Goal: Task Accomplishment & Management: Manage account settings

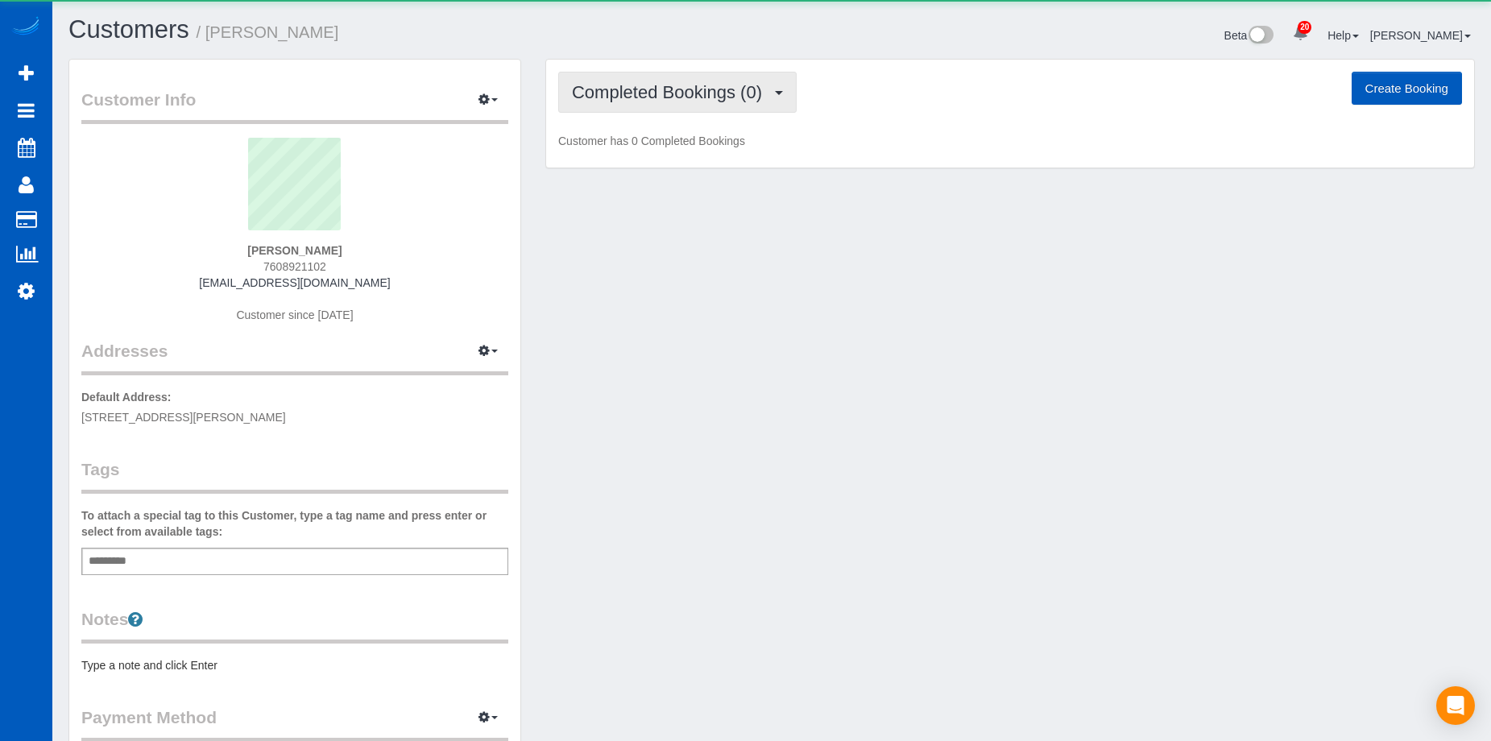
click at [724, 94] on span "Completed Bookings (0)" at bounding box center [671, 92] width 198 height 20
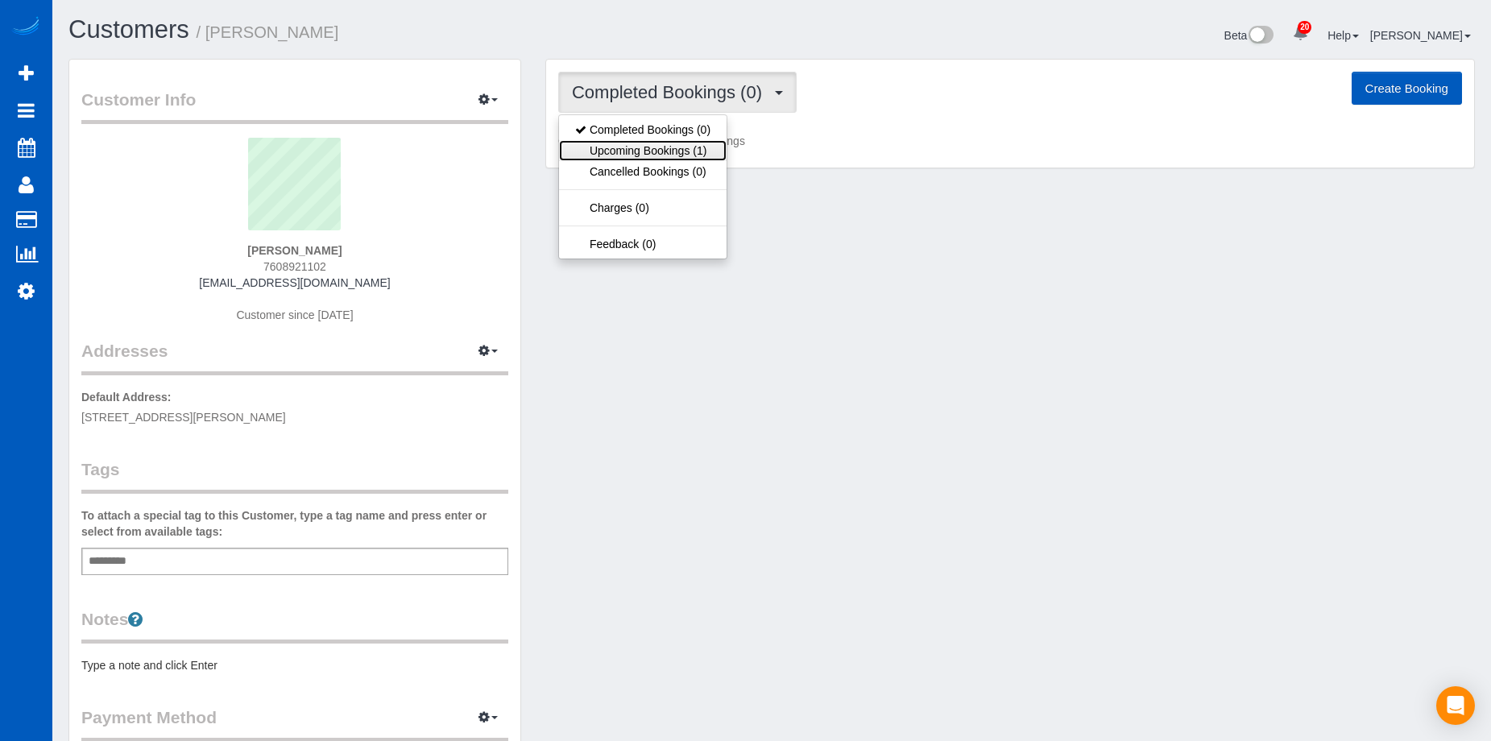
click at [707, 148] on link "Upcoming Bookings (1)" at bounding box center [643, 150] width 168 height 21
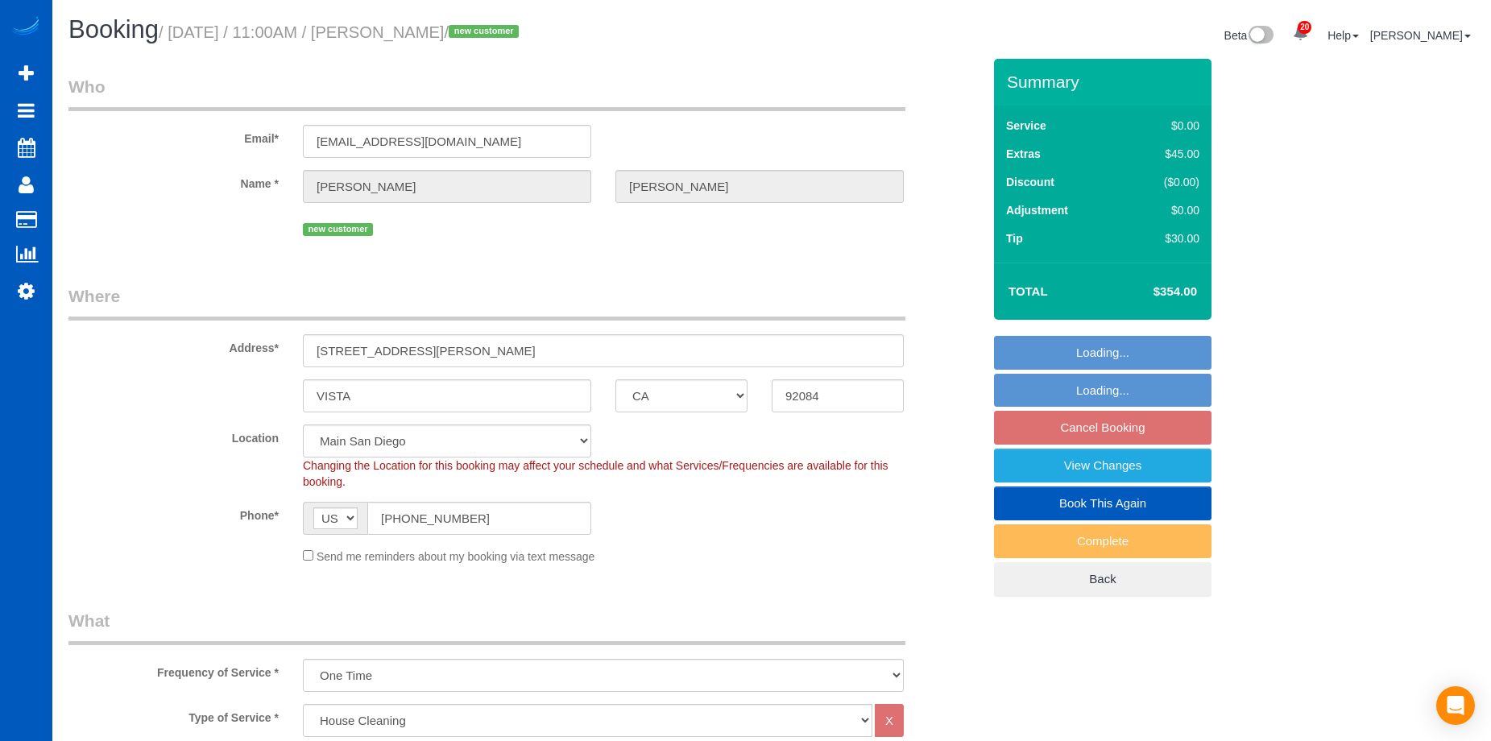
select select "CA"
select select "199"
select select "1001"
select select "2"
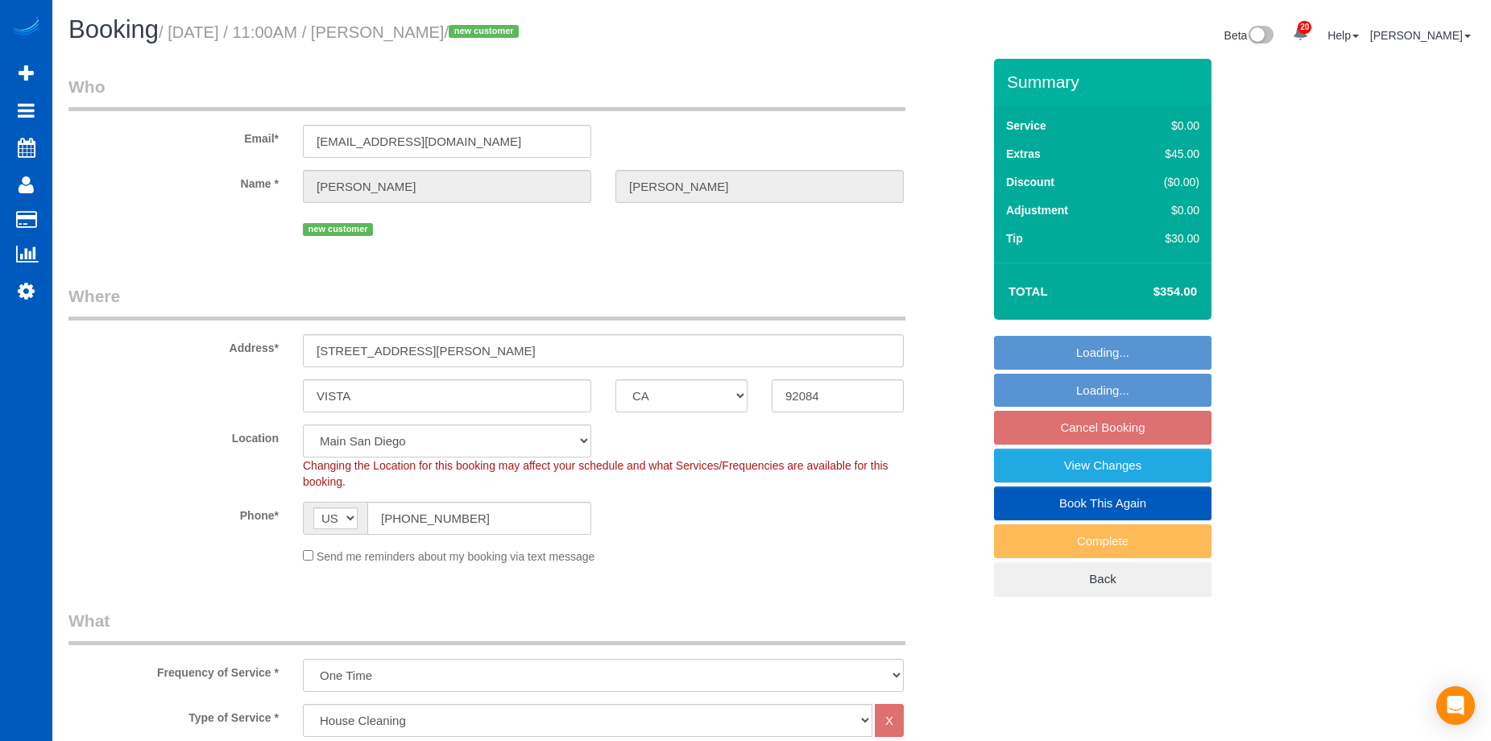
select select "spot1"
select select "number:8"
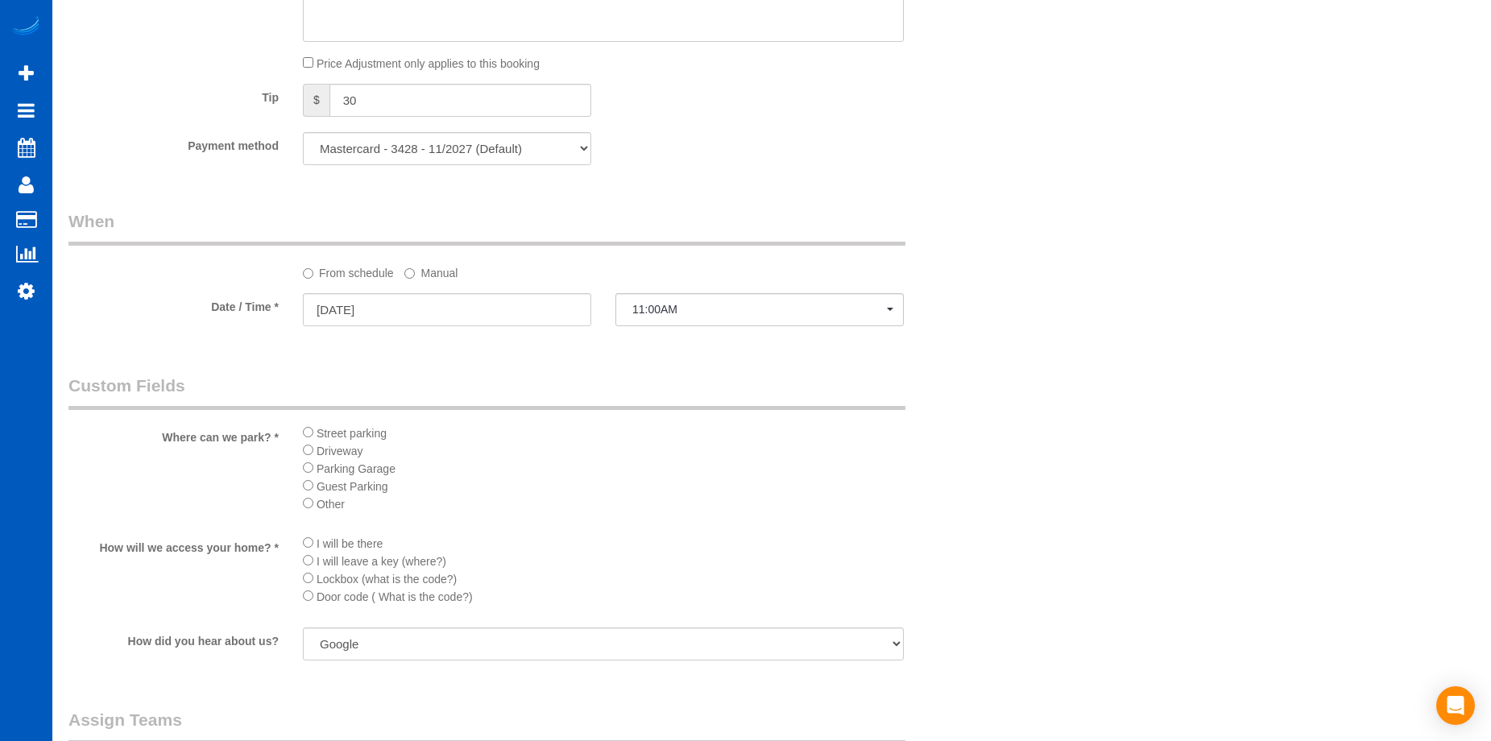
scroll to position [1450, 0]
click at [508, 307] on input "08/18/2025" at bounding box center [447, 308] width 288 height 33
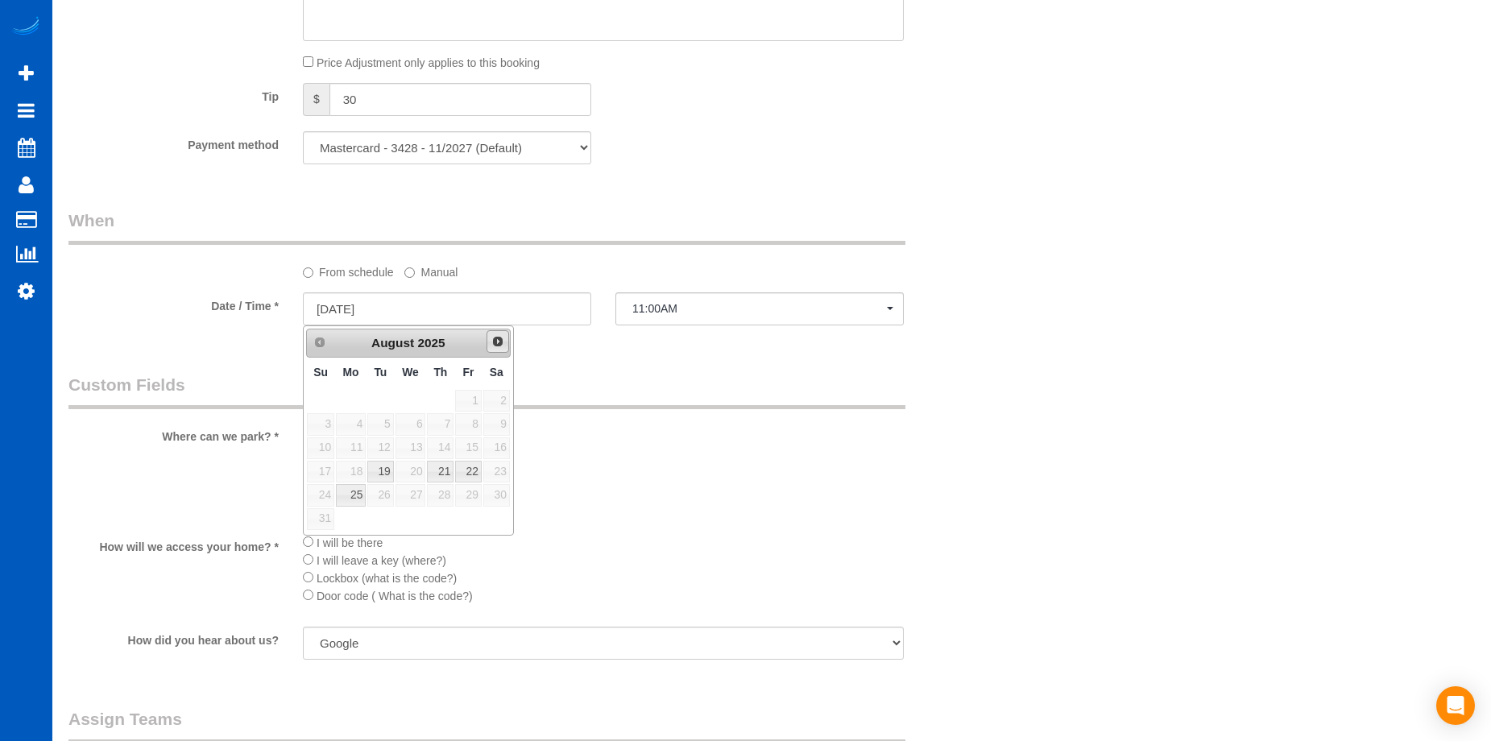
click at [504, 341] on span "Next" at bounding box center [497, 341] width 13 height 13
click at [442, 276] on label "Manual" at bounding box center [430, 270] width 53 height 22
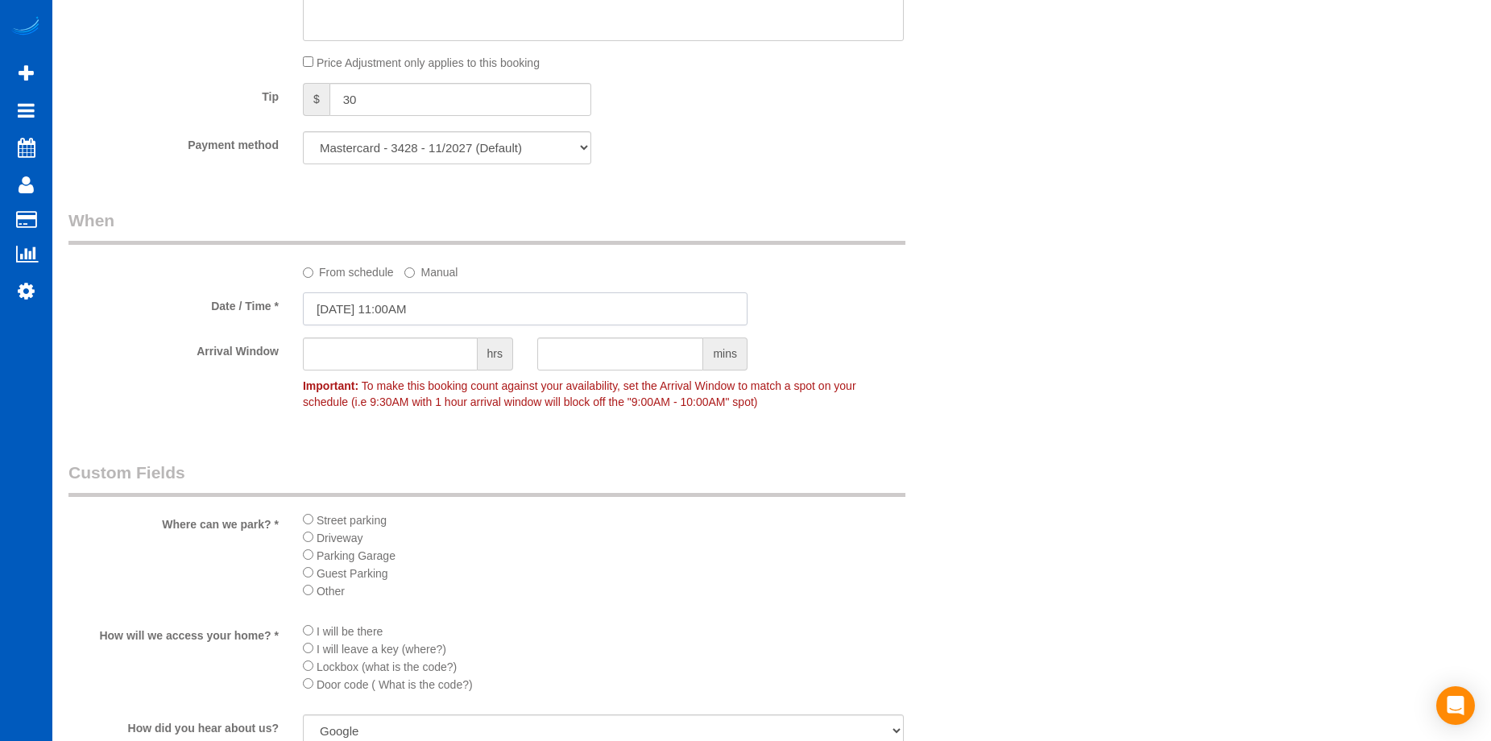
click at [462, 304] on input "08/18/2025 11:00AM" at bounding box center [525, 308] width 445 height 33
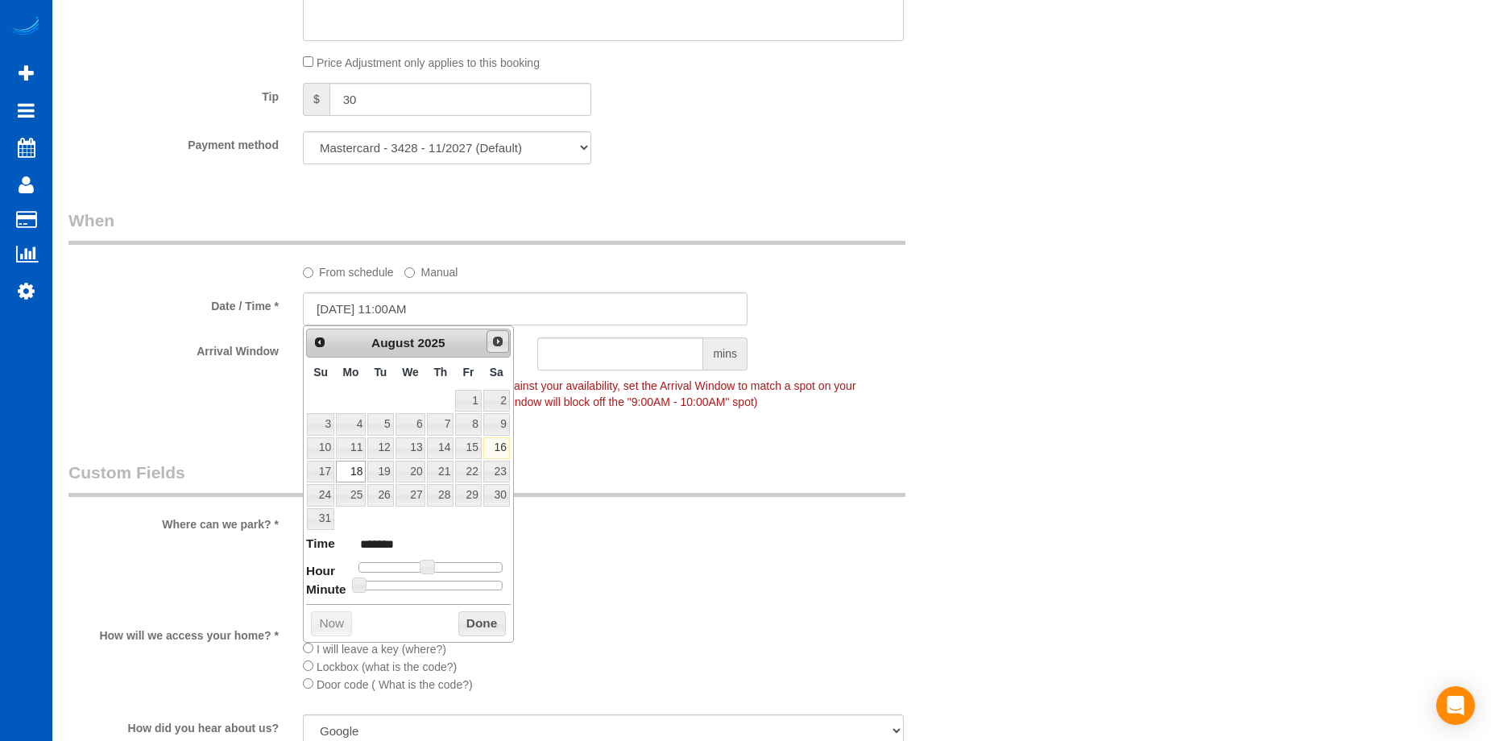
click at [495, 350] on link "Next" at bounding box center [498, 341] width 23 height 23
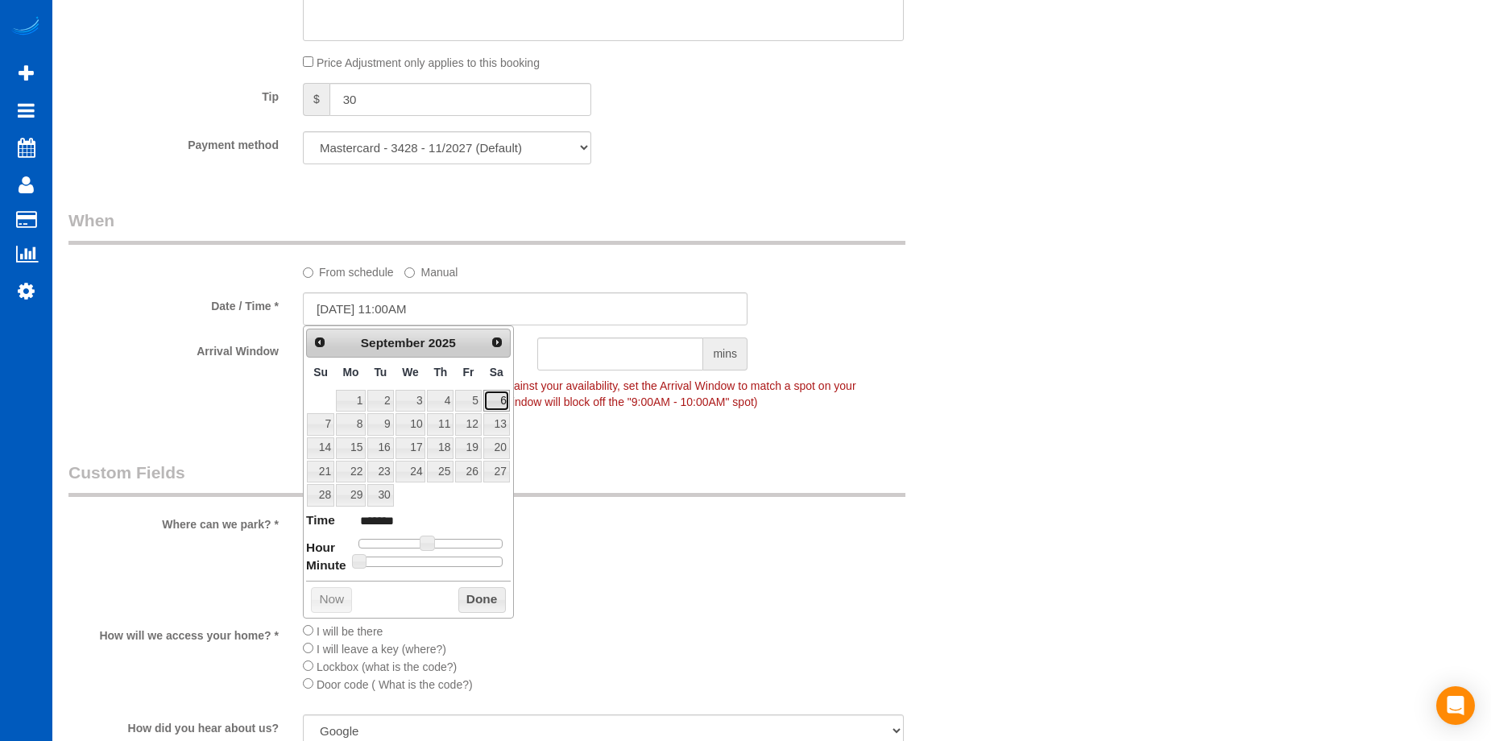
click at [497, 403] on link "6" at bounding box center [496, 401] width 27 height 22
click at [463, 305] on input "09/06/2025 11:00AM" at bounding box center [525, 308] width 445 height 33
type input "09/06/2025 12:00PM"
type input "*******"
type input "09/06/2025 1:00PM"
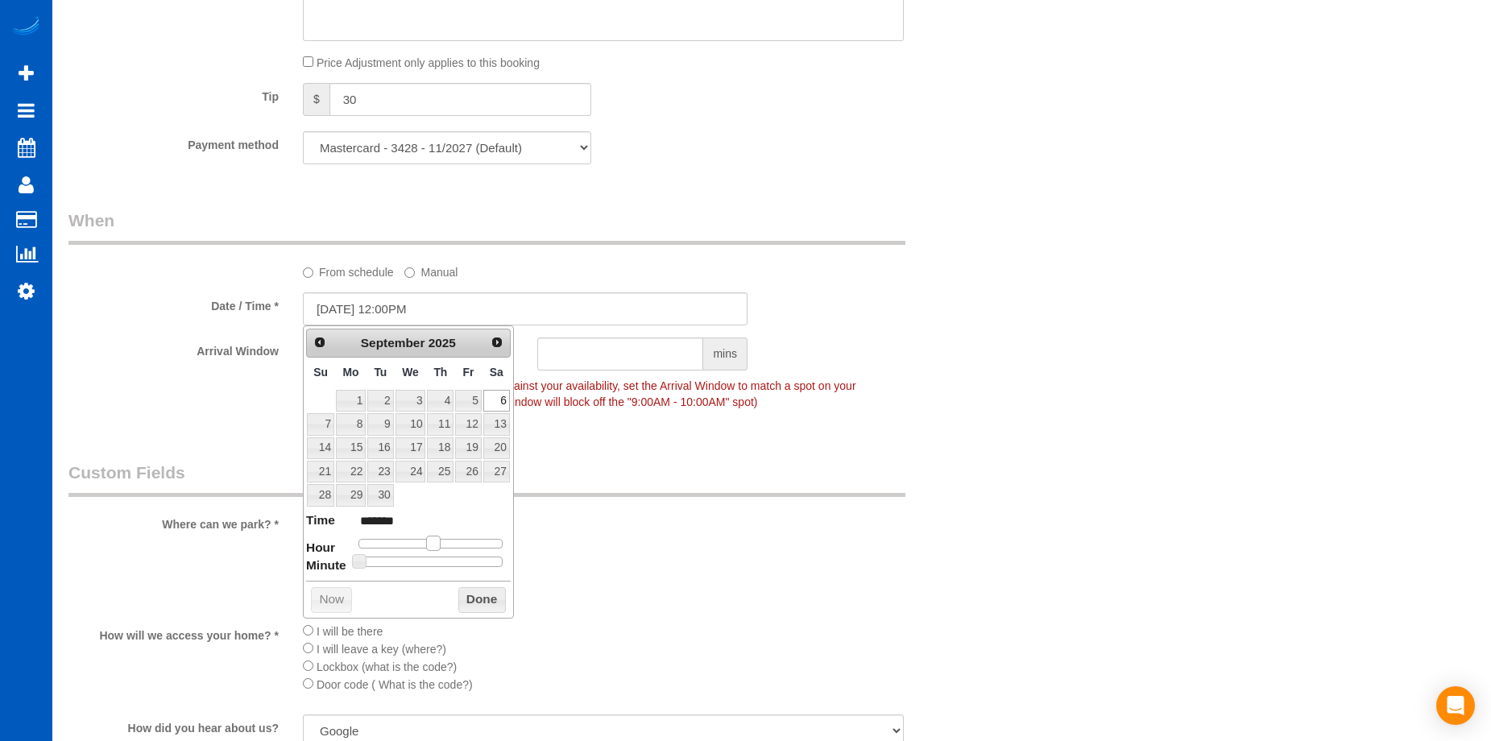
type input "******"
type input "09/06/2025 2:00PM"
type input "******"
type input "09/06/2025 3:00PM"
type input "******"
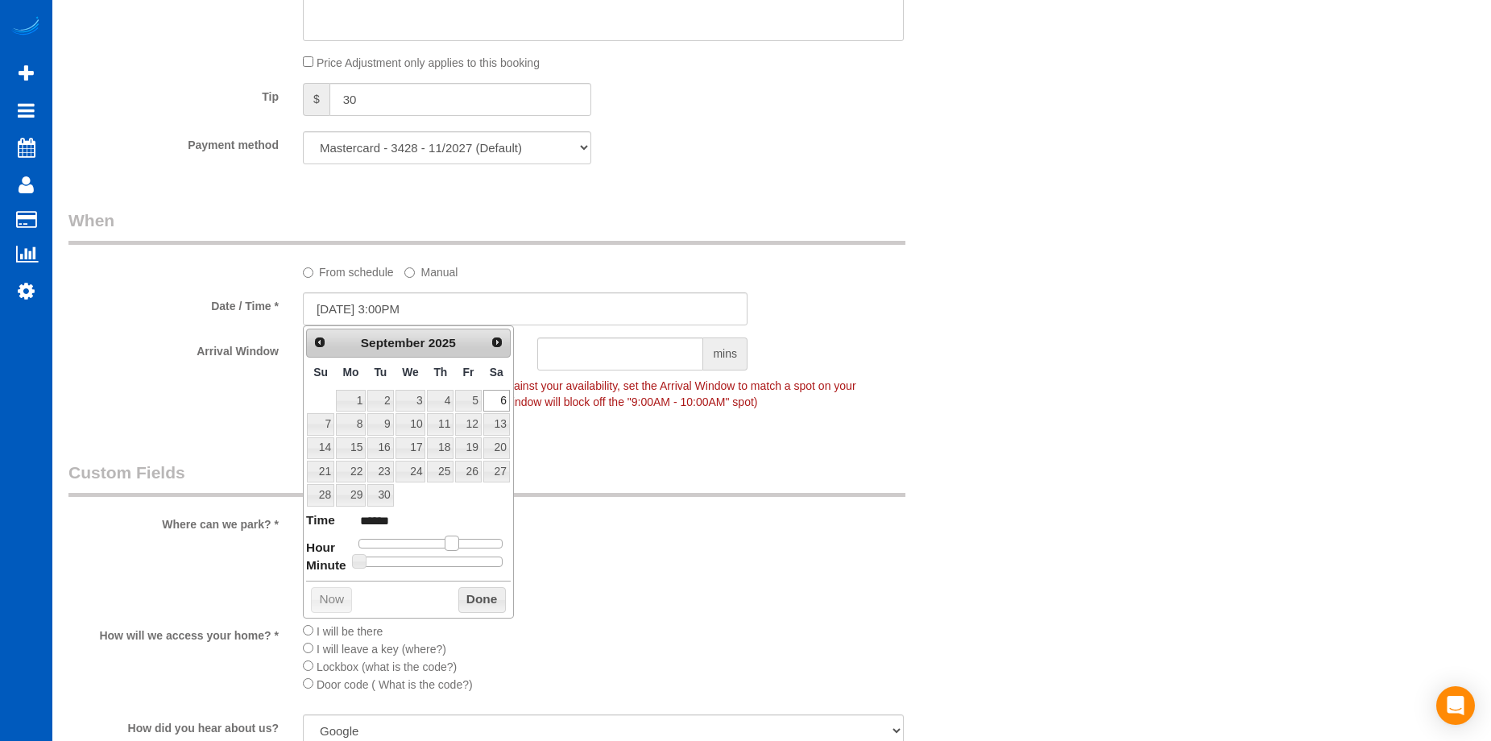
type input "09/06/2025 2:00PM"
type input "******"
drag, startPoint x: 427, startPoint y: 541, endPoint x: 447, endPoint y: 546, distance: 20.7
click at [447, 546] on span at bounding box center [445, 543] width 15 height 15
click at [485, 597] on button "Done" at bounding box center [482, 600] width 48 height 26
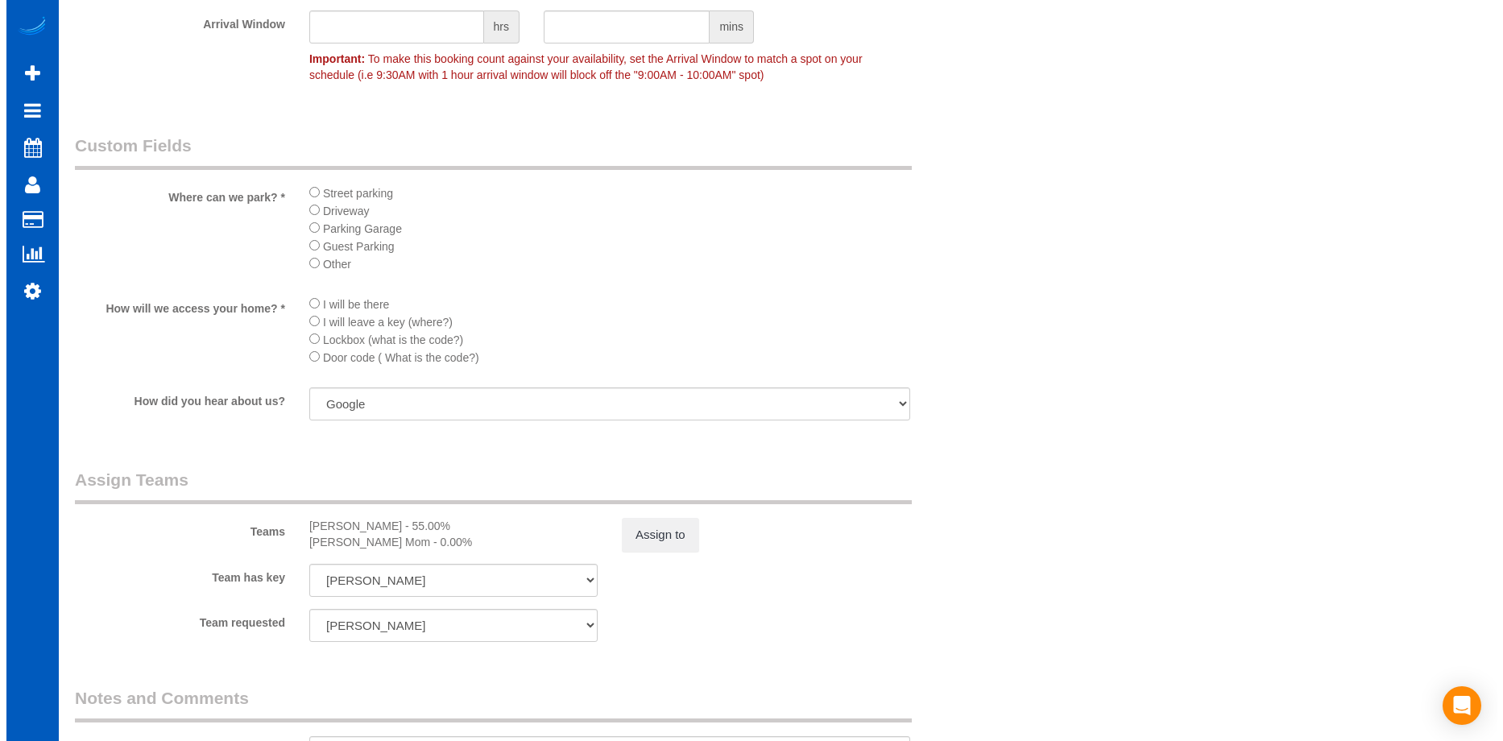
scroll to position [1853, 0]
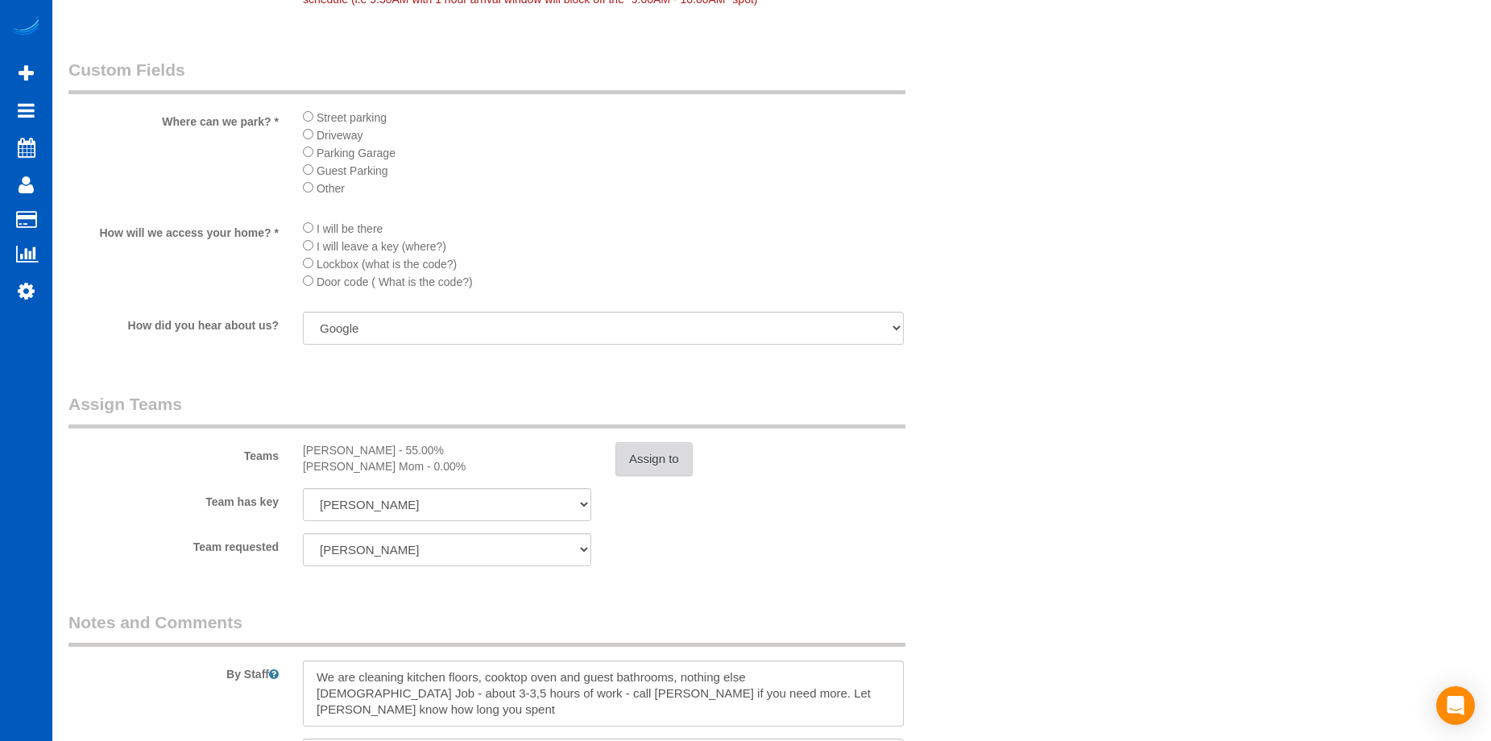
click at [639, 447] on button "Assign to" at bounding box center [654, 459] width 77 height 34
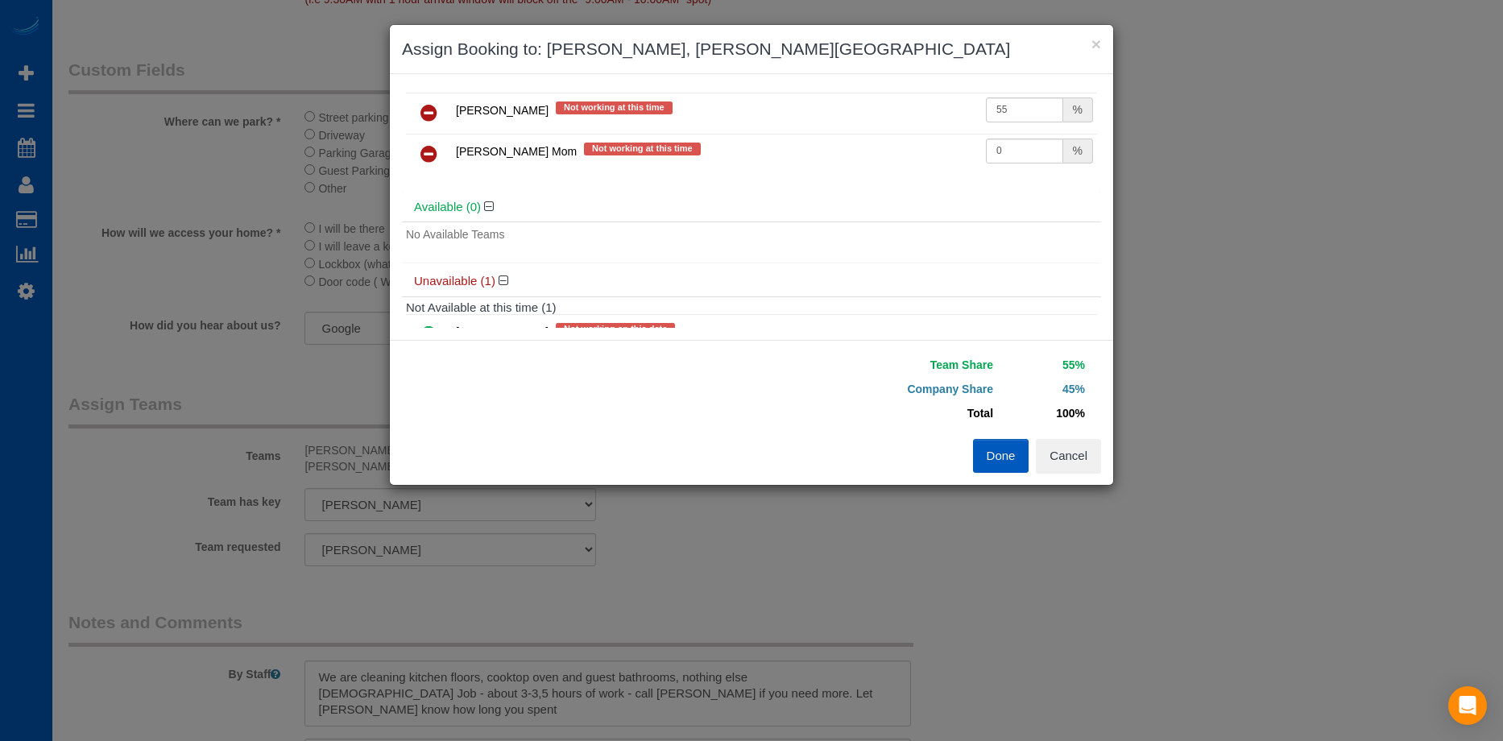
scroll to position [0, 0]
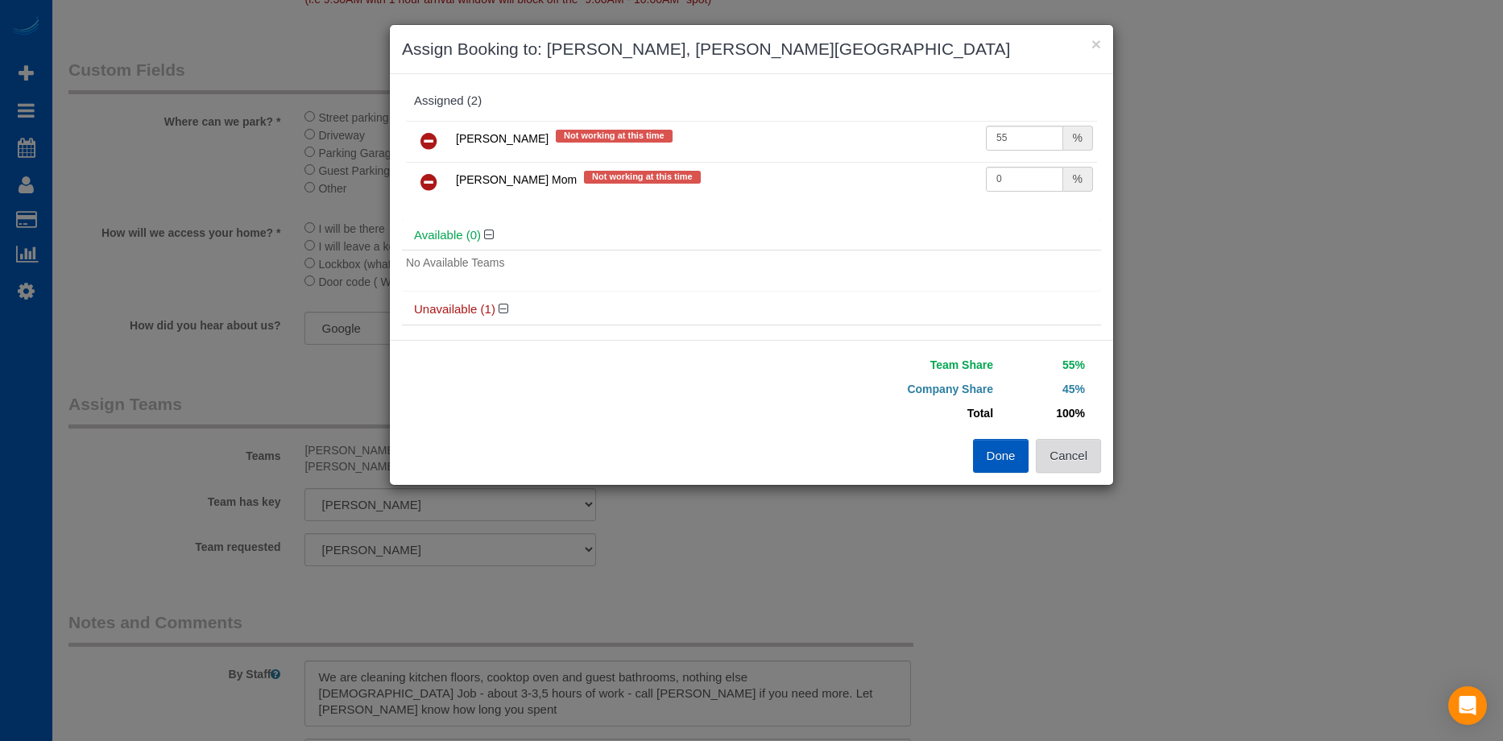
click at [1070, 450] on button "Cancel" at bounding box center [1068, 456] width 65 height 34
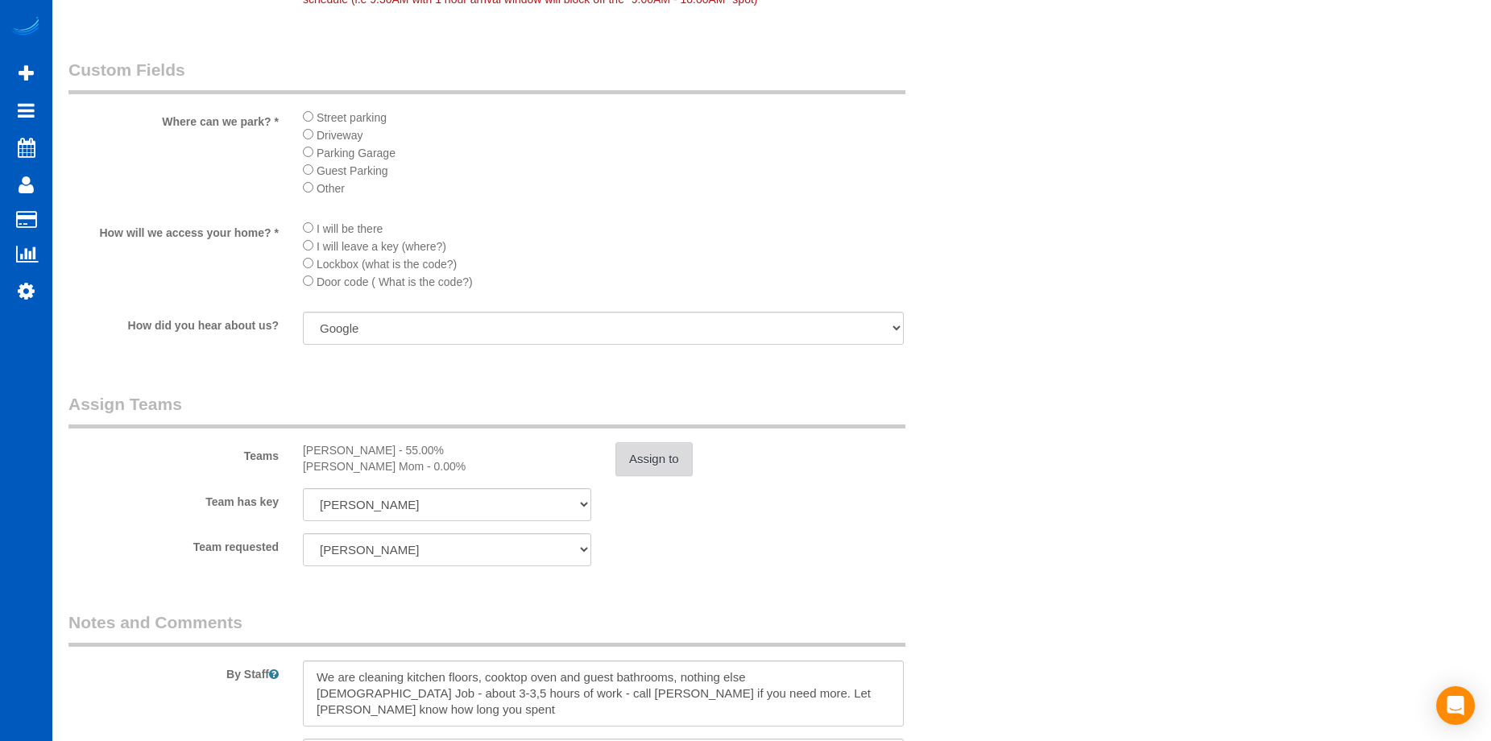
click at [645, 457] on button "Assign to" at bounding box center [654, 459] width 77 height 34
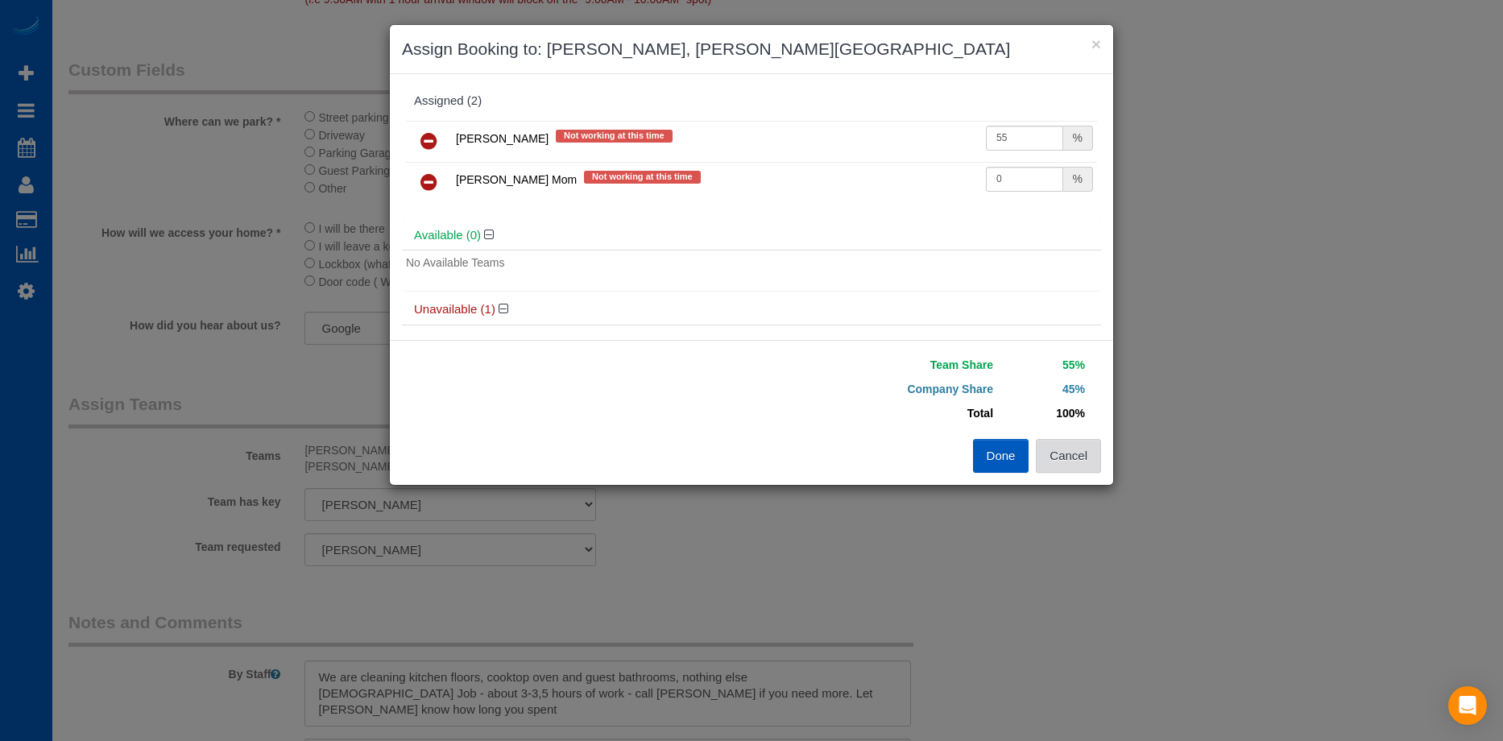
click at [1094, 459] on button "Cancel" at bounding box center [1068, 456] width 65 height 34
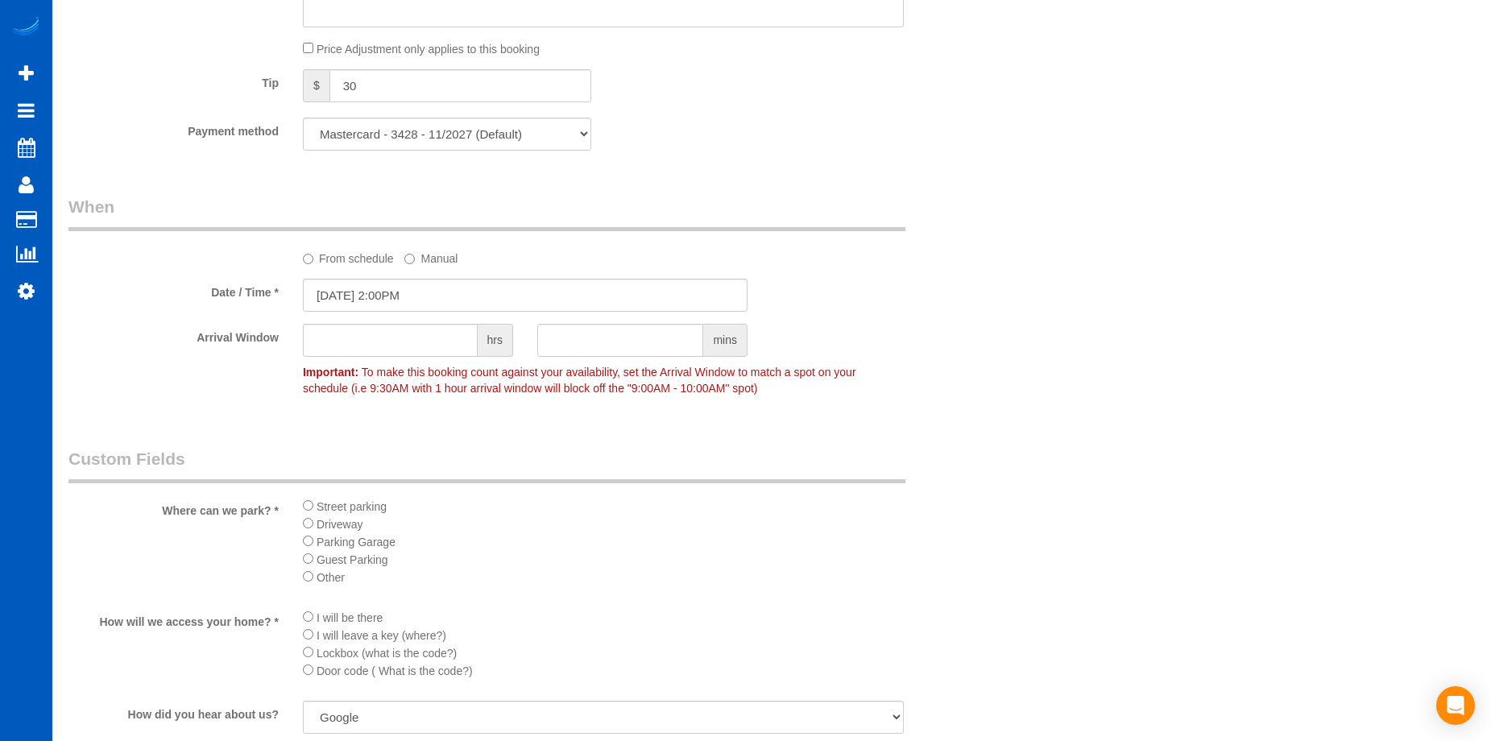
scroll to position [1611, 0]
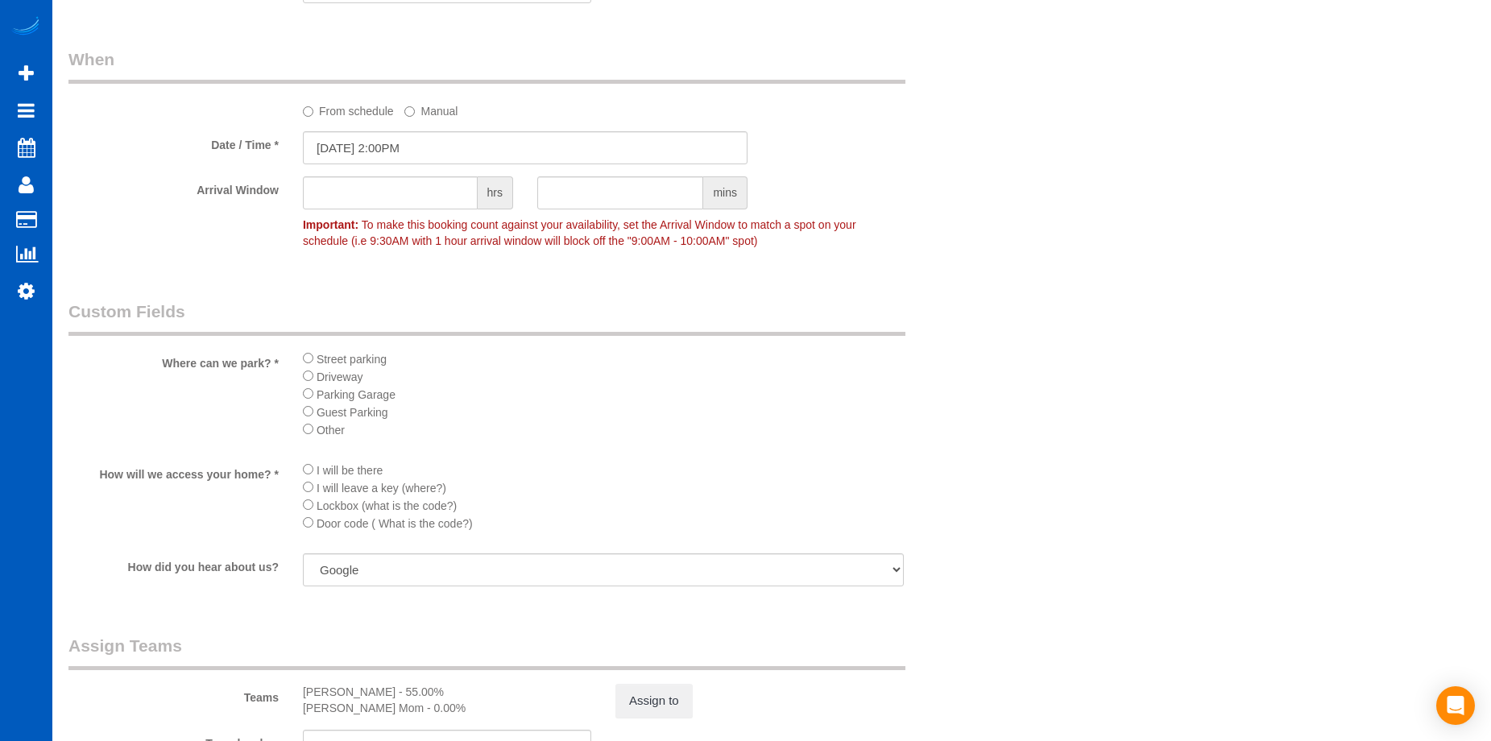
click at [332, 110] on label "From schedule" at bounding box center [348, 108] width 91 height 22
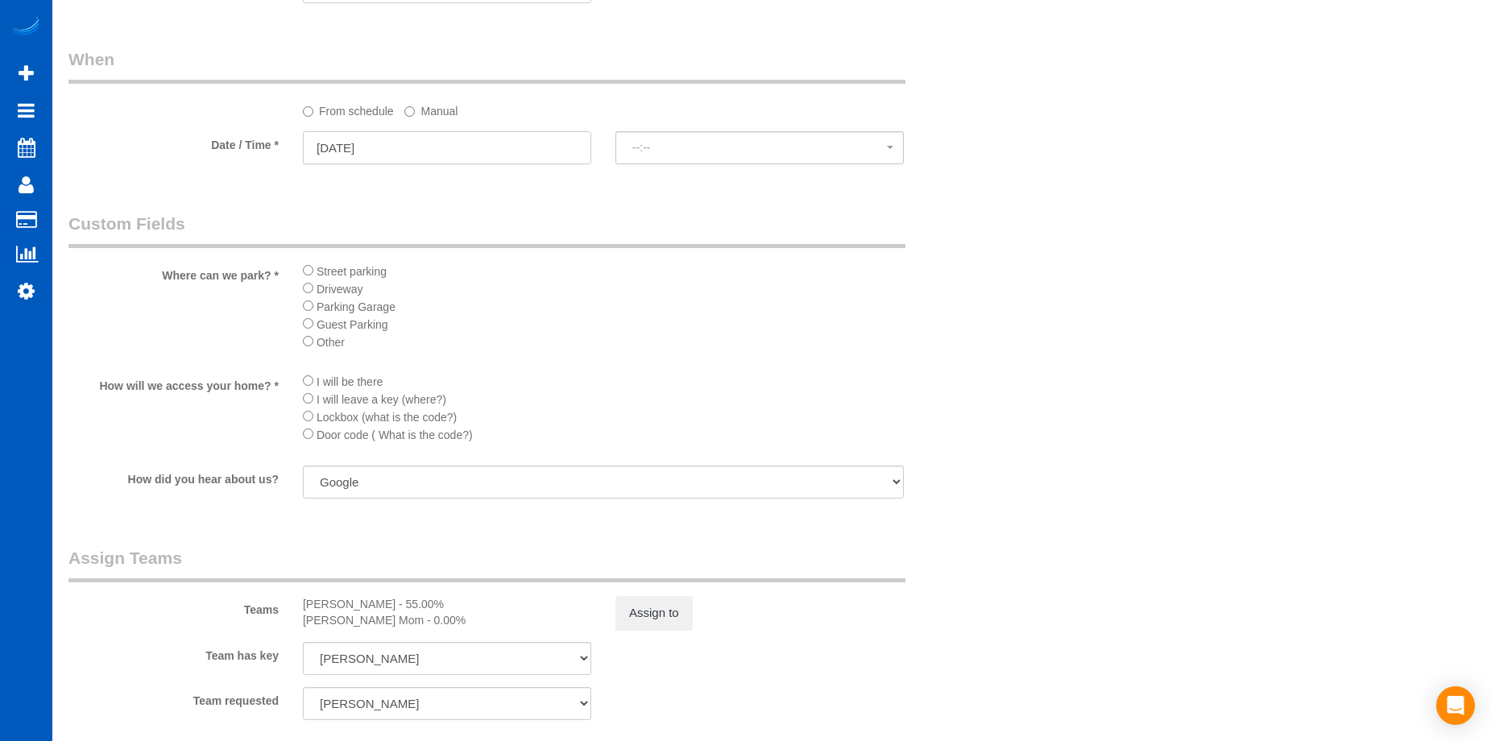
click at [370, 142] on input "09/06/2025" at bounding box center [447, 147] width 288 height 33
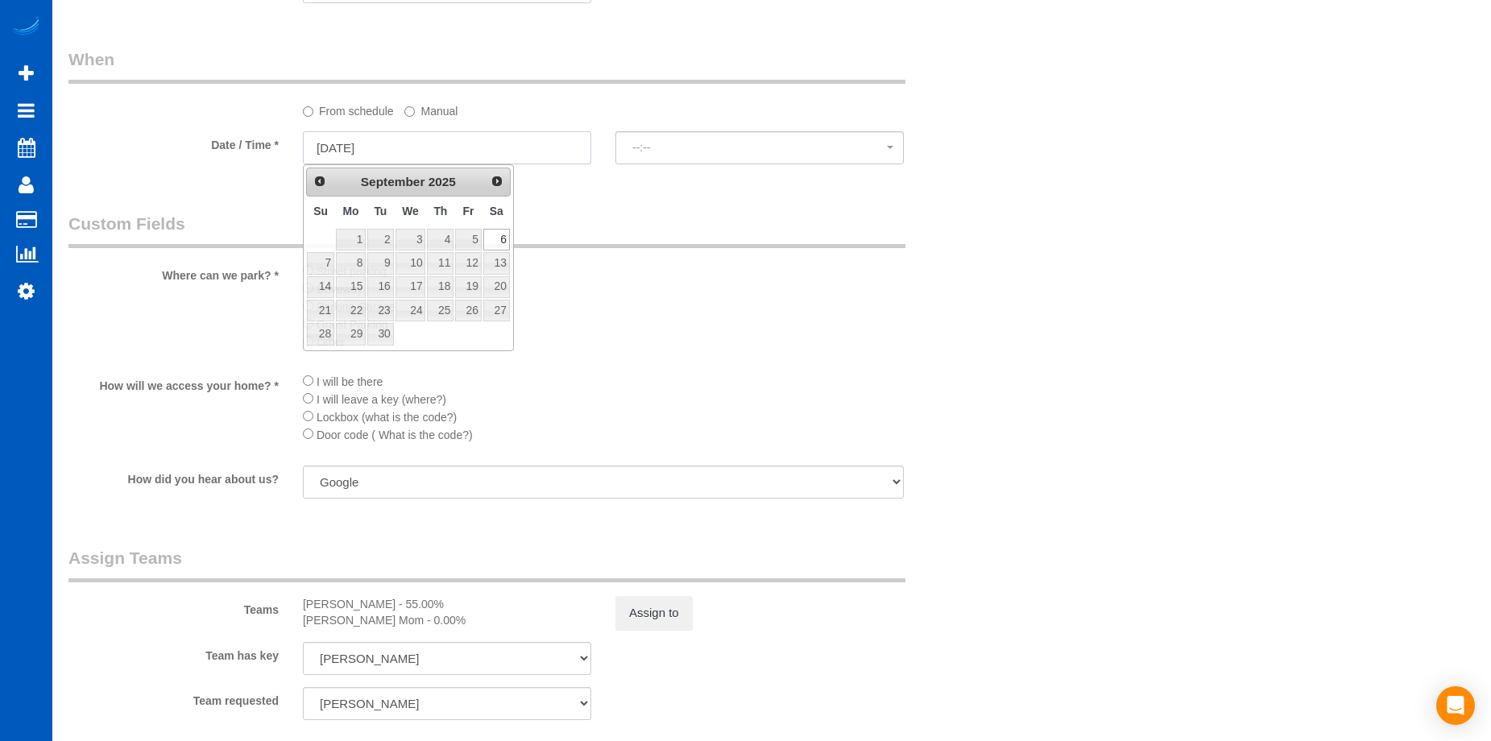
select select "spot8"
click at [438, 234] on link "4" at bounding box center [440, 240] width 27 height 22
type input "09/04/2025"
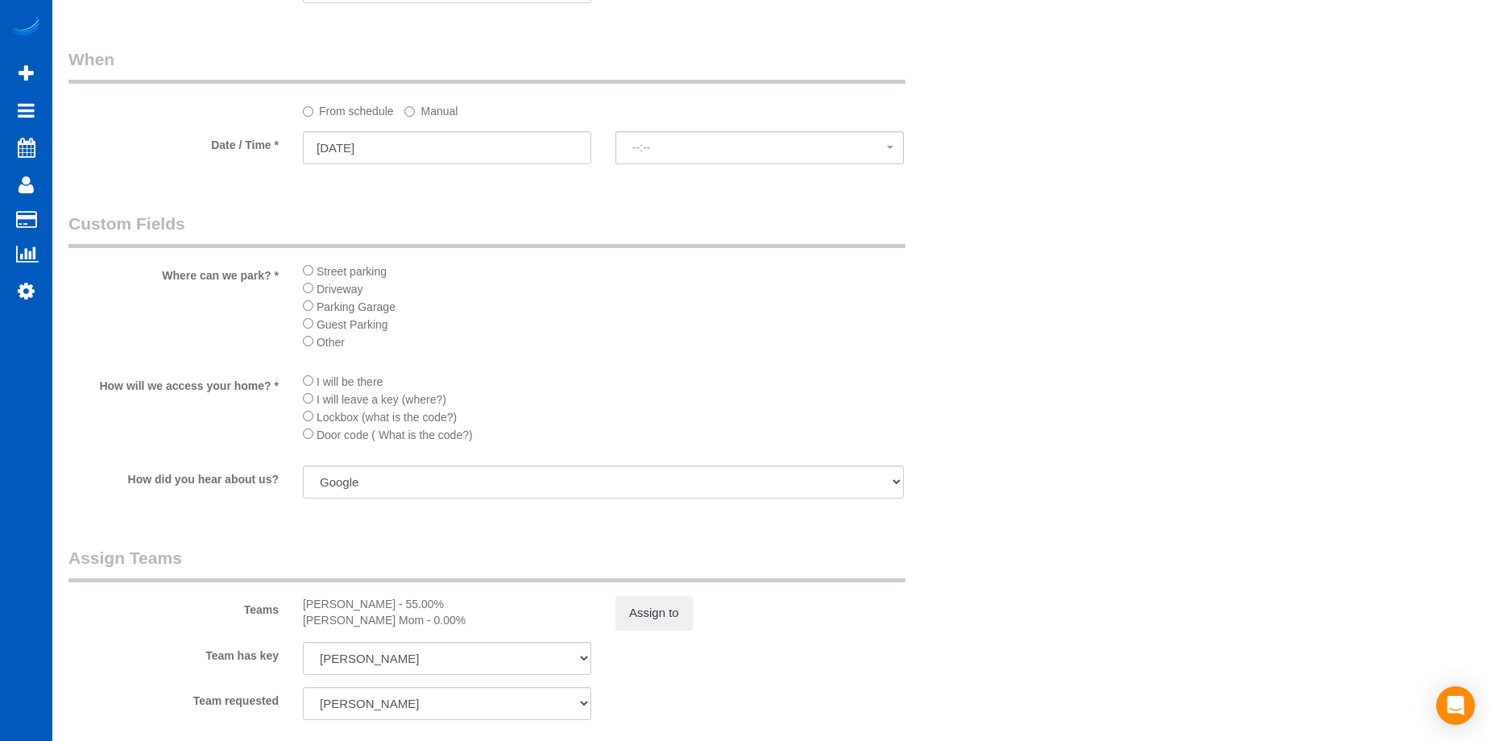
select select "spot14"
click at [492, 143] on input "09/04/2025" at bounding box center [447, 147] width 288 height 33
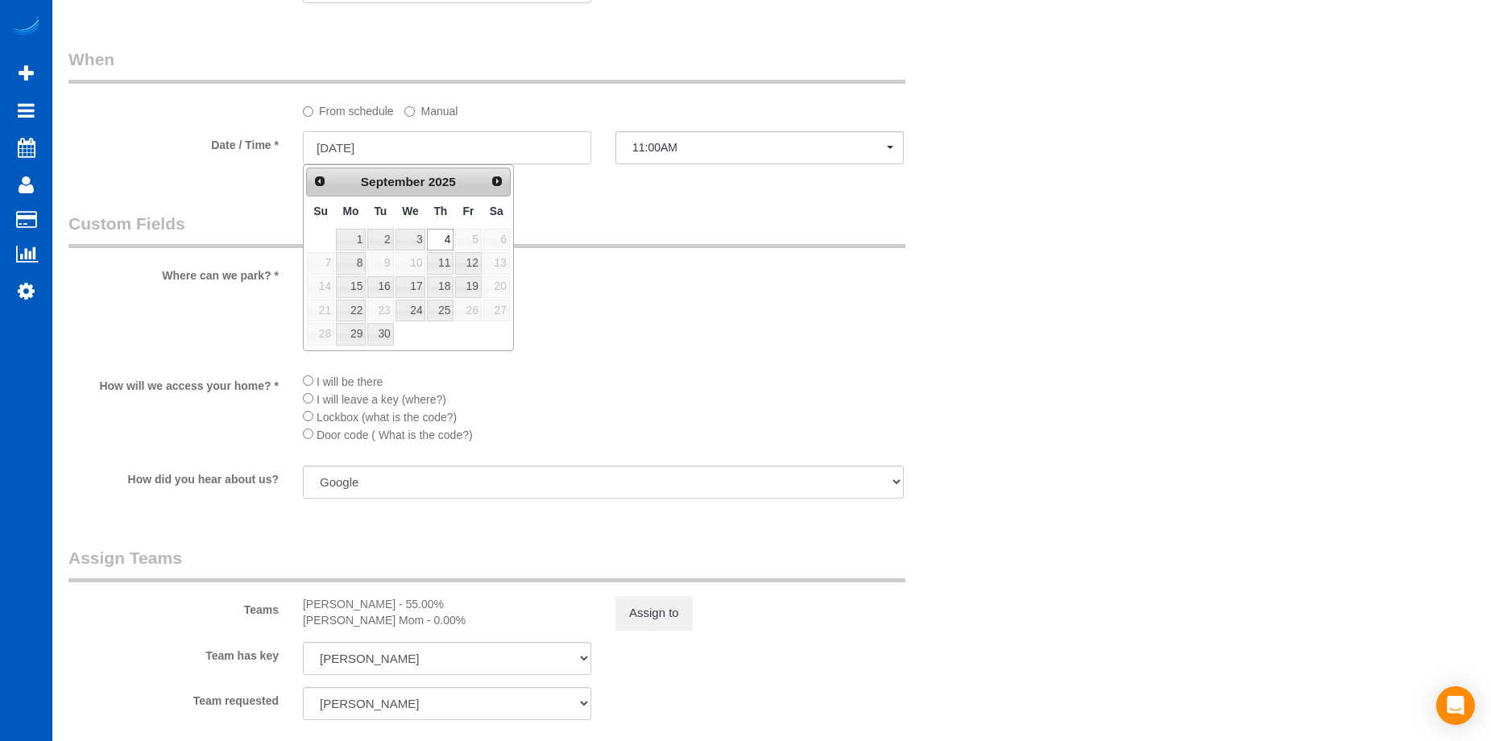
click at [511, 147] on input "09/04/2025" at bounding box center [447, 147] width 288 height 33
click at [425, 112] on label "Manual" at bounding box center [430, 108] width 53 height 22
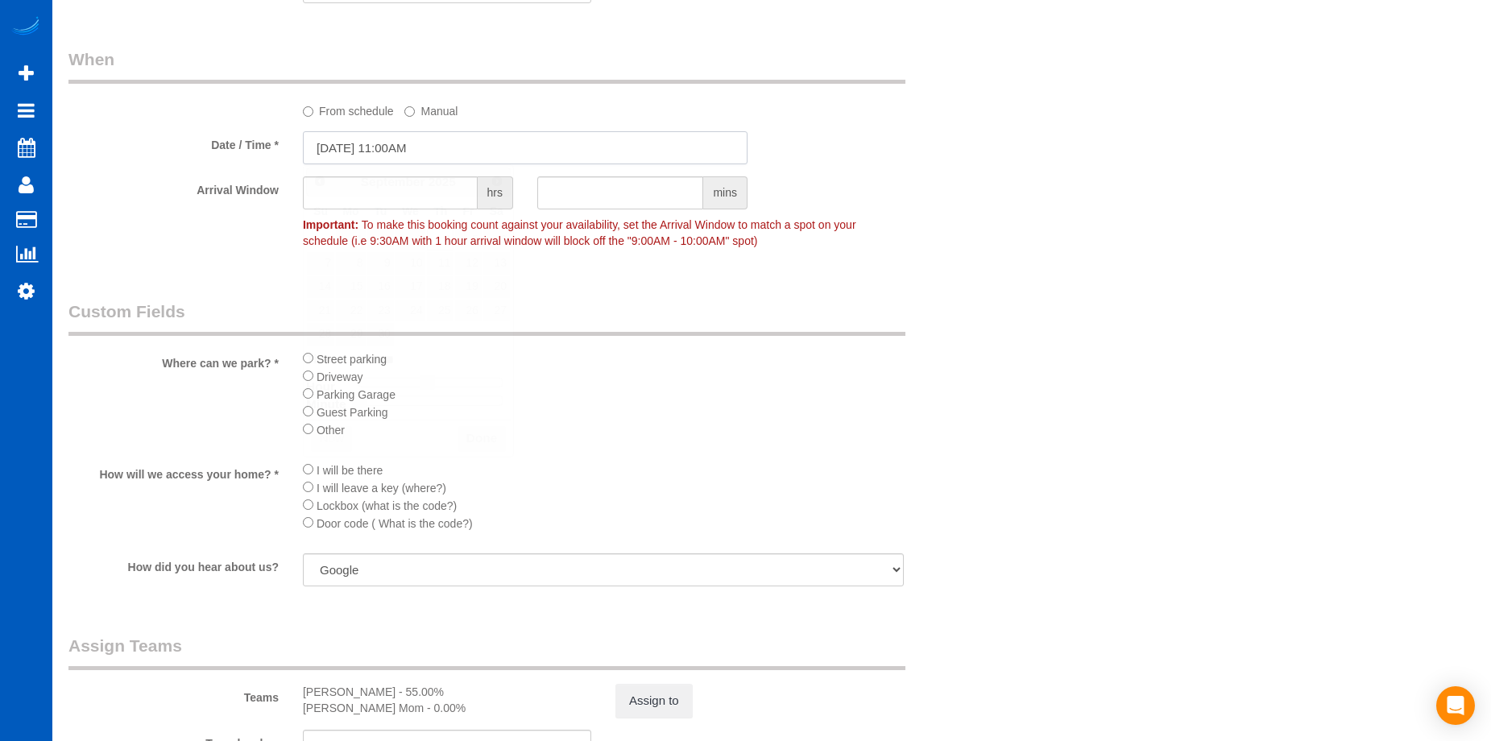
click at [379, 143] on input "09/04/2025 11:00AM" at bounding box center [525, 147] width 445 height 33
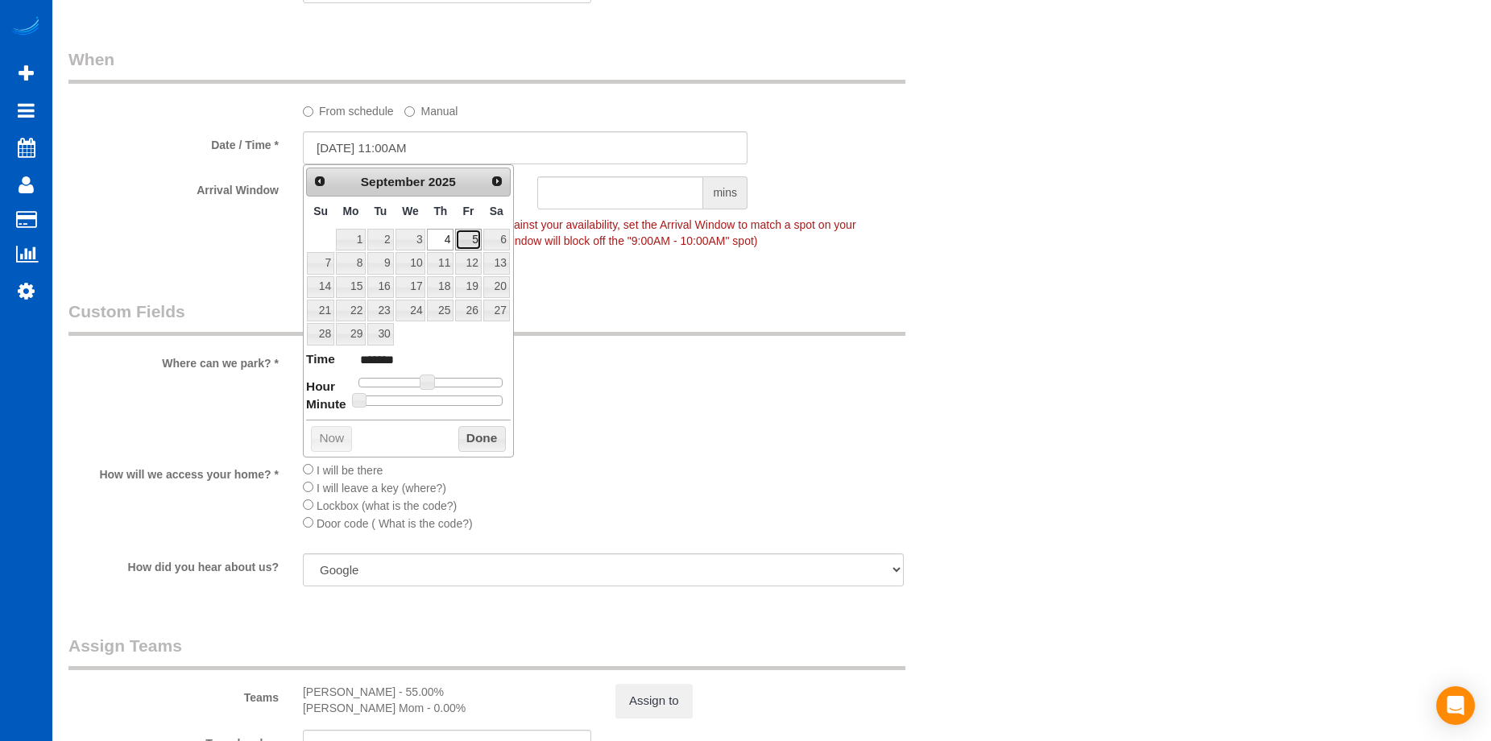
click at [471, 236] on link "5" at bounding box center [468, 240] width 26 height 22
type input "09/05/2025 10:00AM"
type input "*******"
type input "09/05/2025 9:00AM"
type input "******"
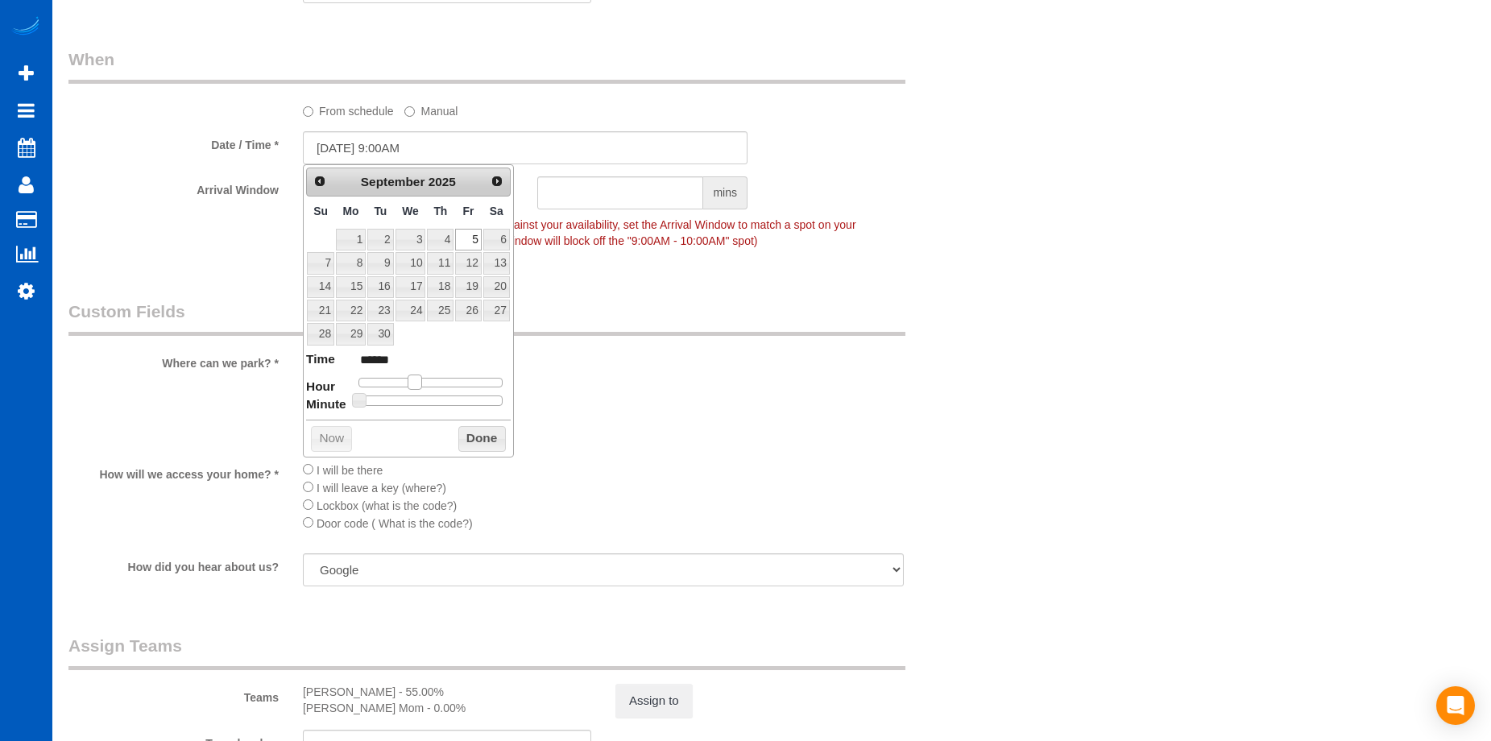
drag, startPoint x: 421, startPoint y: 375, endPoint x: 408, endPoint y: 379, distance: 13.5
click at [408, 379] on span at bounding box center [415, 382] width 15 height 15
click at [493, 436] on button "Done" at bounding box center [482, 439] width 48 height 26
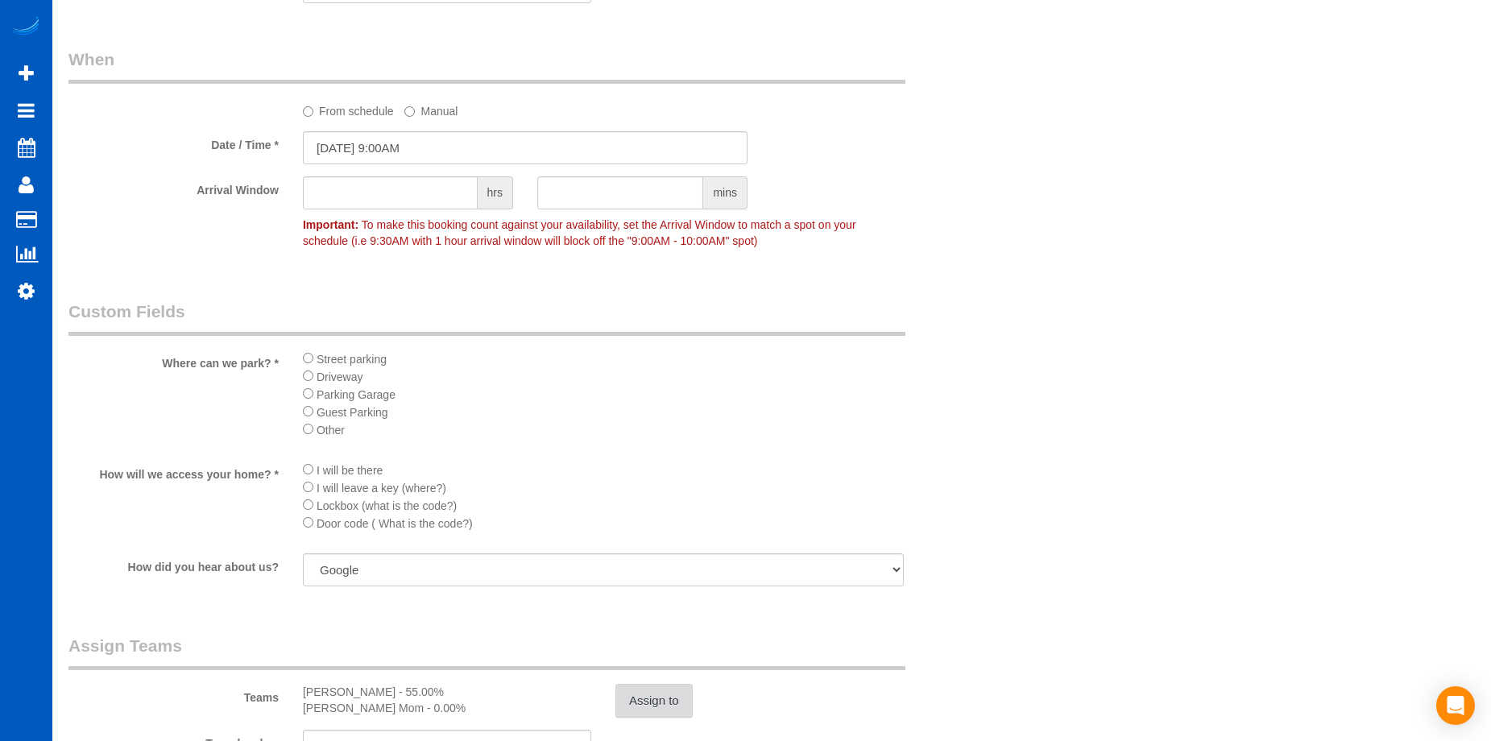
click at [669, 703] on button "Assign to" at bounding box center [654, 701] width 77 height 34
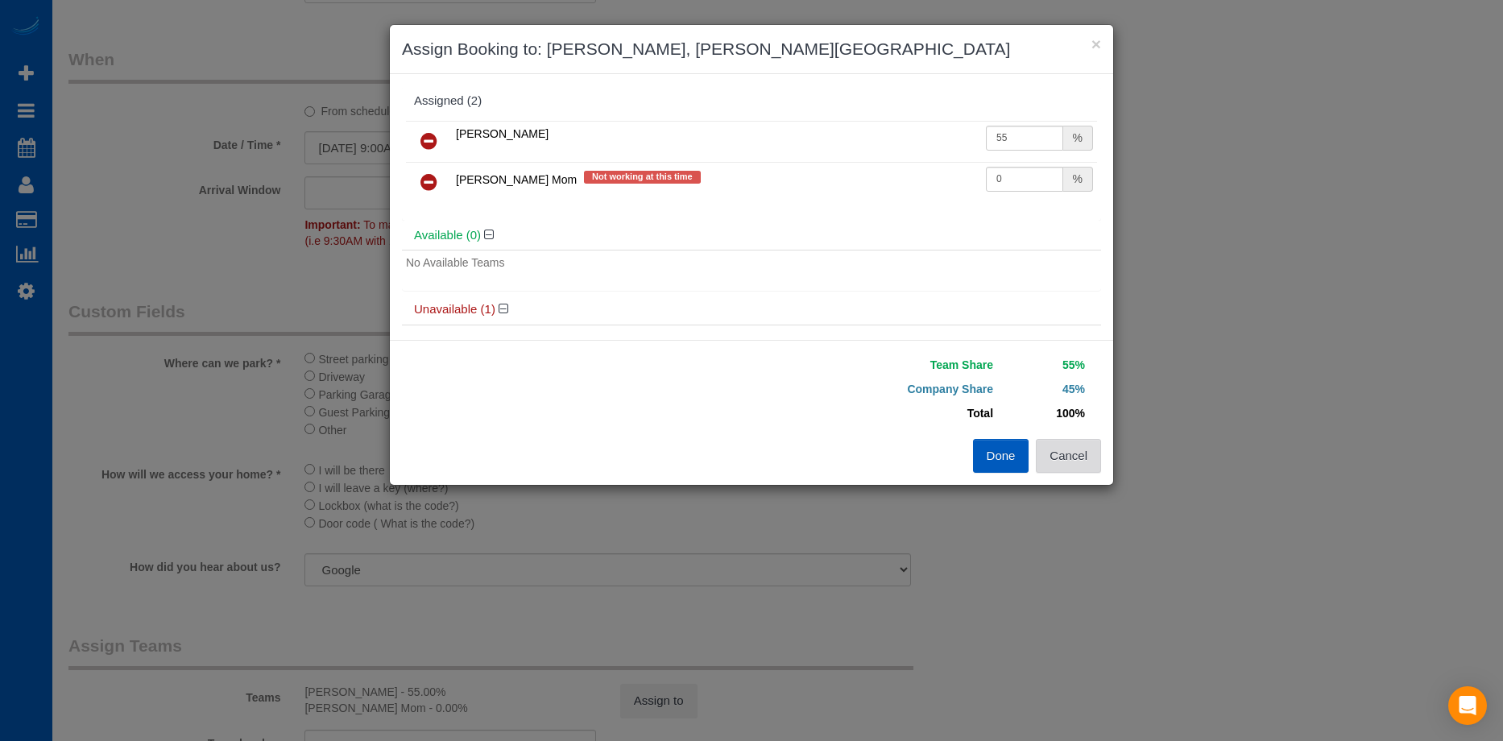
click at [1079, 448] on button "Cancel" at bounding box center [1068, 456] width 65 height 34
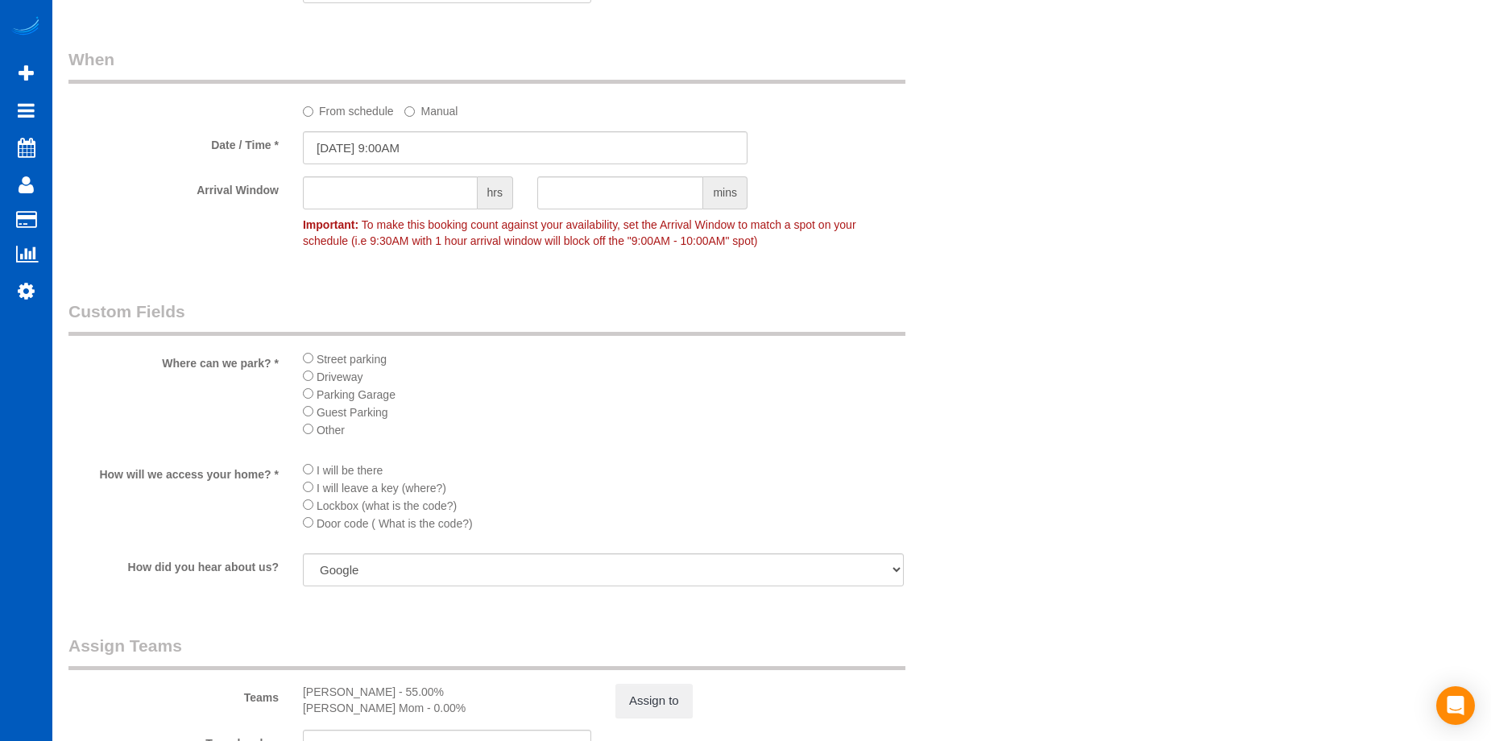
click at [321, 113] on label "From schedule" at bounding box center [348, 108] width 91 height 22
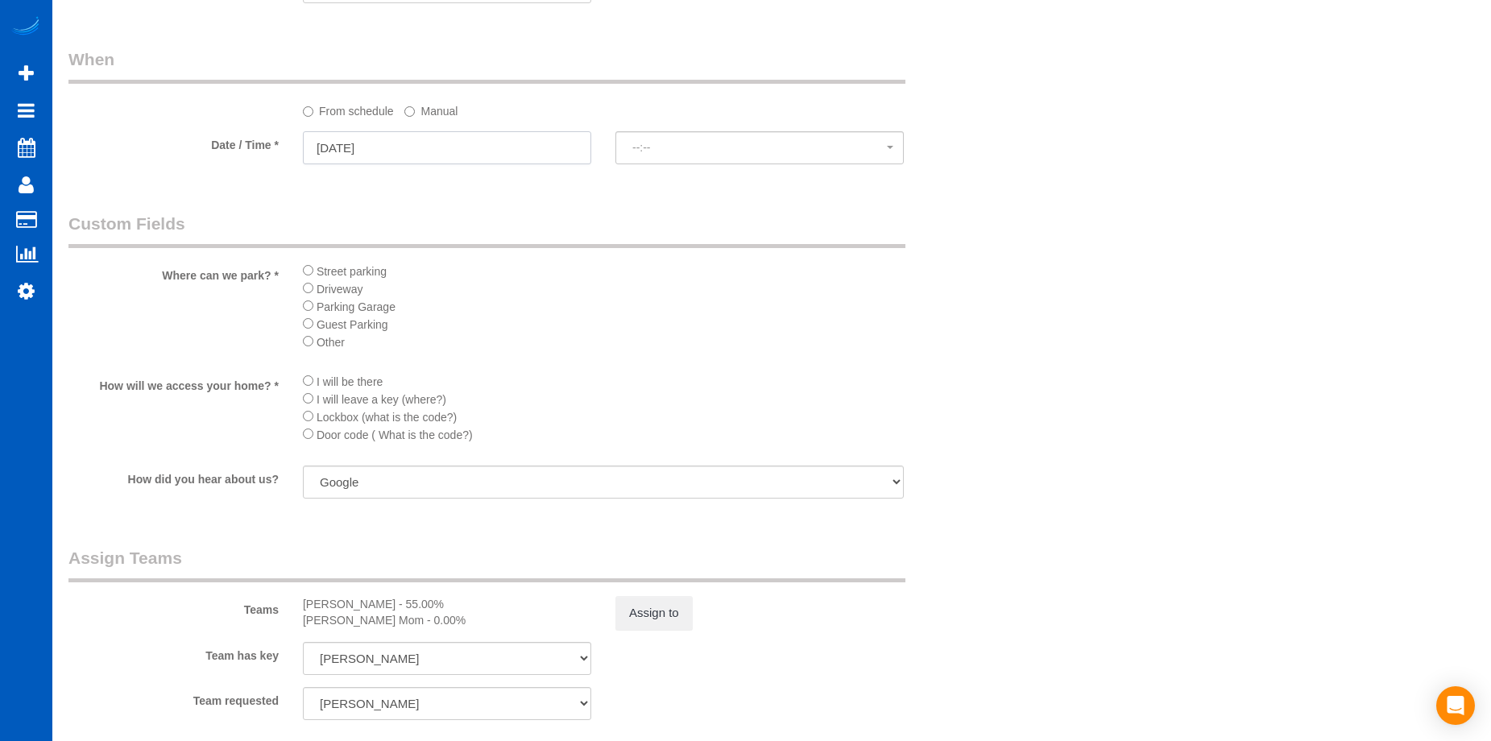
click at [396, 139] on input "09/05/2025" at bounding box center [447, 147] width 288 height 33
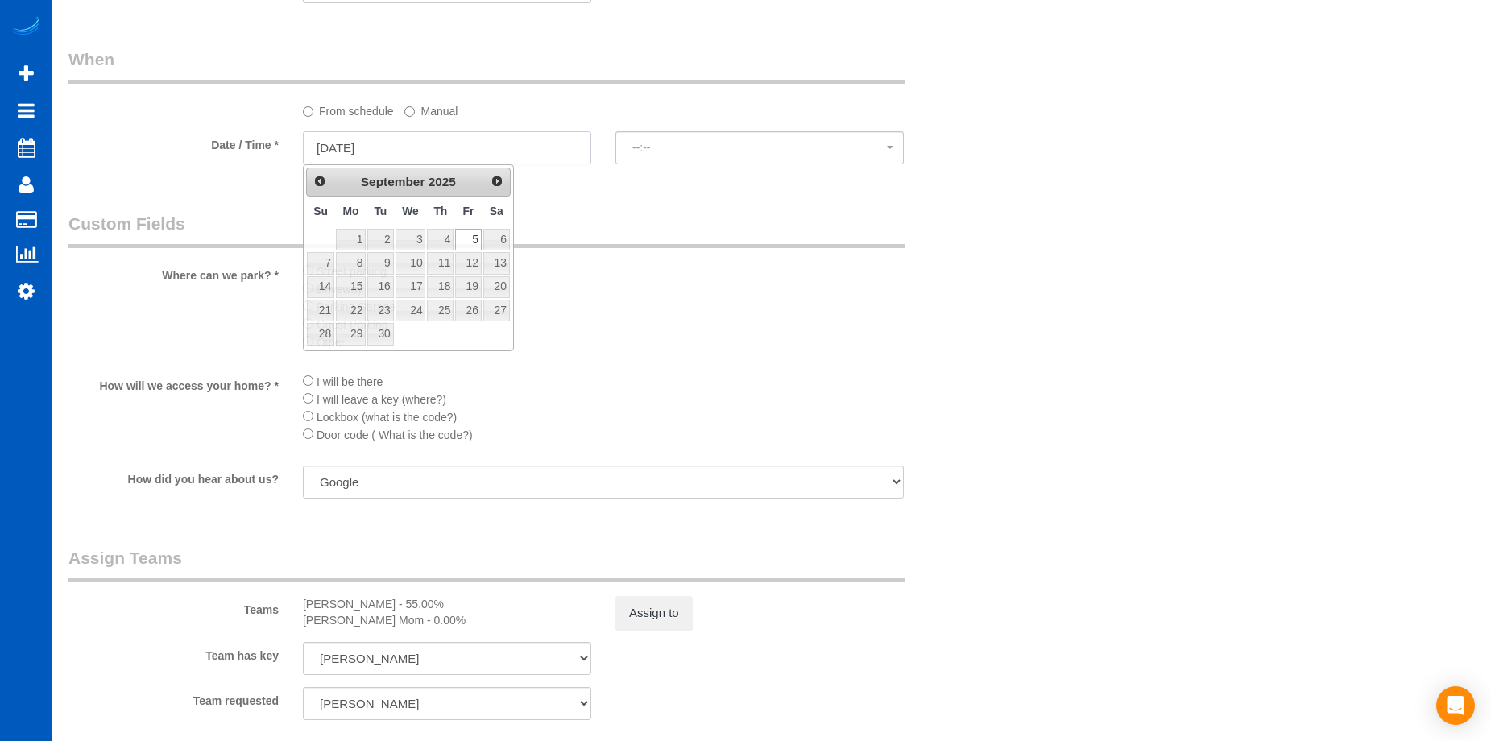
select select "spot21"
click at [445, 234] on link "4" at bounding box center [440, 240] width 27 height 22
type input "09/04/2025"
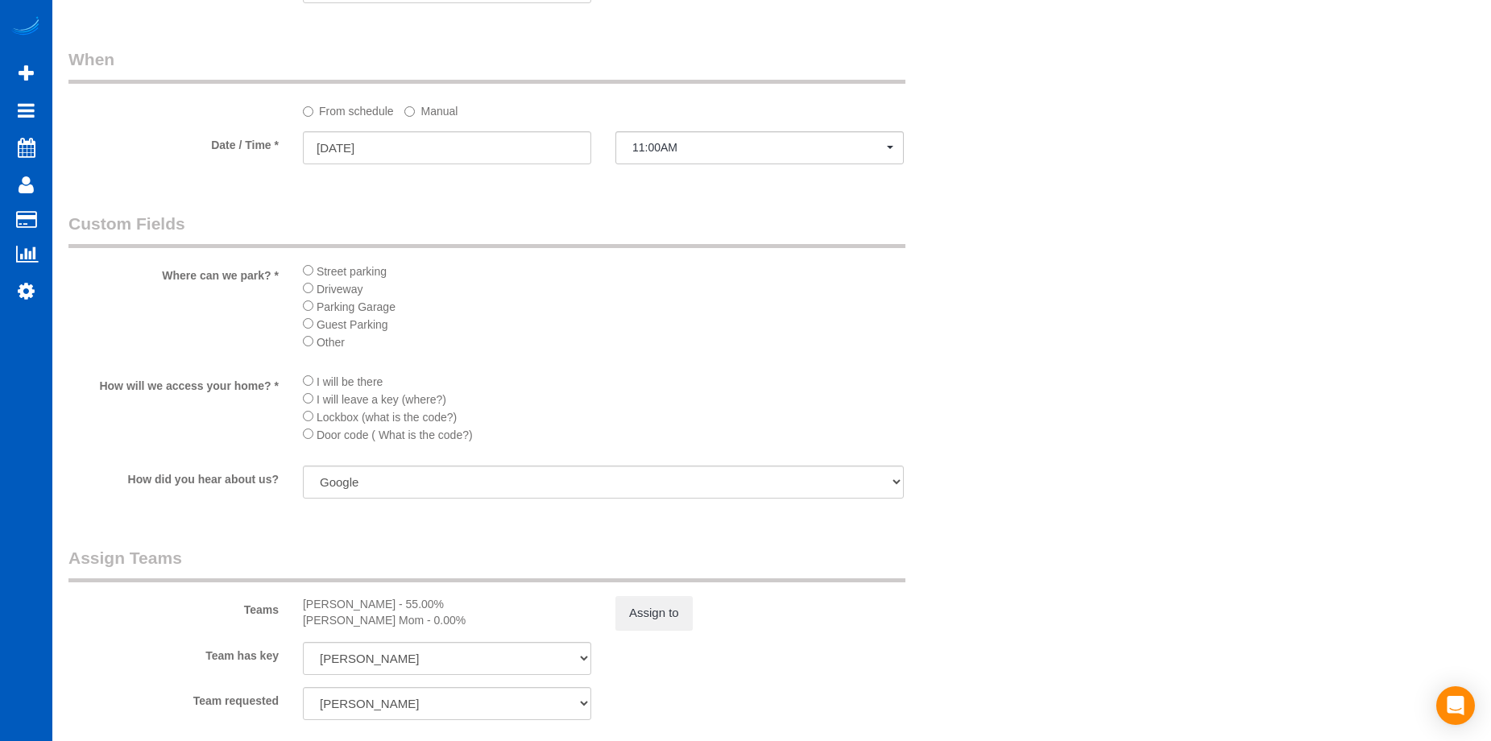
select select "spot27"
click at [690, 146] on span "11:00AM" at bounding box center [759, 147] width 255 height 13
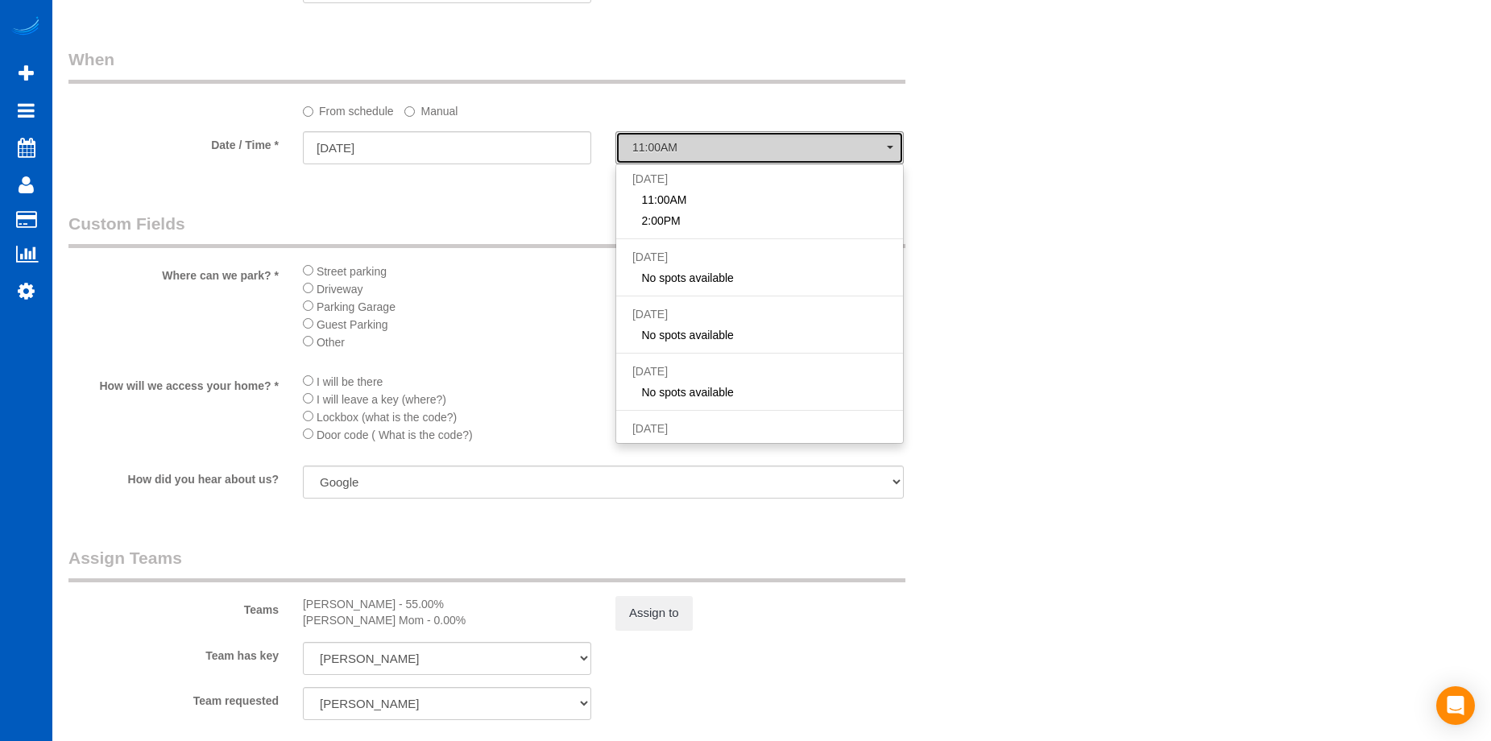
click at [699, 142] on span "11:00AM" at bounding box center [759, 147] width 255 height 13
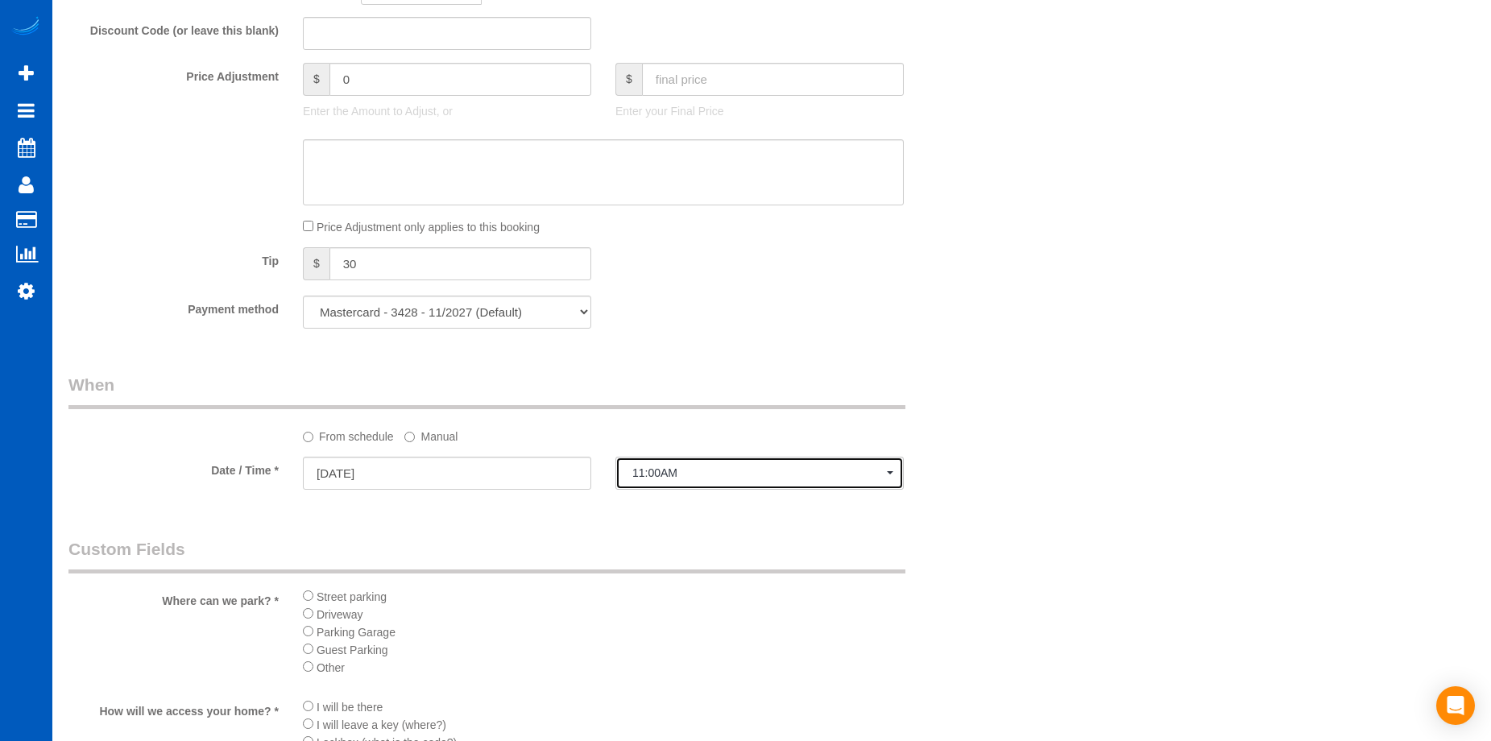
scroll to position [1289, 0]
click at [761, 459] on button "11:00AM" at bounding box center [760, 470] width 288 height 33
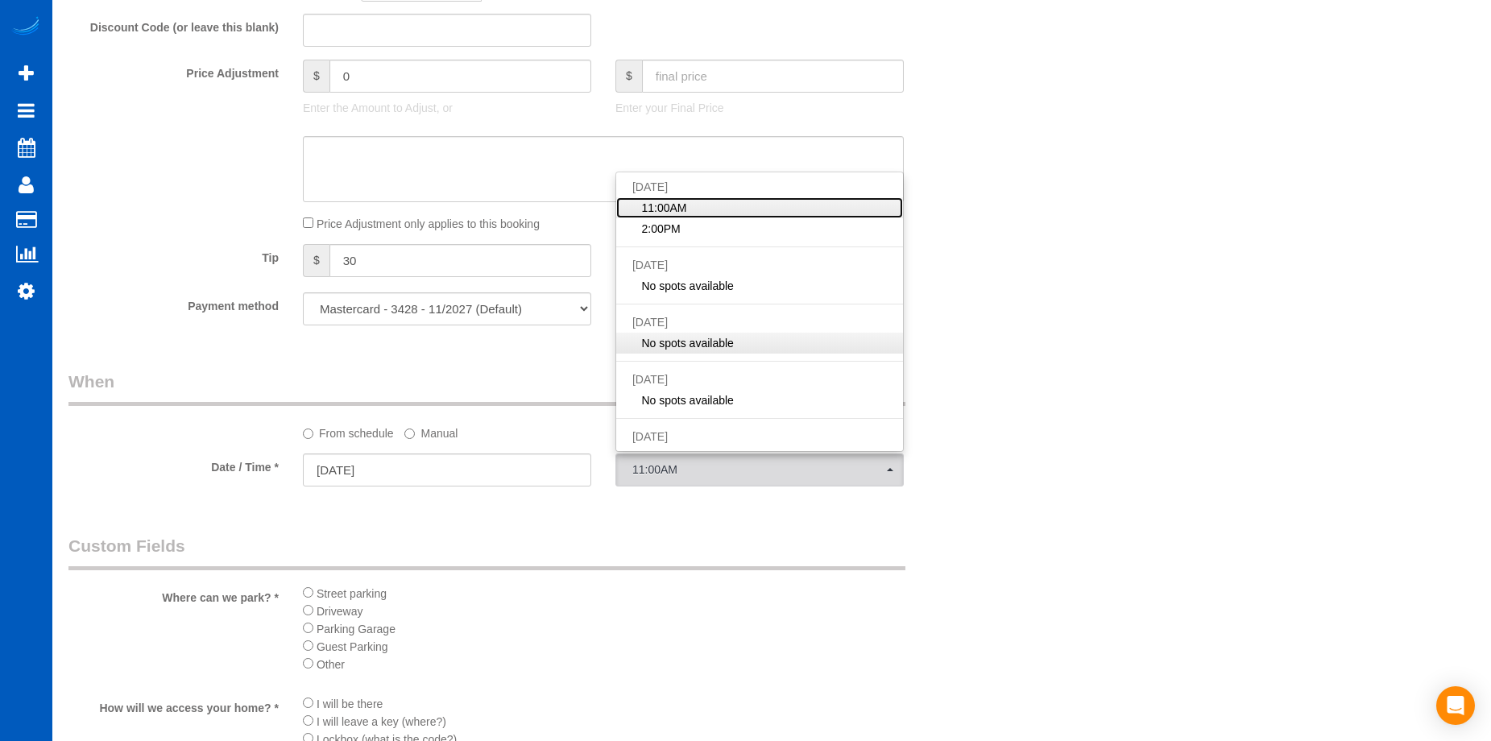
scroll to position [43, 0]
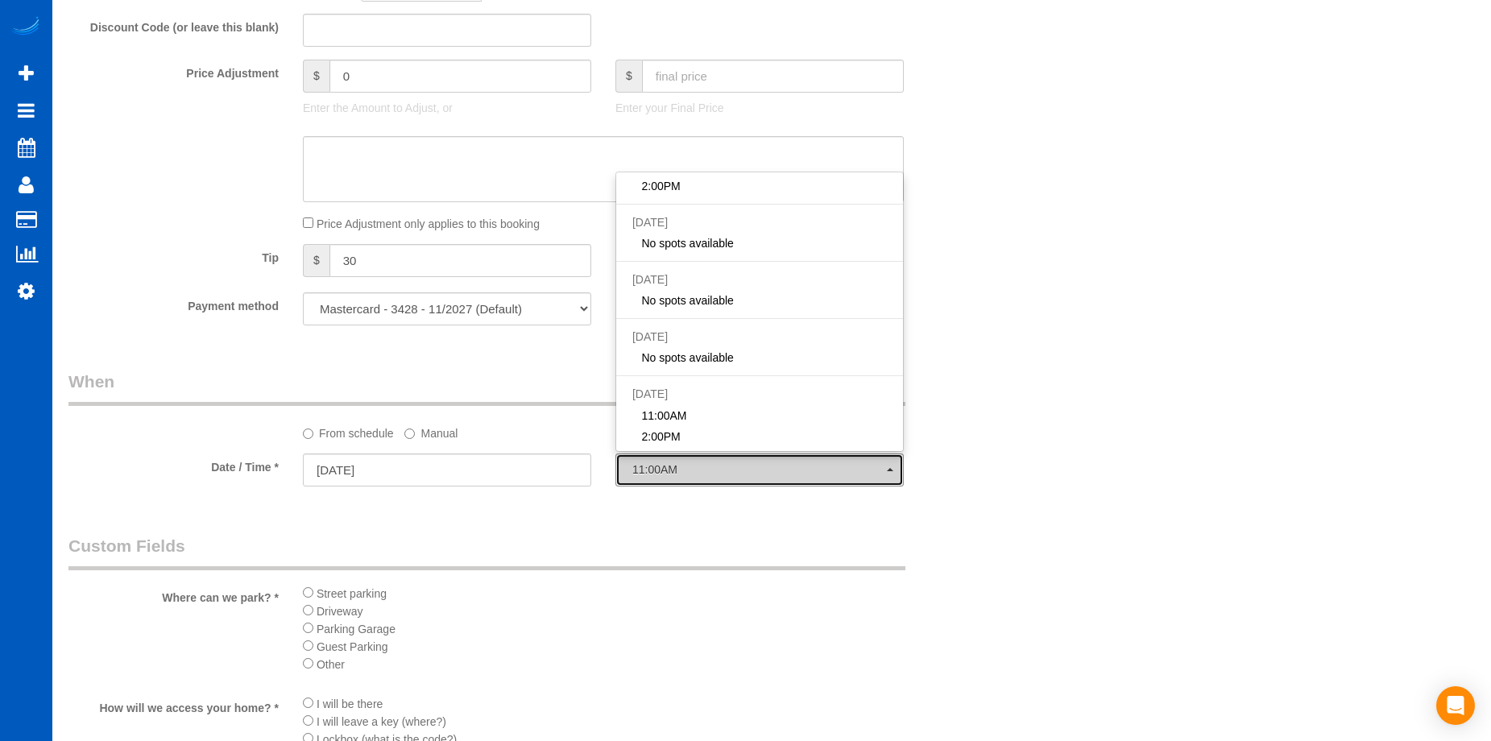
click at [742, 466] on span "11:00AM" at bounding box center [759, 469] width 255 height 13
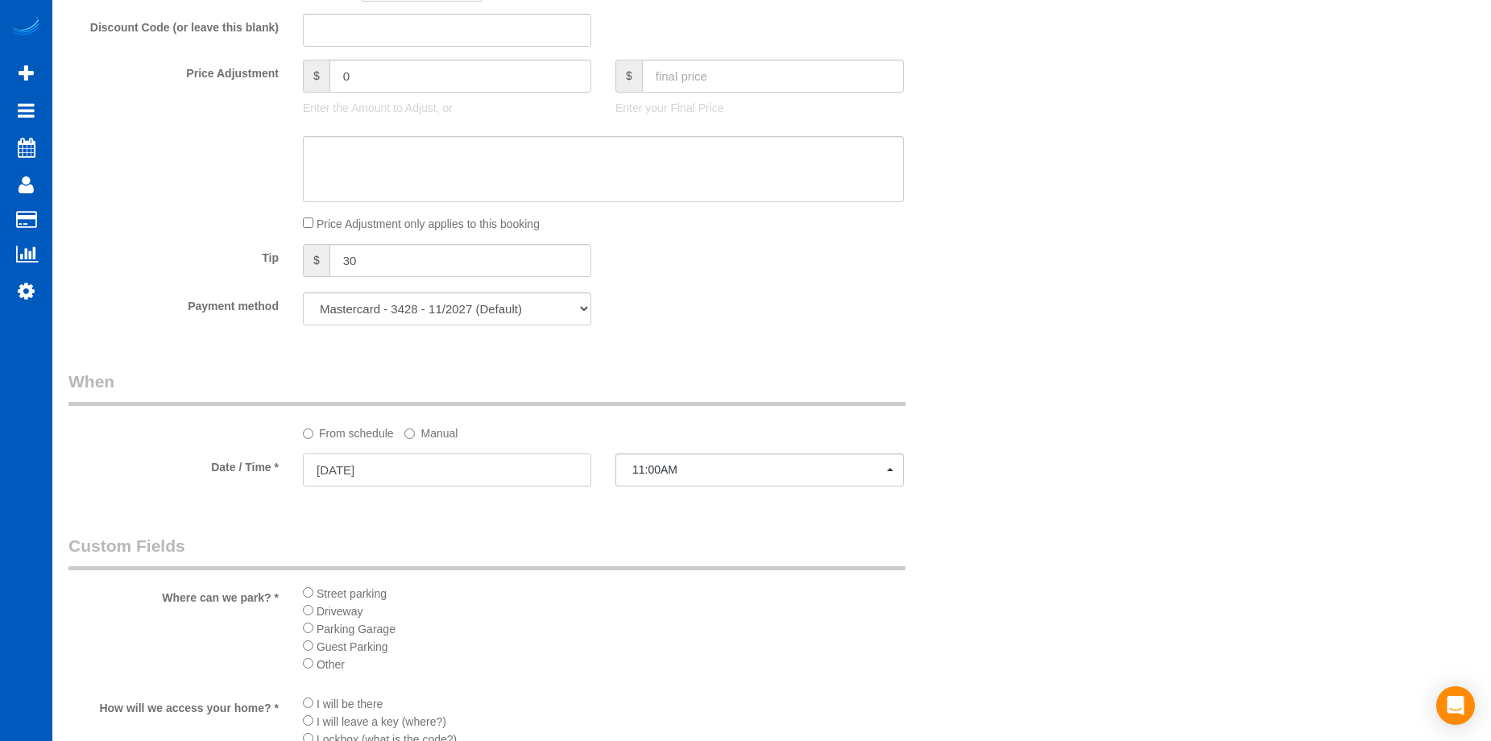
click at [439, 465] on input "09/04/2025" at bounding box center [447, 470] width 288 height 33
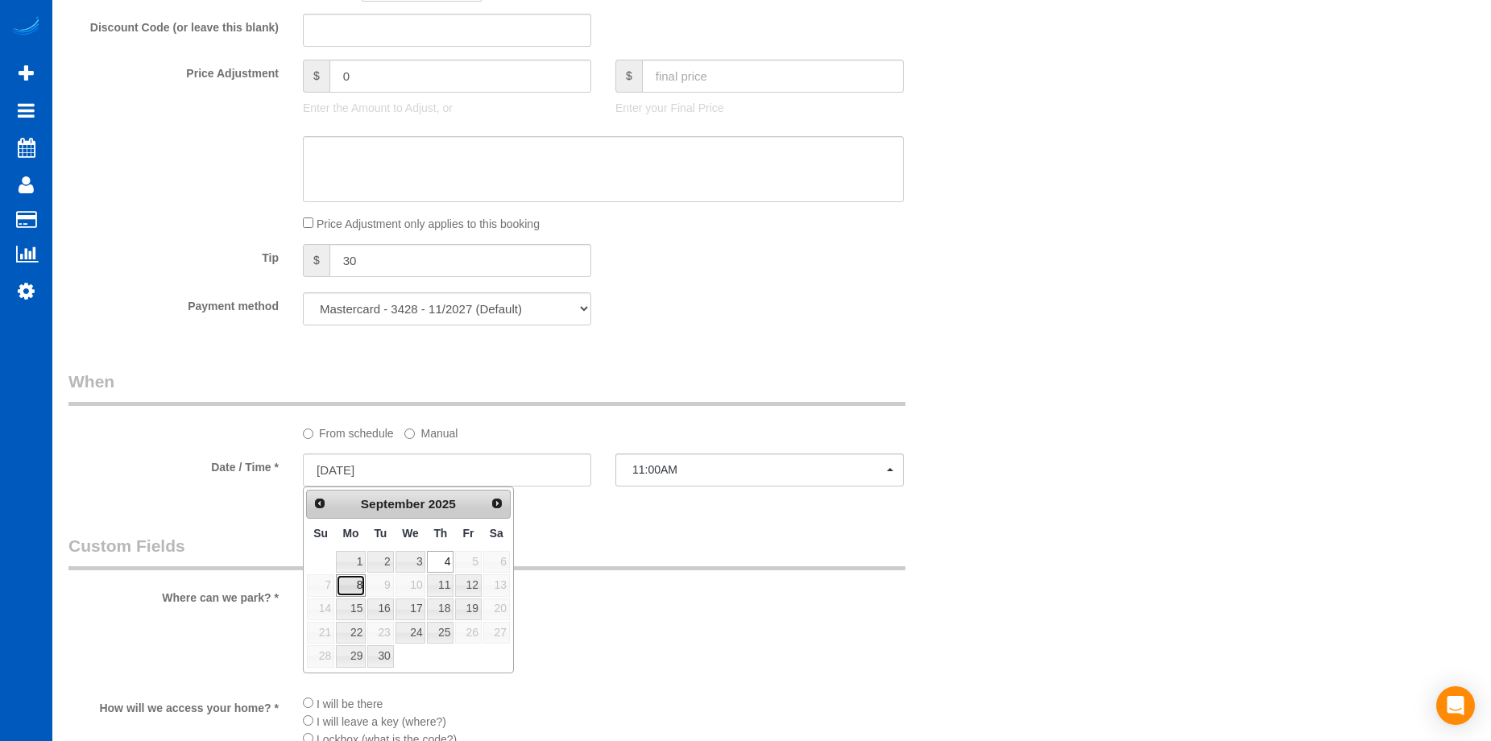
click at [350, 582] on link "8" at bounding box center [351, 585] width 30 height 22
type input "09/08/2025"
select select "spot32"
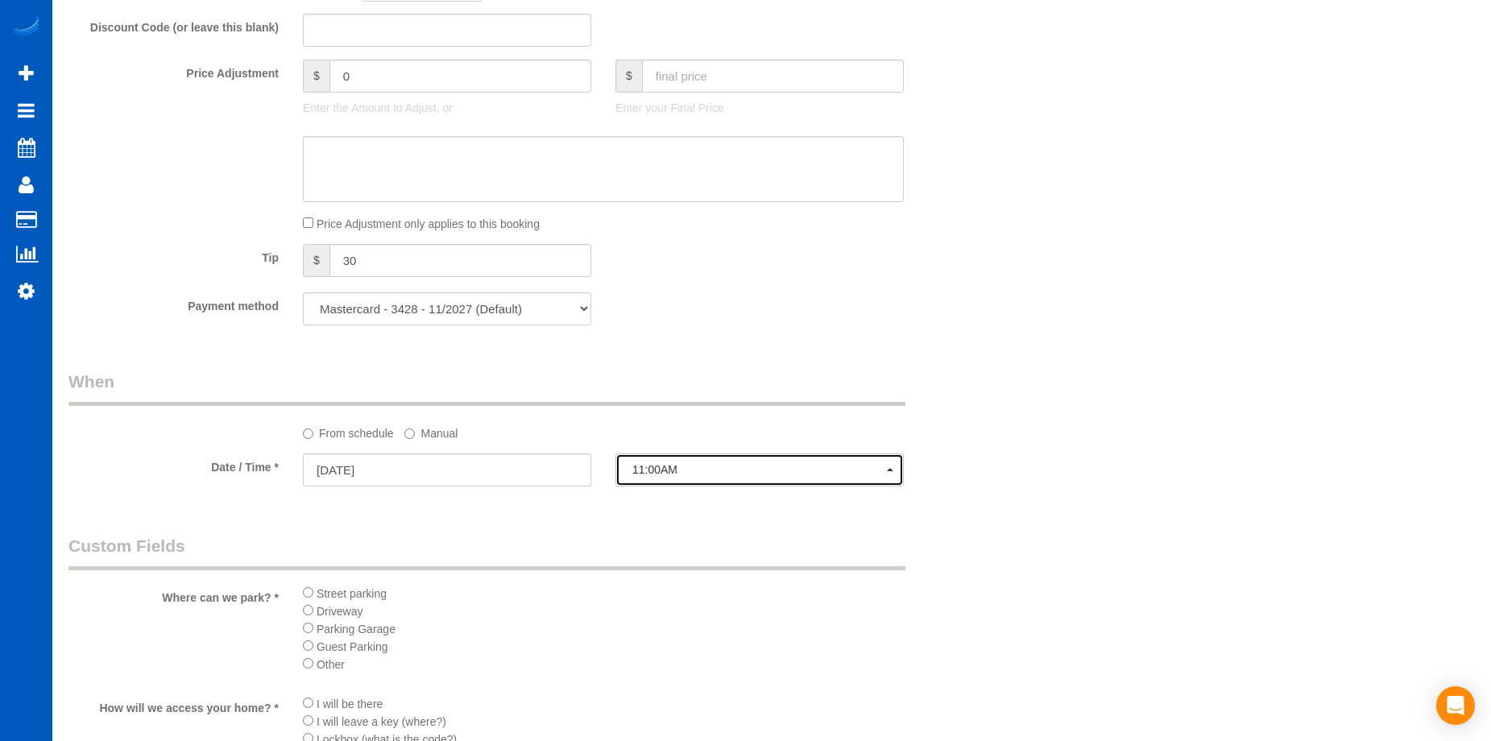
click at [716, 466] on span "11:00AM" at bounding box center [759, 469] width 255 height 13
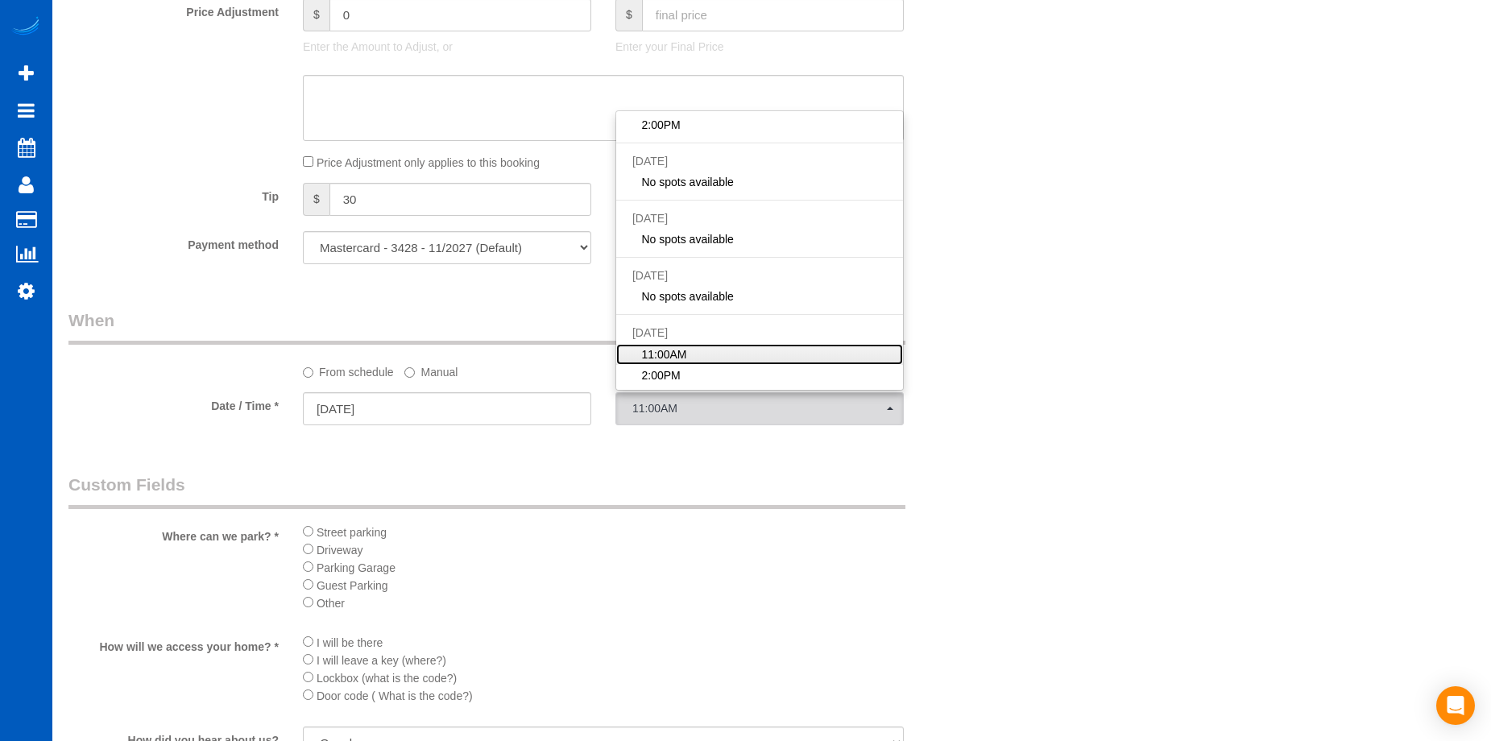
scroll to position [1450, 0]
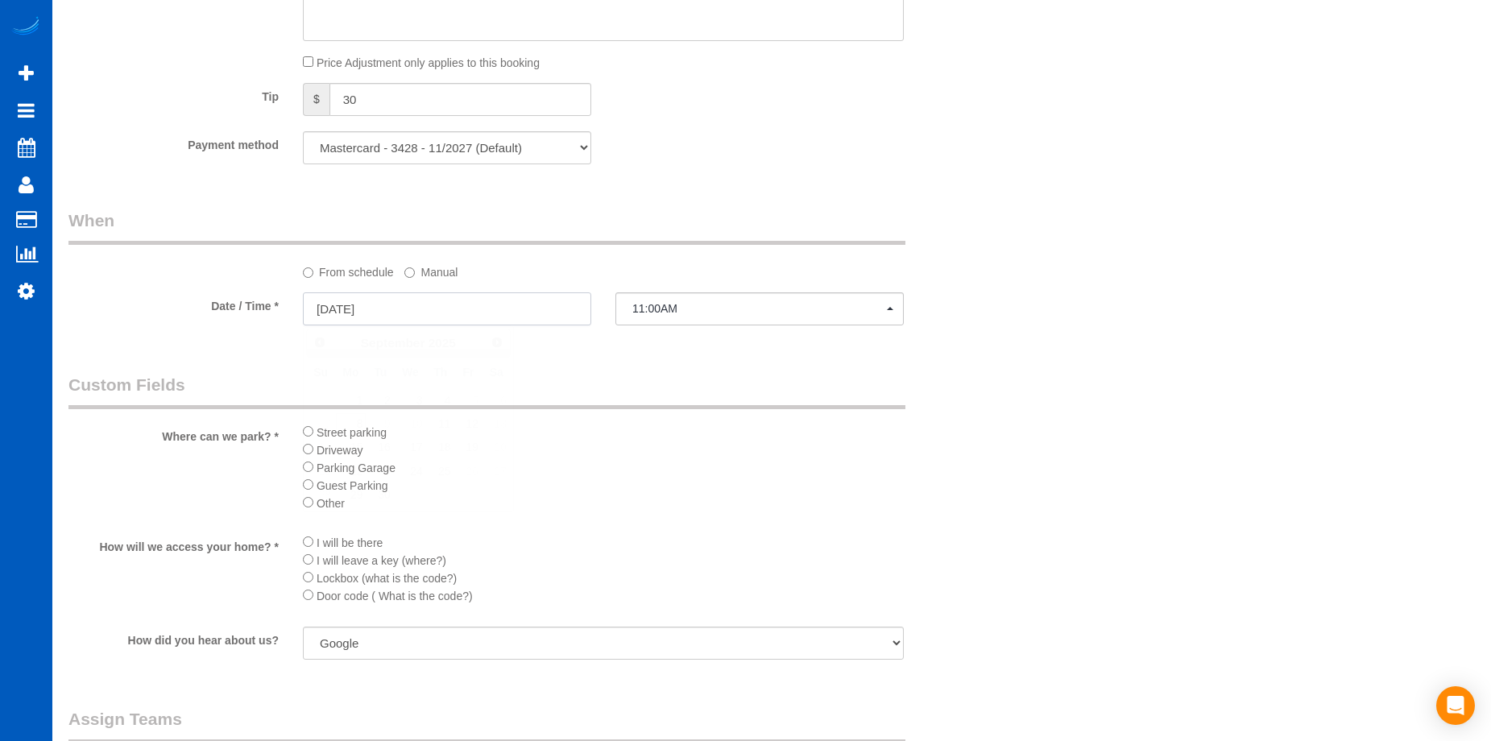
click at [455, 305] on input "09/08/2025" at bounding box center [447, 308] width 288 height 33
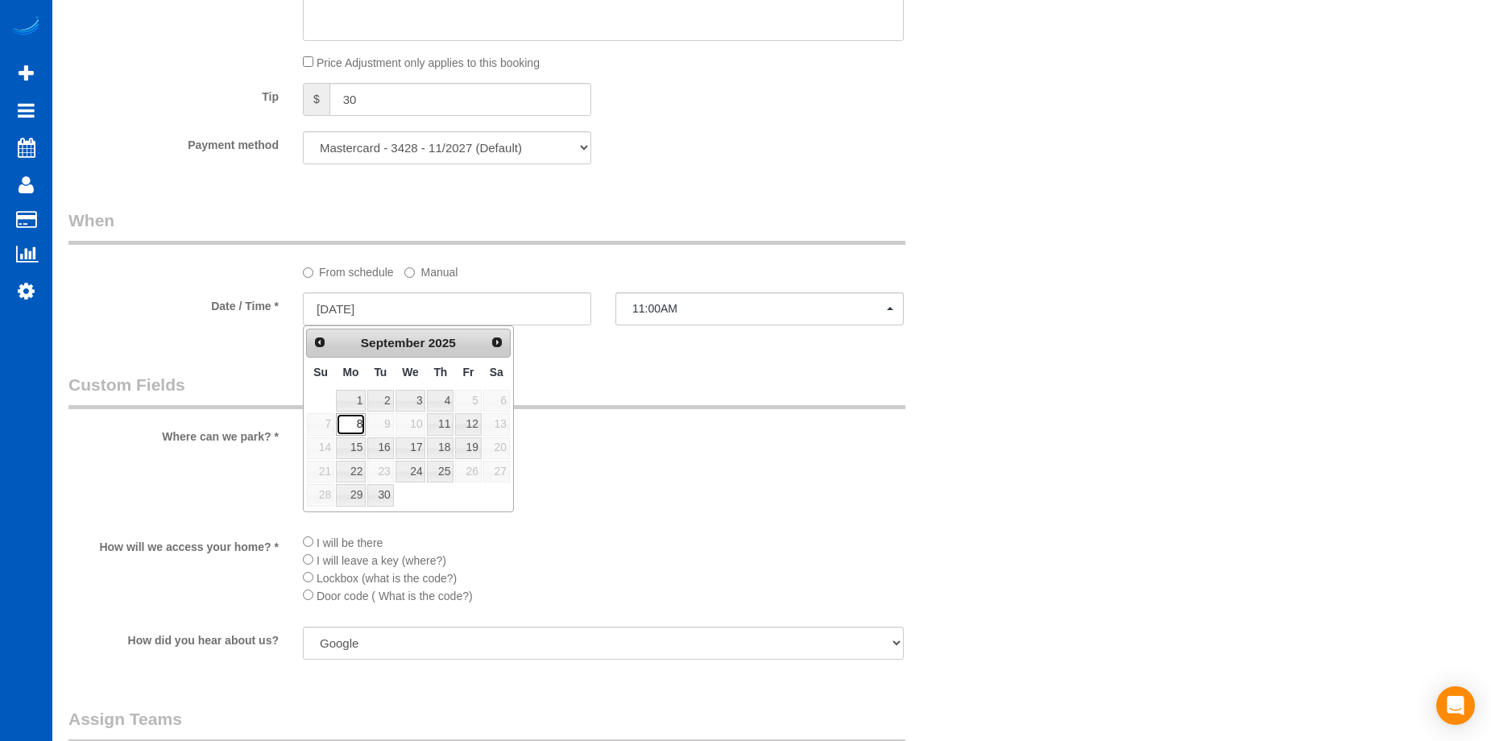
click at [348, 424] on link "8" at bounding box center [351, 424] width 30 height 22
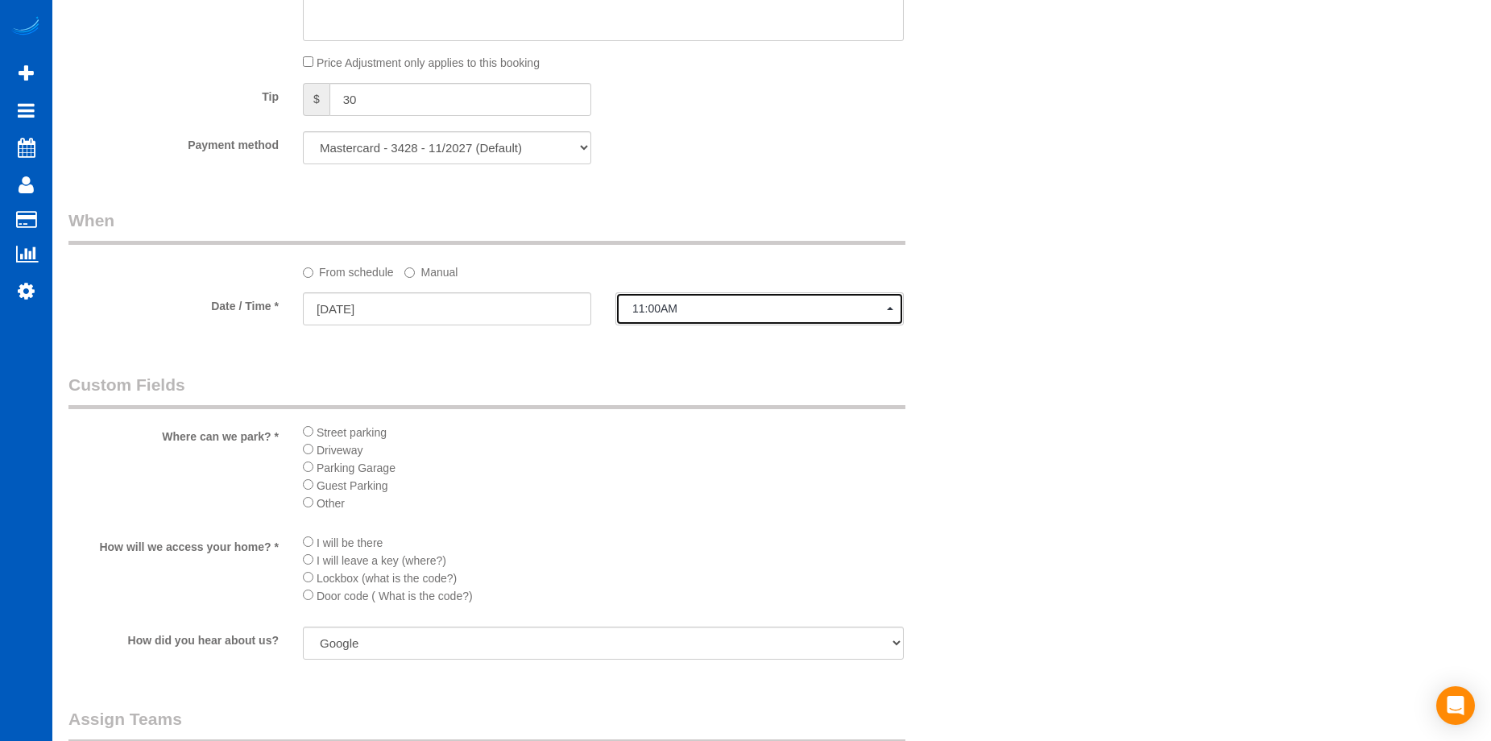
click at [680, 301] on button "11:00AM" at bounding box center [760, 308] width 288 height 33
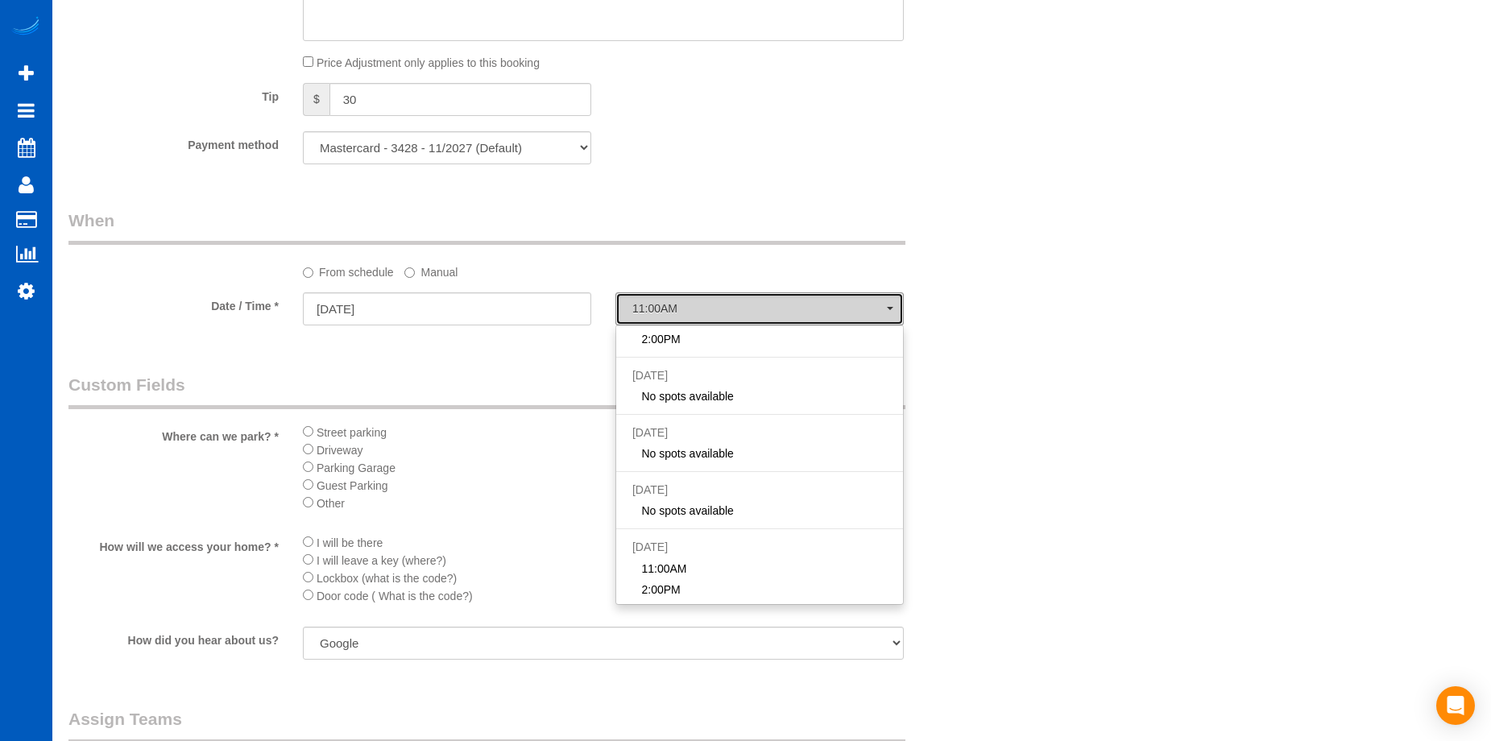
click at [694, 302] on span "11:00AM" at bounding box center [759, 308] width 255 height 13
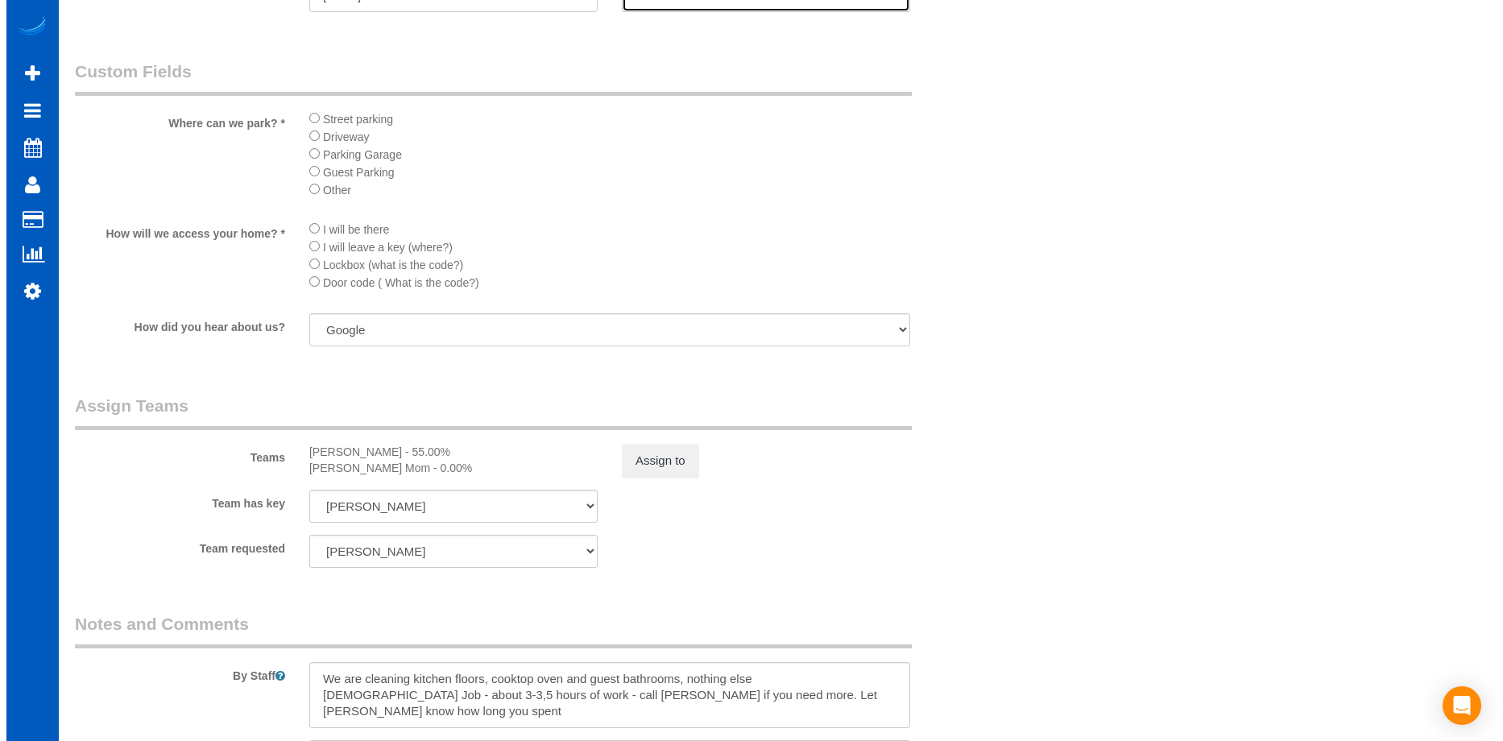
scroll to position [1772, 0]
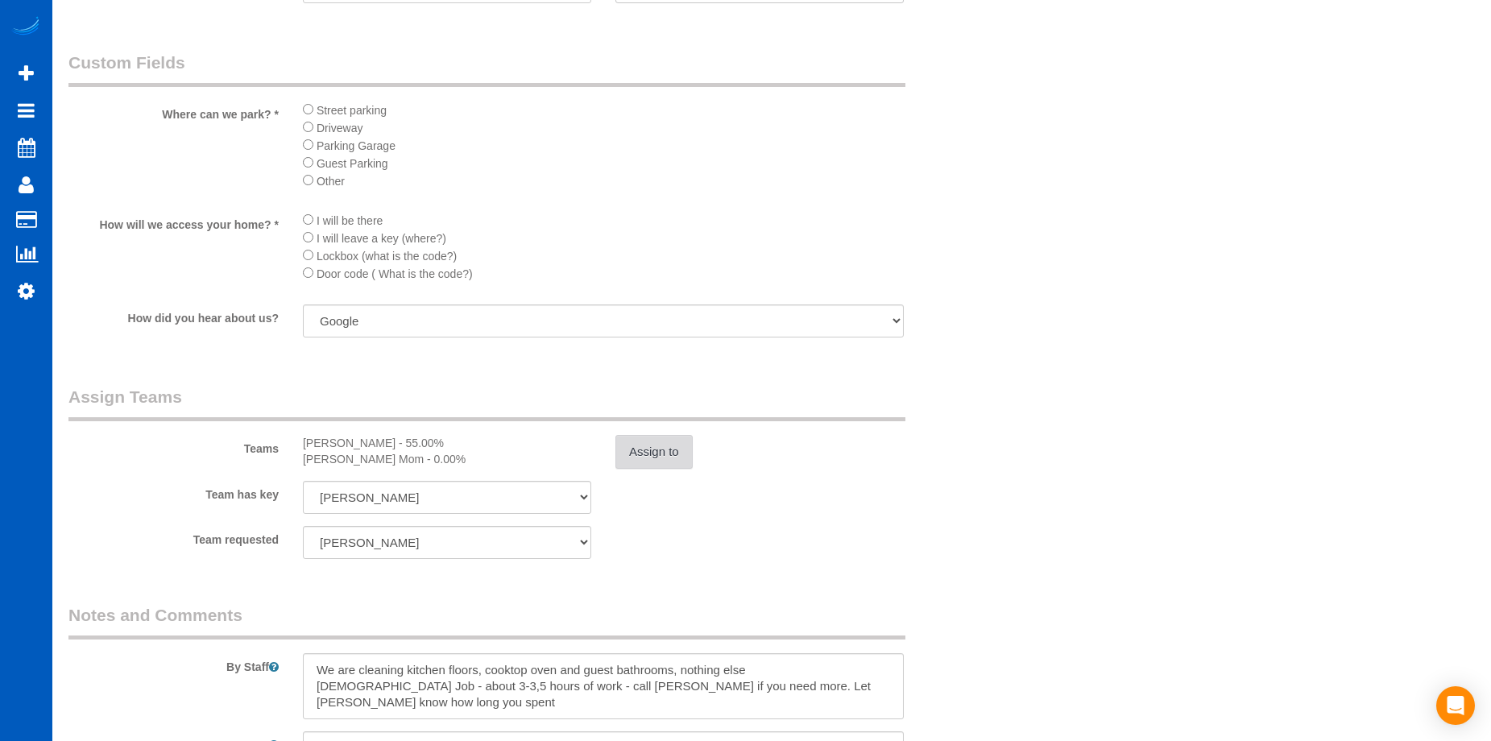
click at [661, 450] on button "Assign to" at bounding box center [654, 452] width 77 height 34
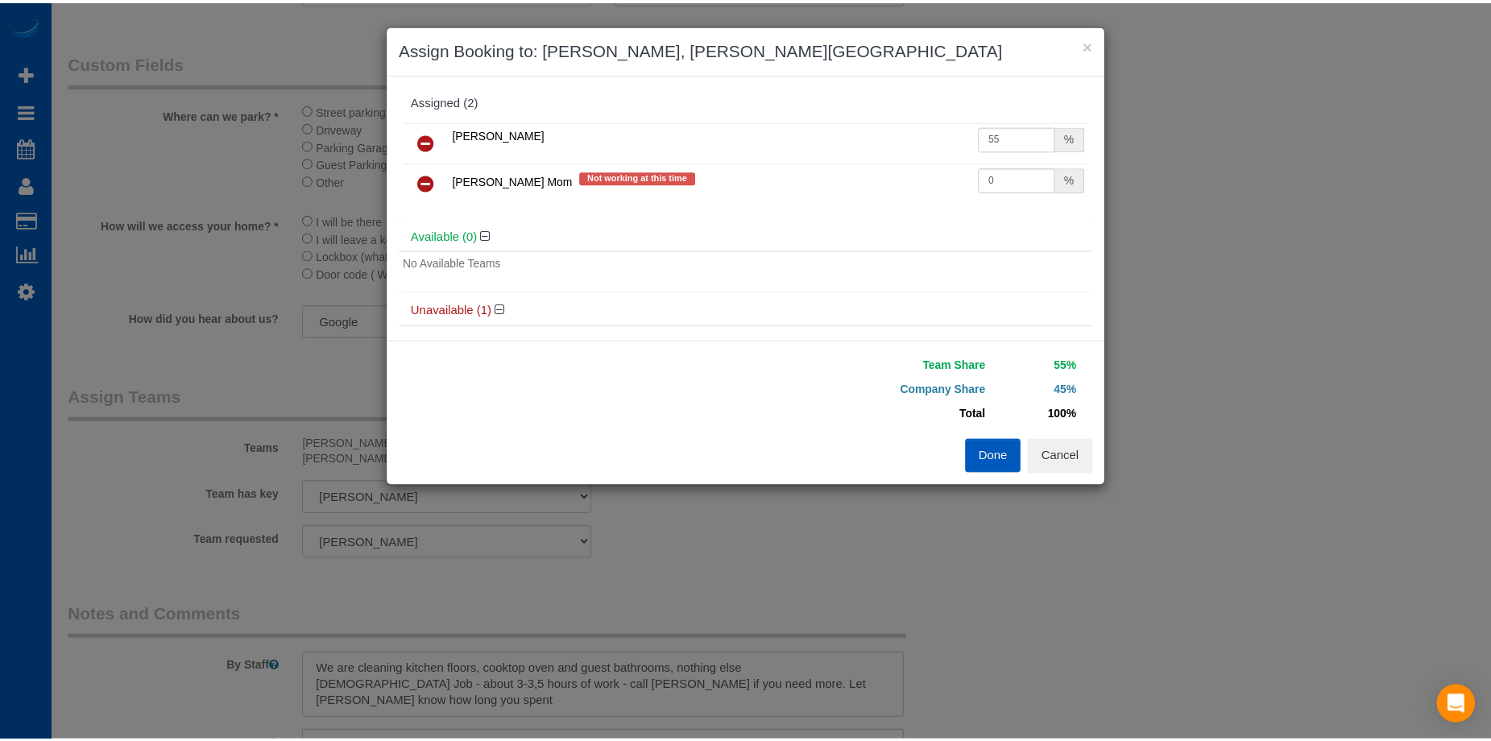
scroll to position [81, 0]
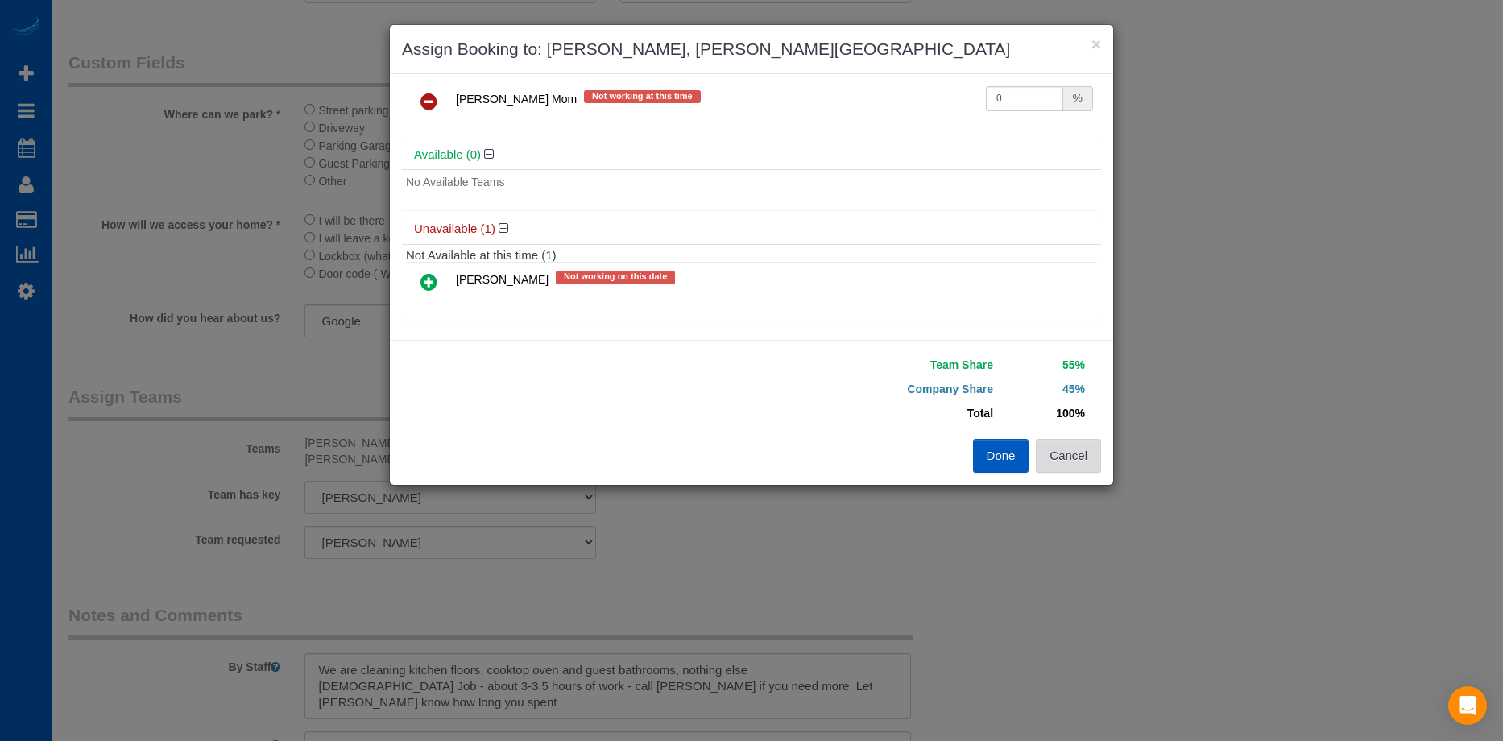
click at [1071, 456] on button "Cancel" at bounding box center [1068, 456] width 65 height 34
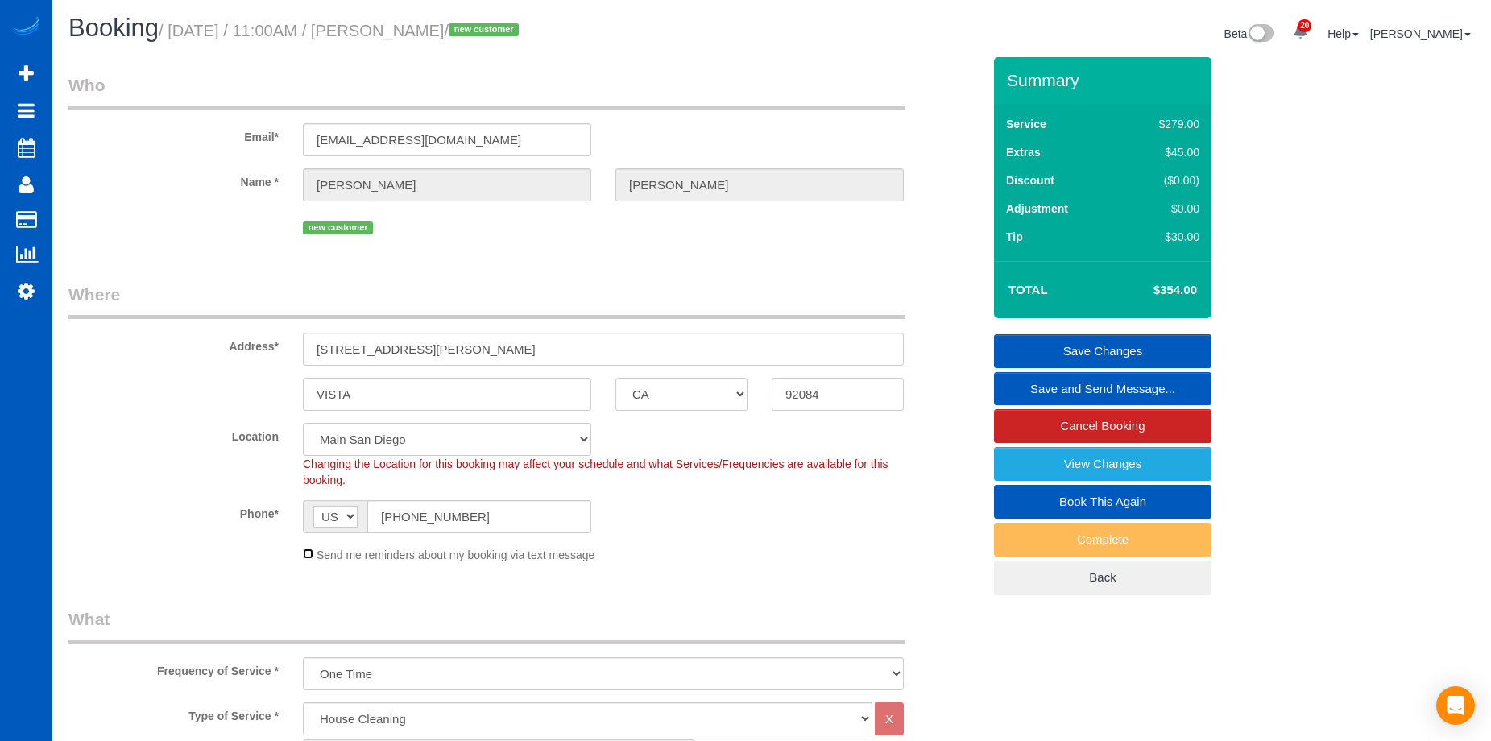
scroll to position [0, 0]
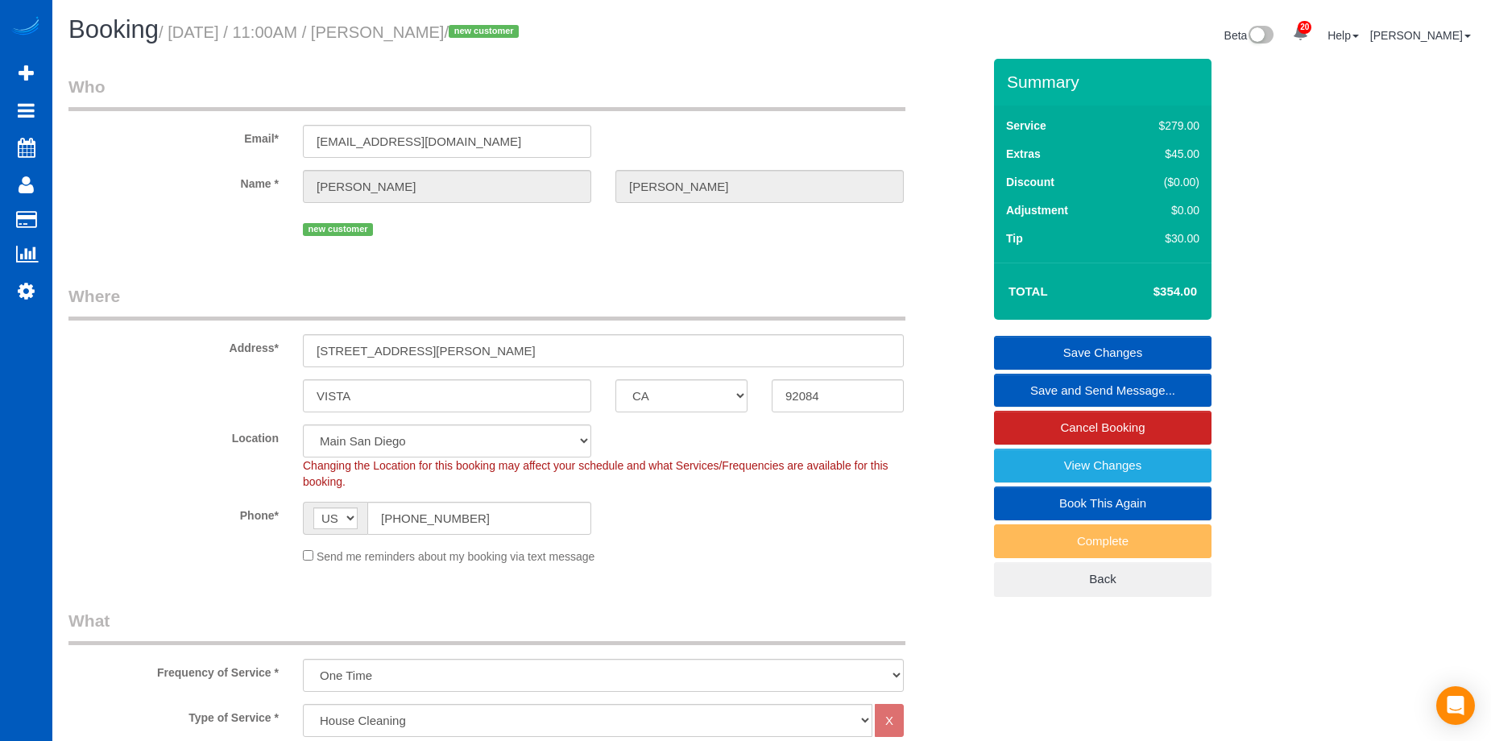
click at [1024, 351] on link "Save Changes" at bounding box center [1103, 353] width 218 height 34
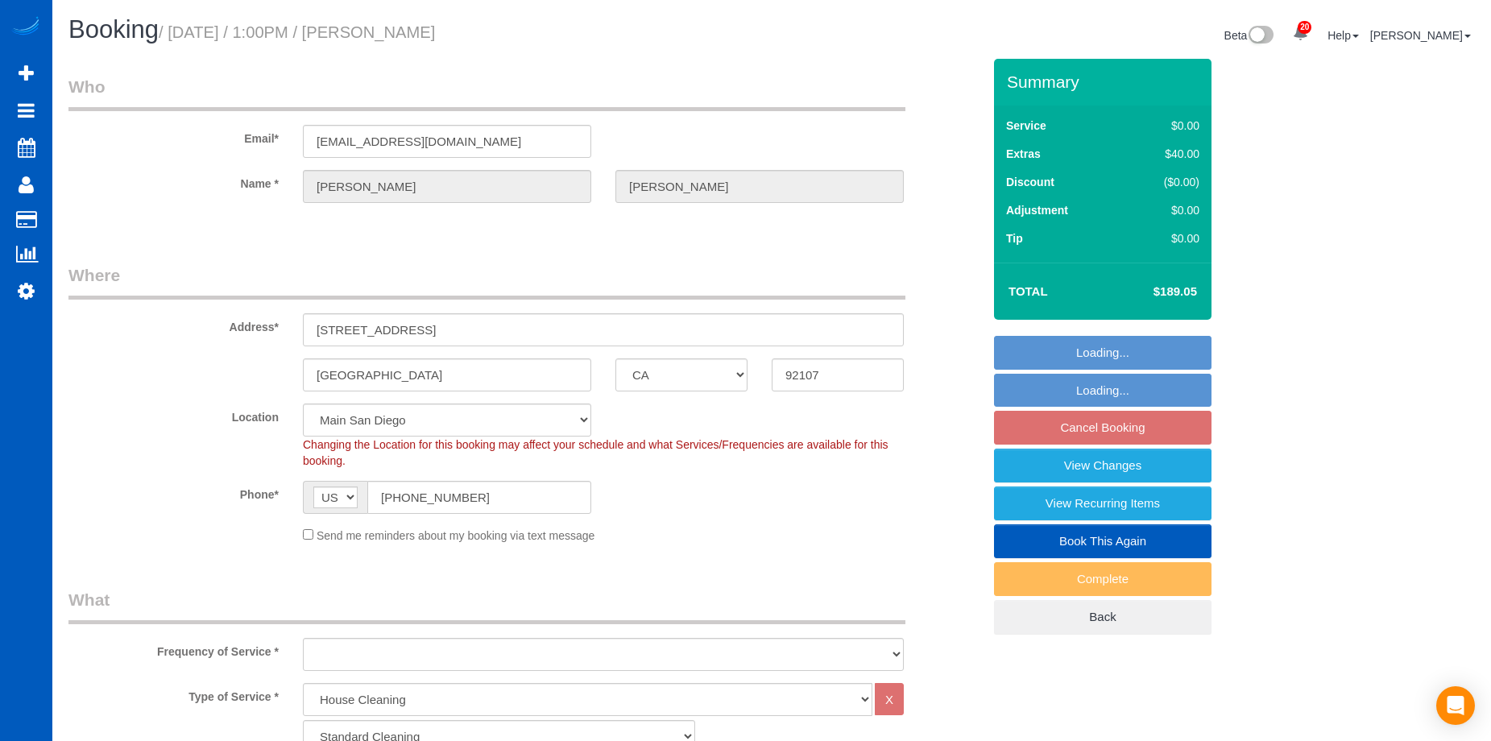
select select "CA"
select select "199"
select select "object:1163"
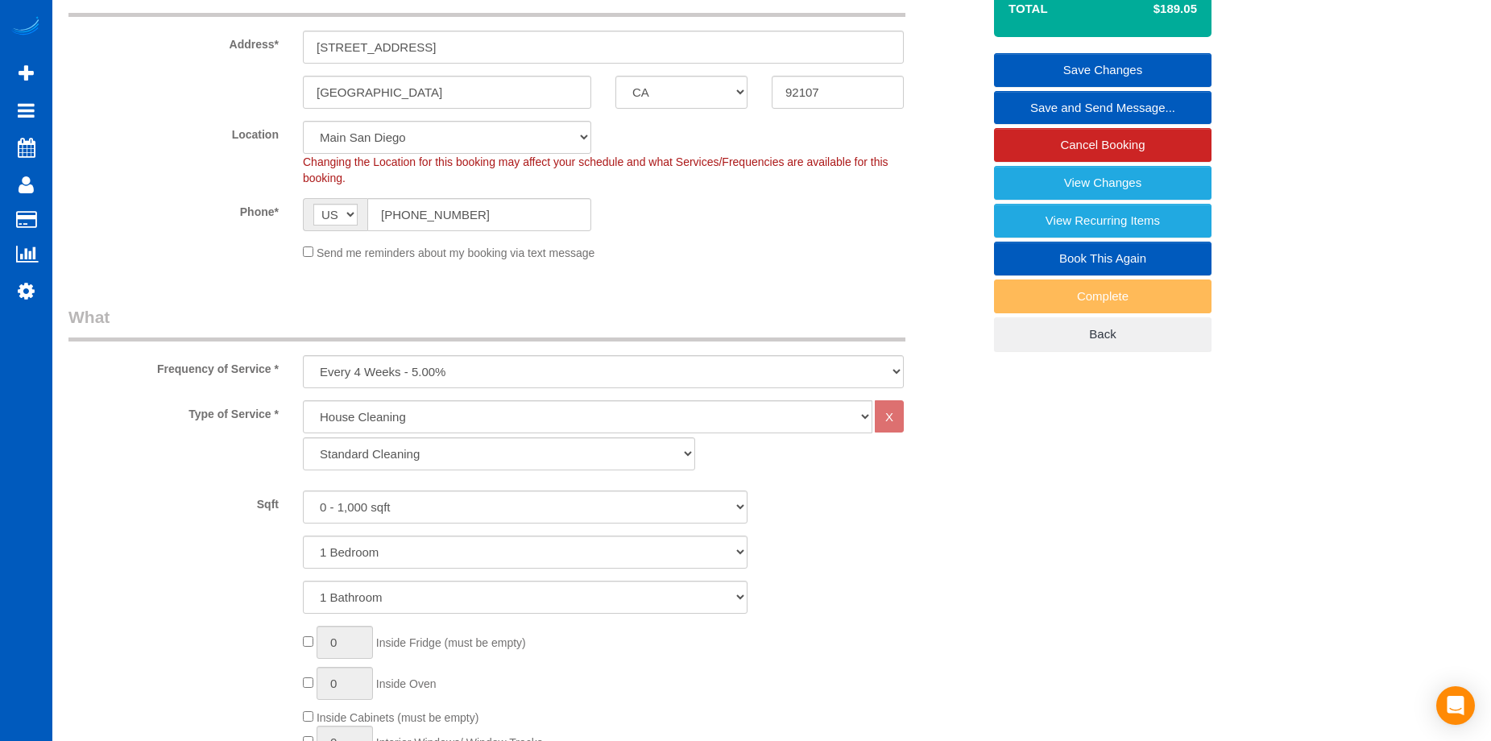
scroll to position [161, 0]
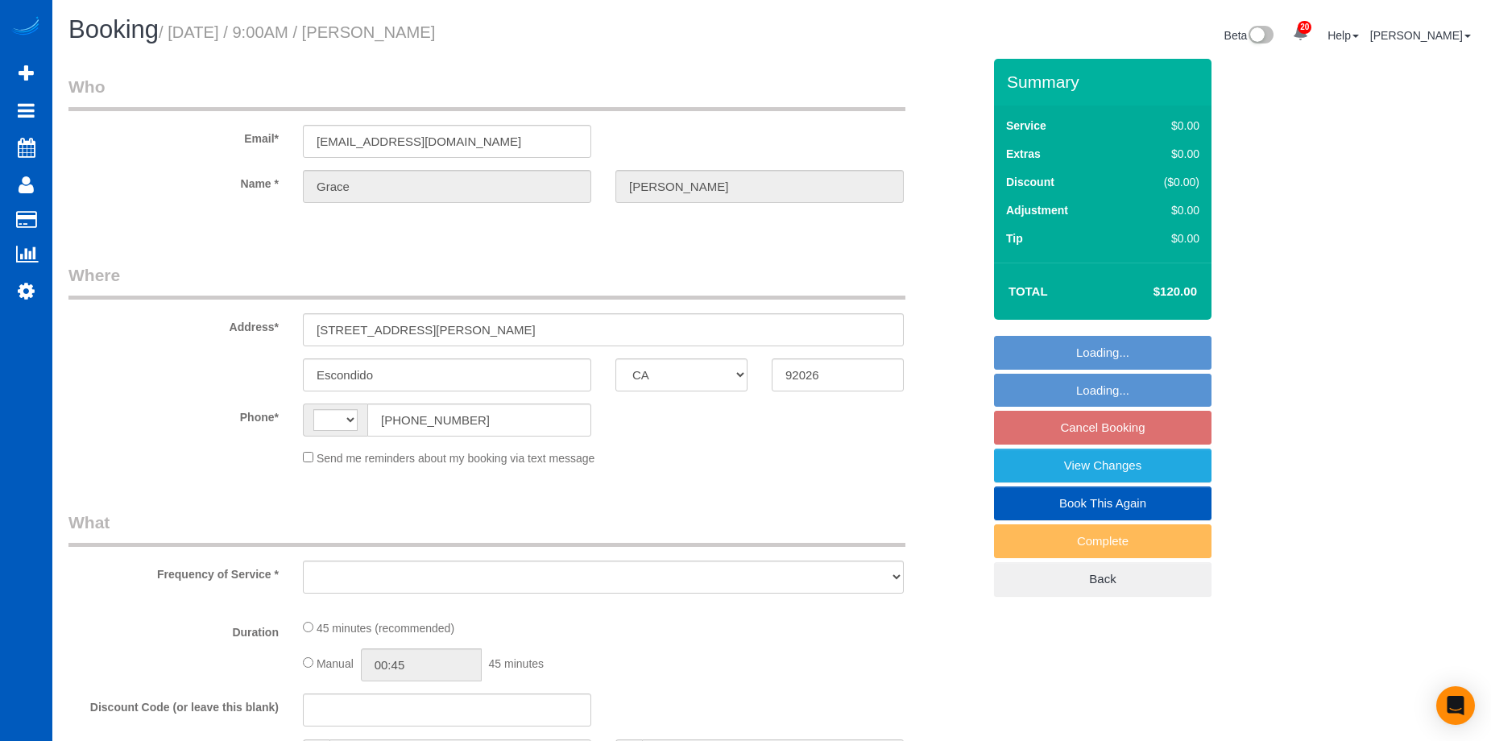
select select "CA"
select select "string:US"
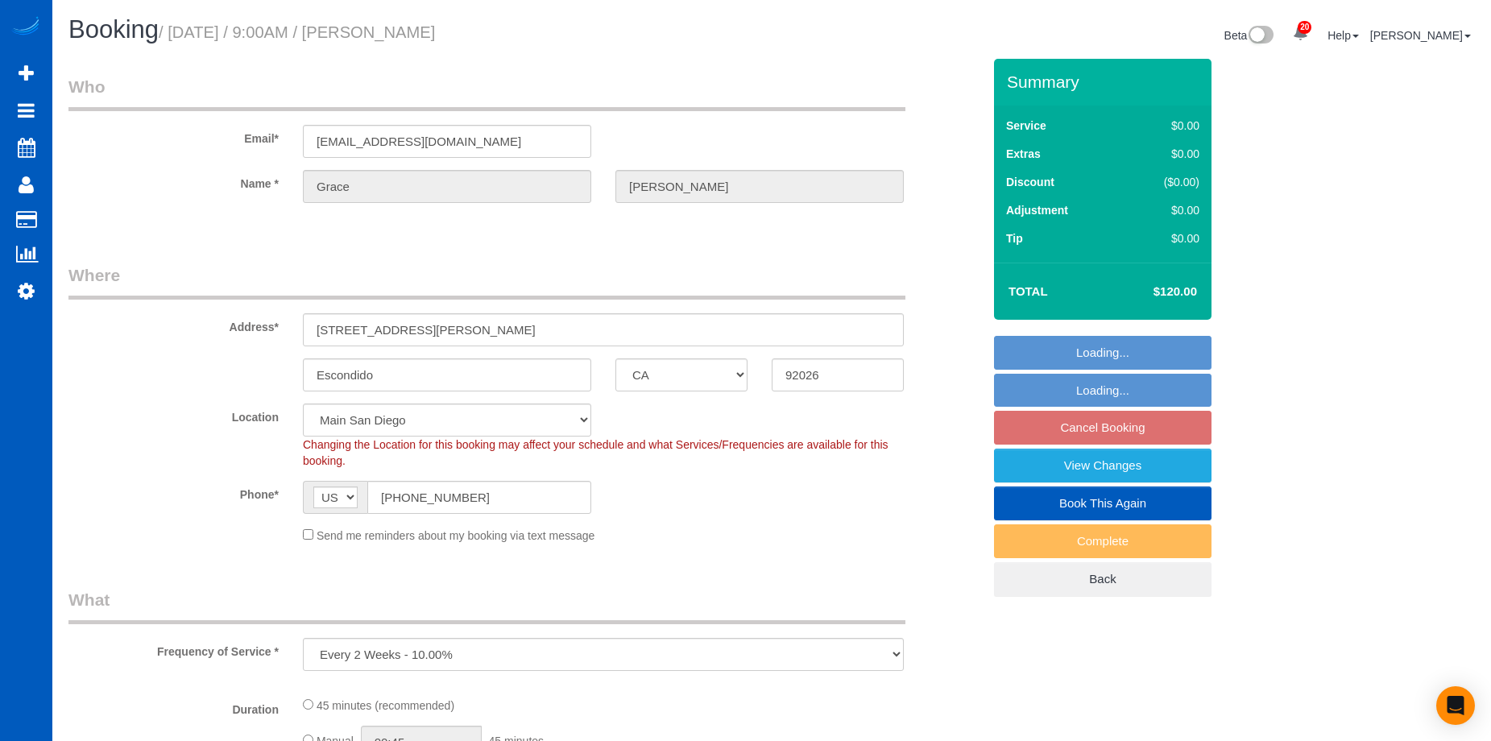
select select "object:1077"
select select "199"
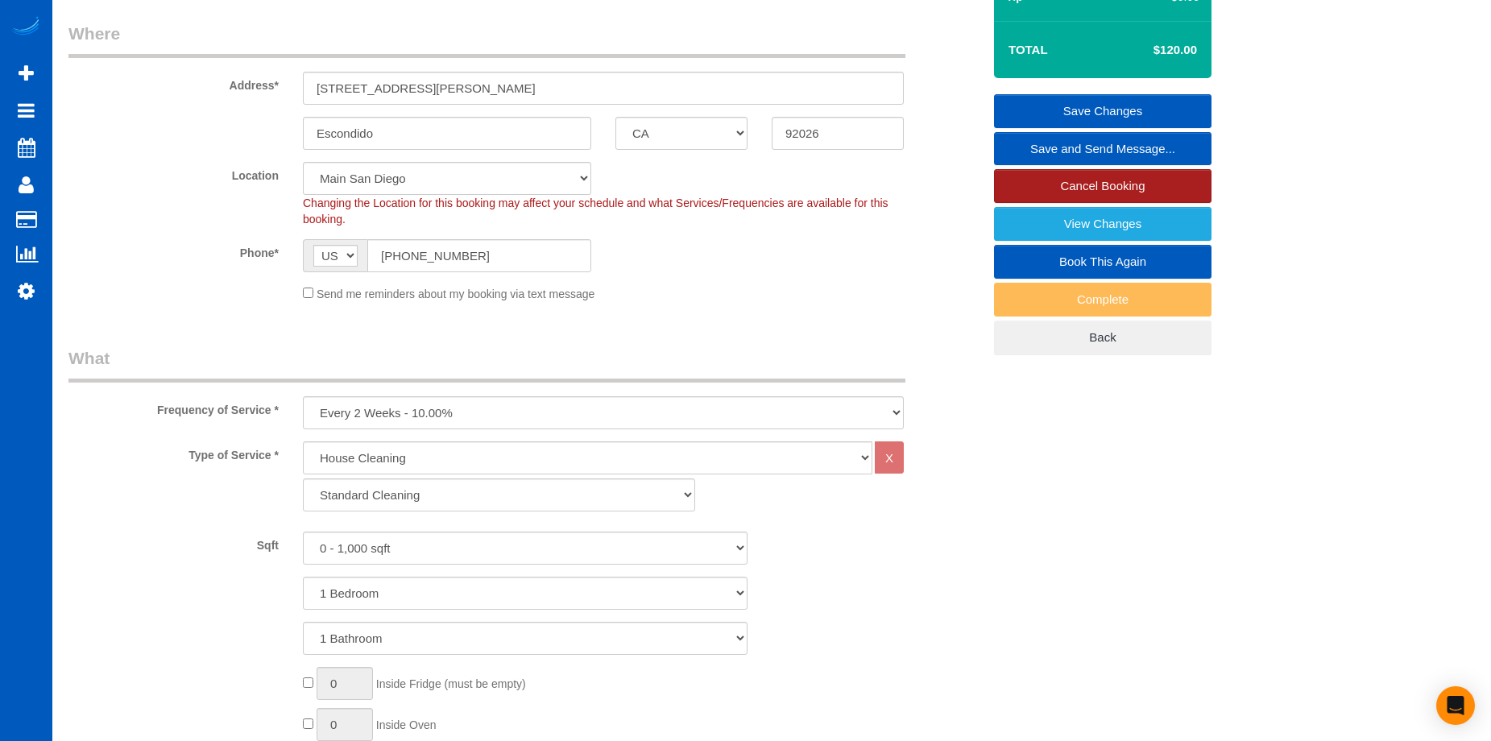
scroll to position [403, 0]
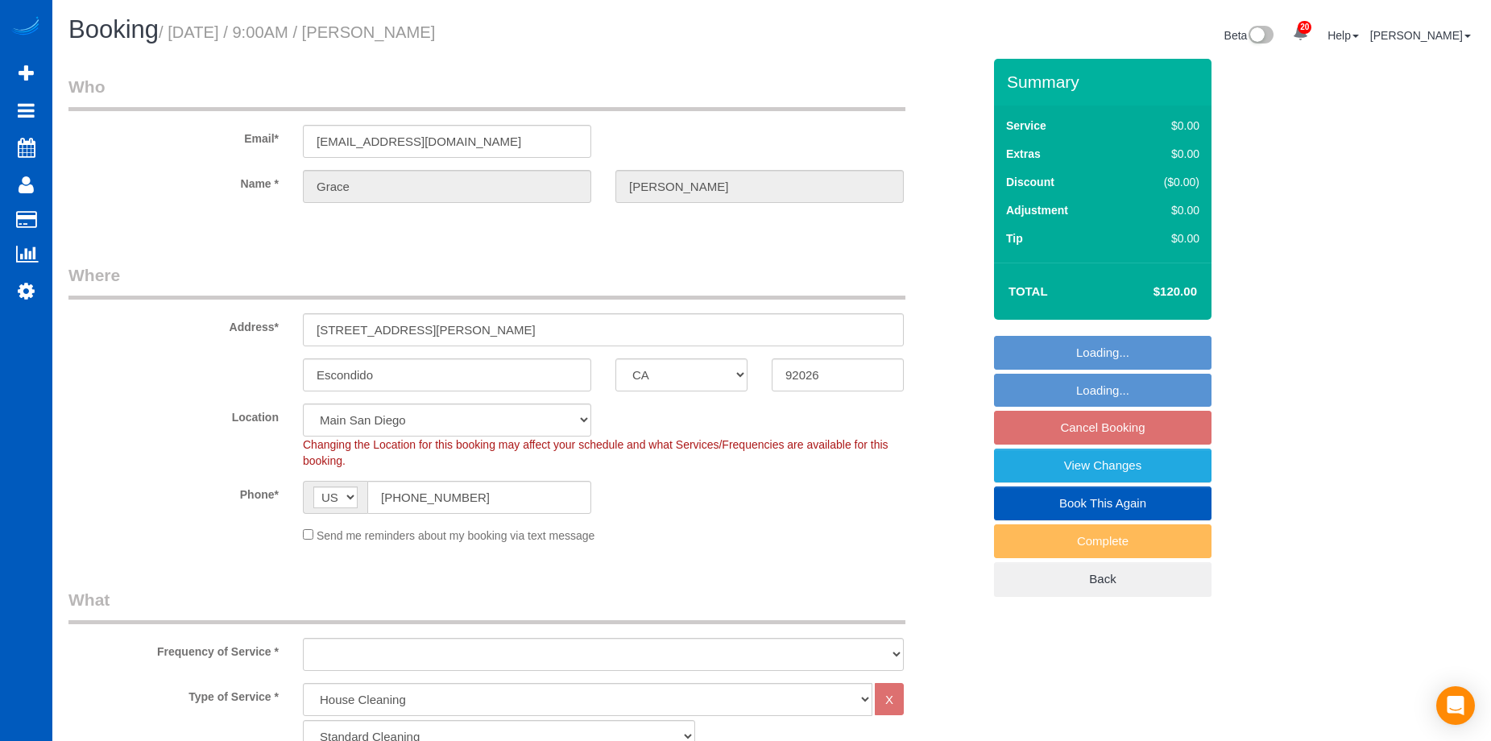
select select "CA"
select select "199"
select select "object:1161"
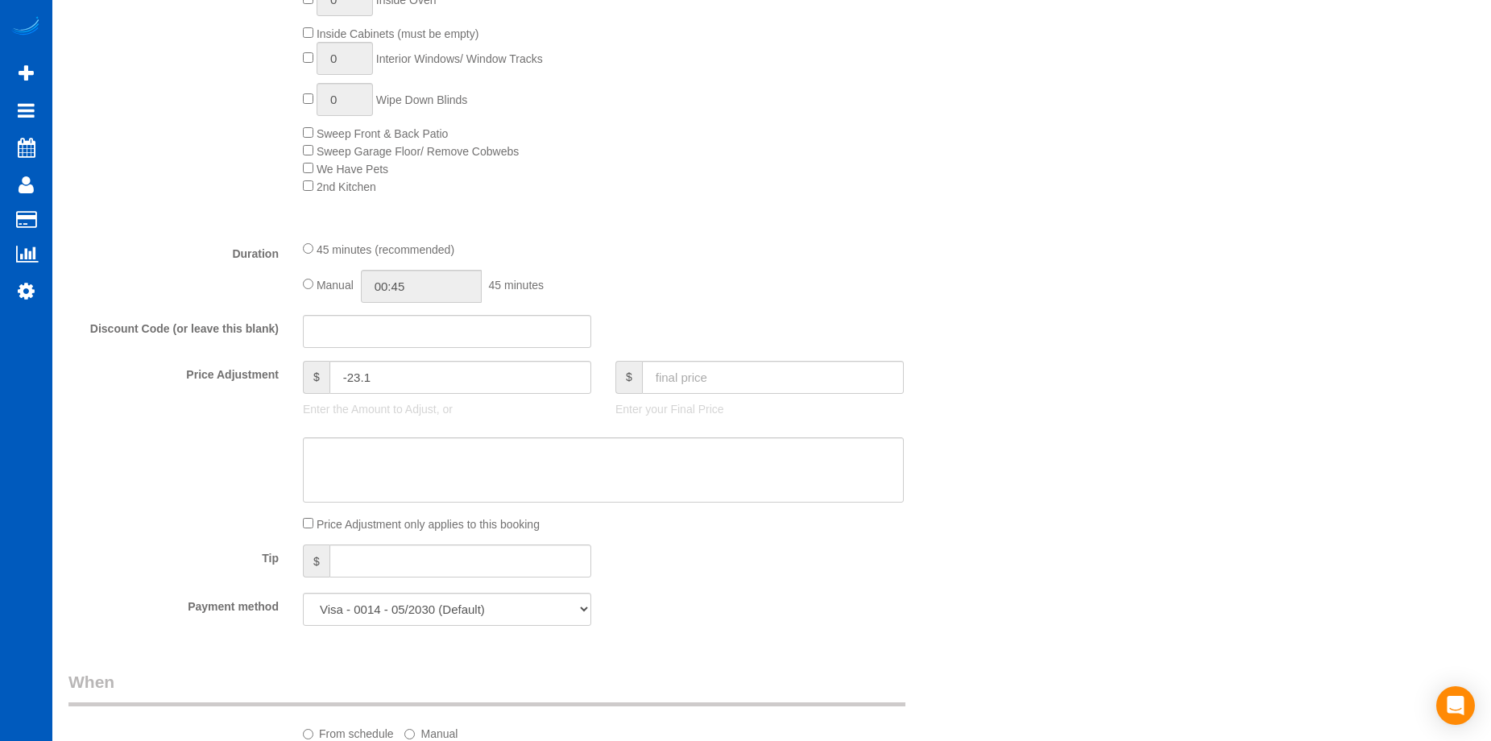
scroll to position [1289, 0]
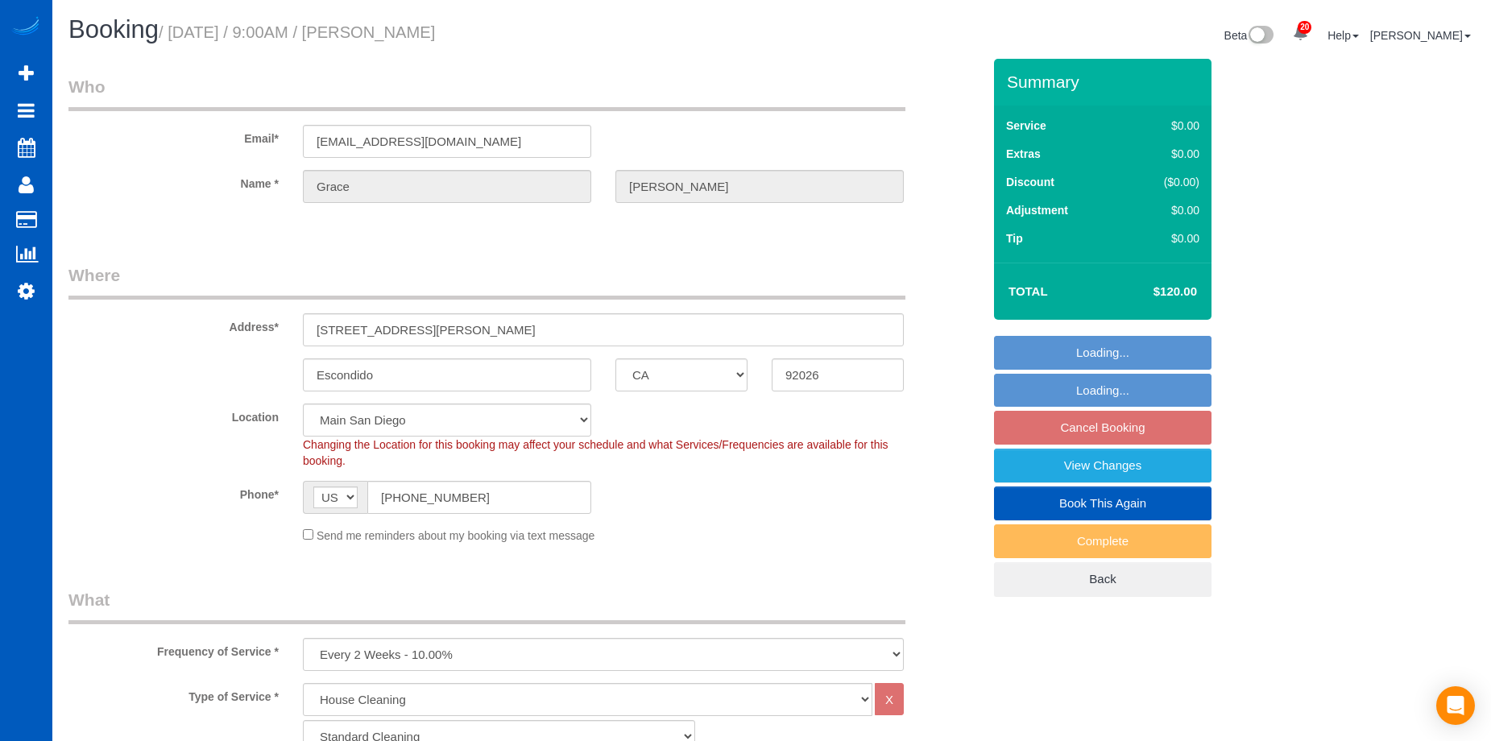
select select "CA"
select select "199"
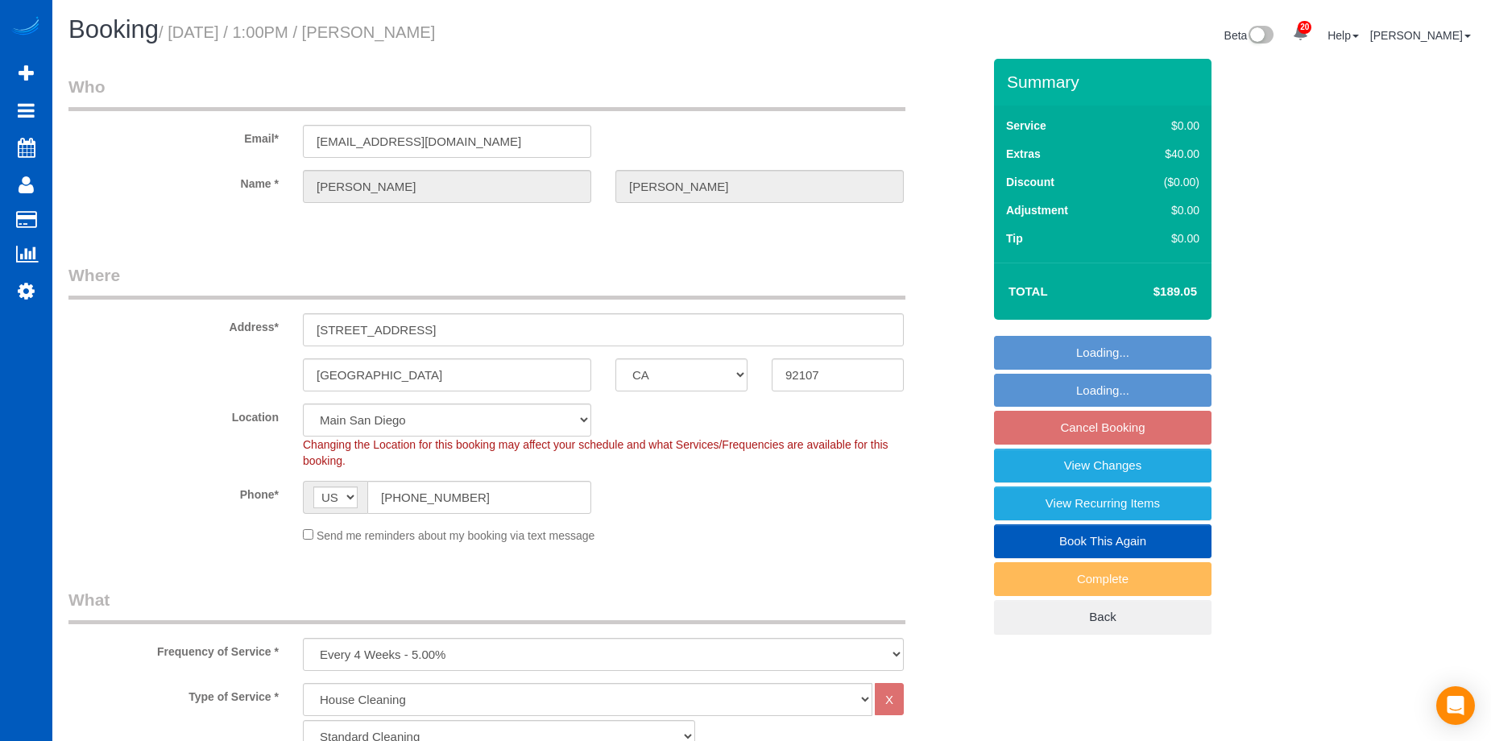
select select "CA"
select select "199"
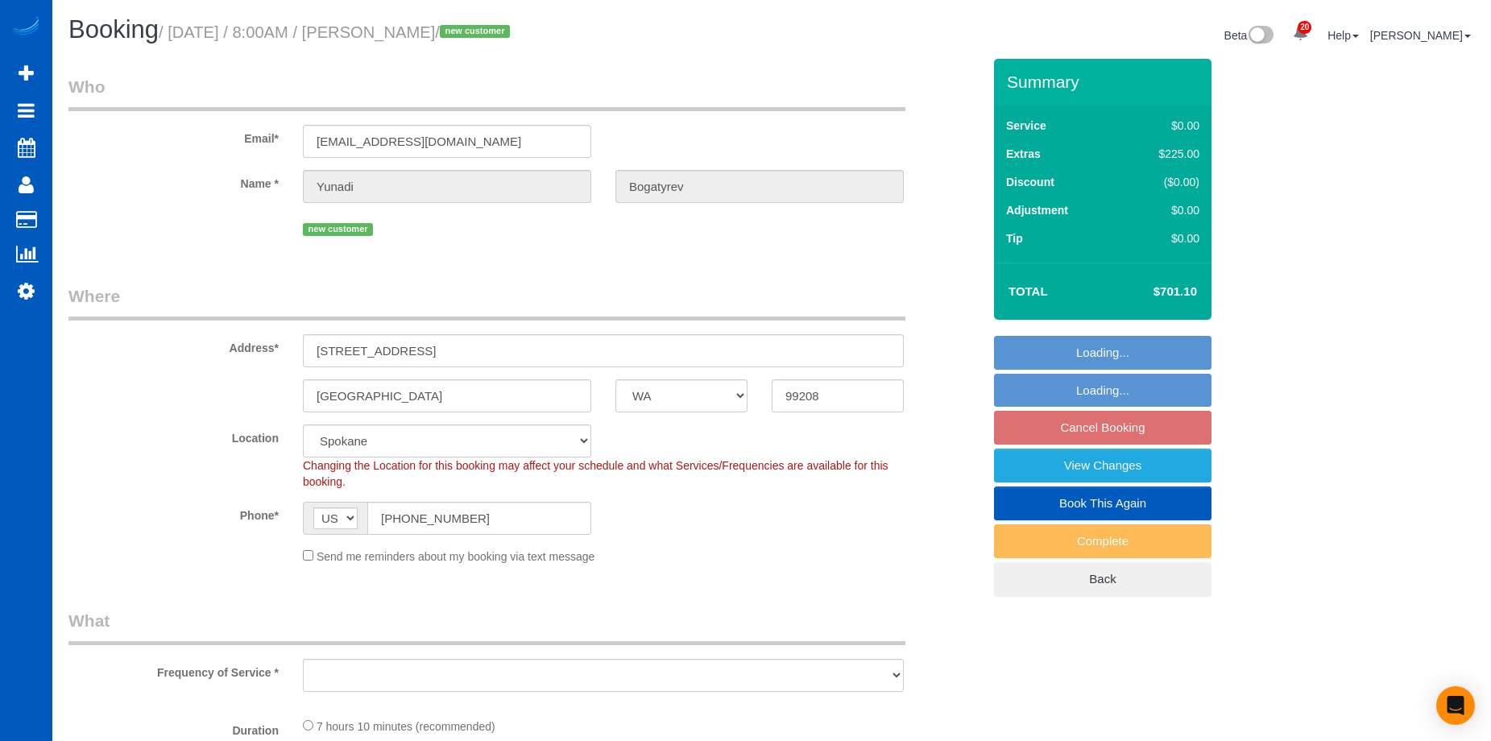
select select "WA"
select select "199"
select select "2501"
select select "5"
select select "3"
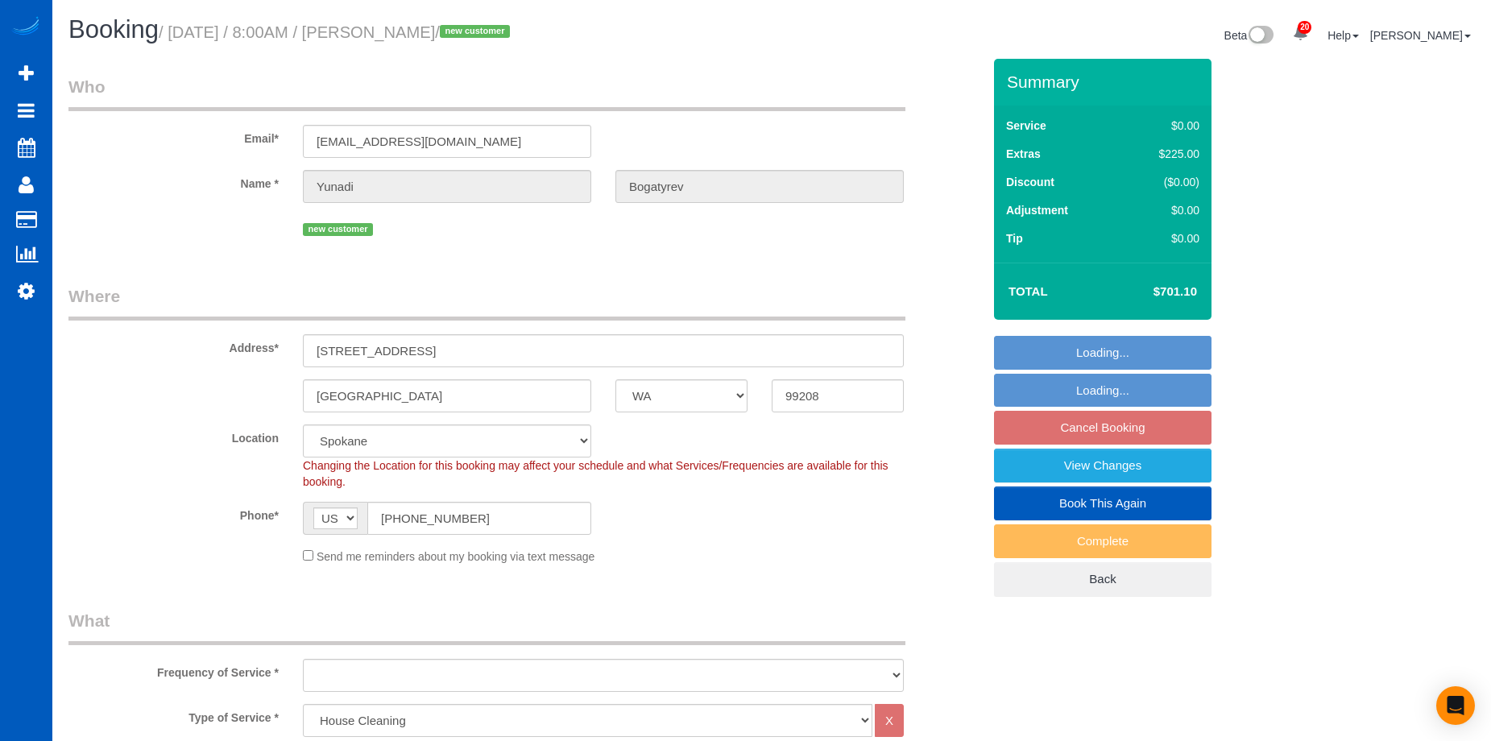
select select "object:1116"
select select "spot1"
select select "object:1157"
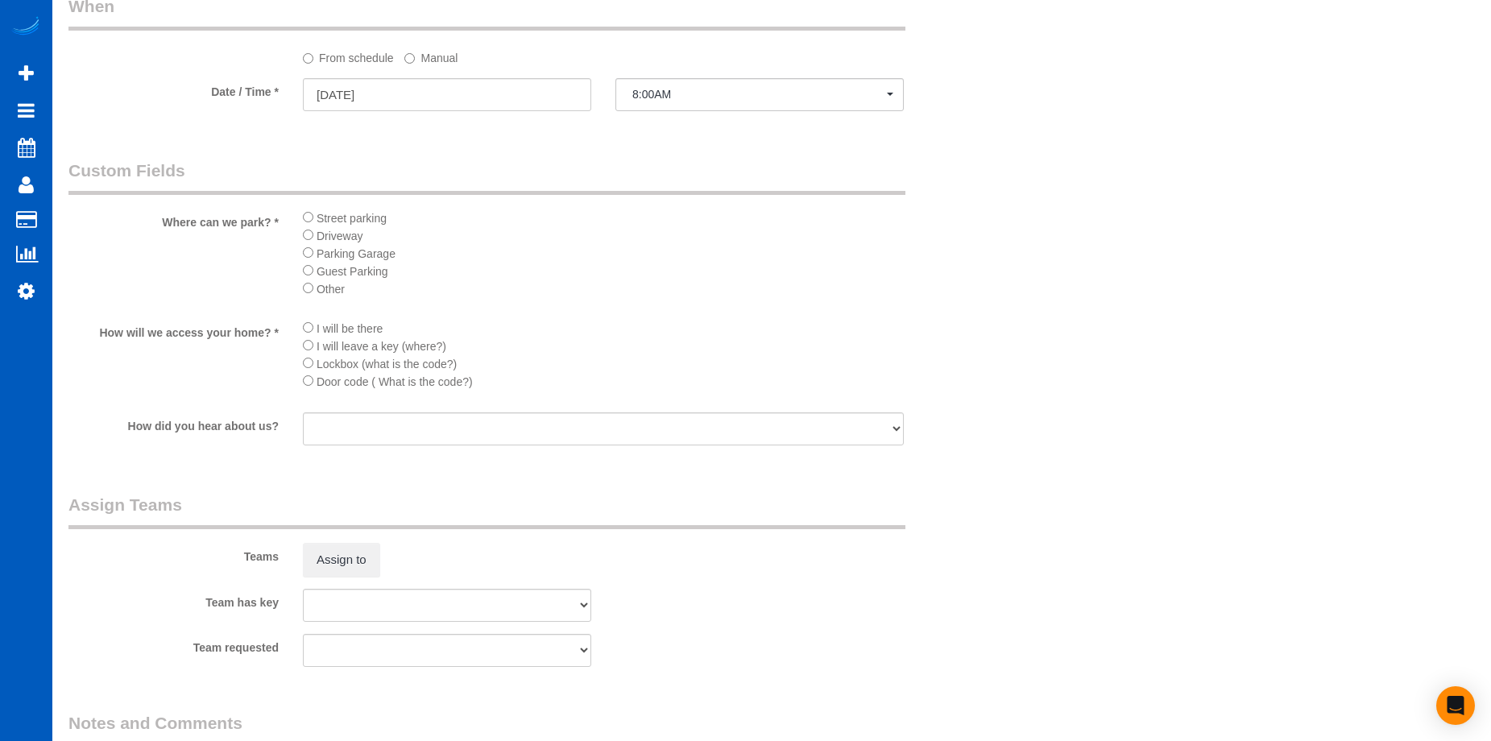
scroll to position [1859, 0]
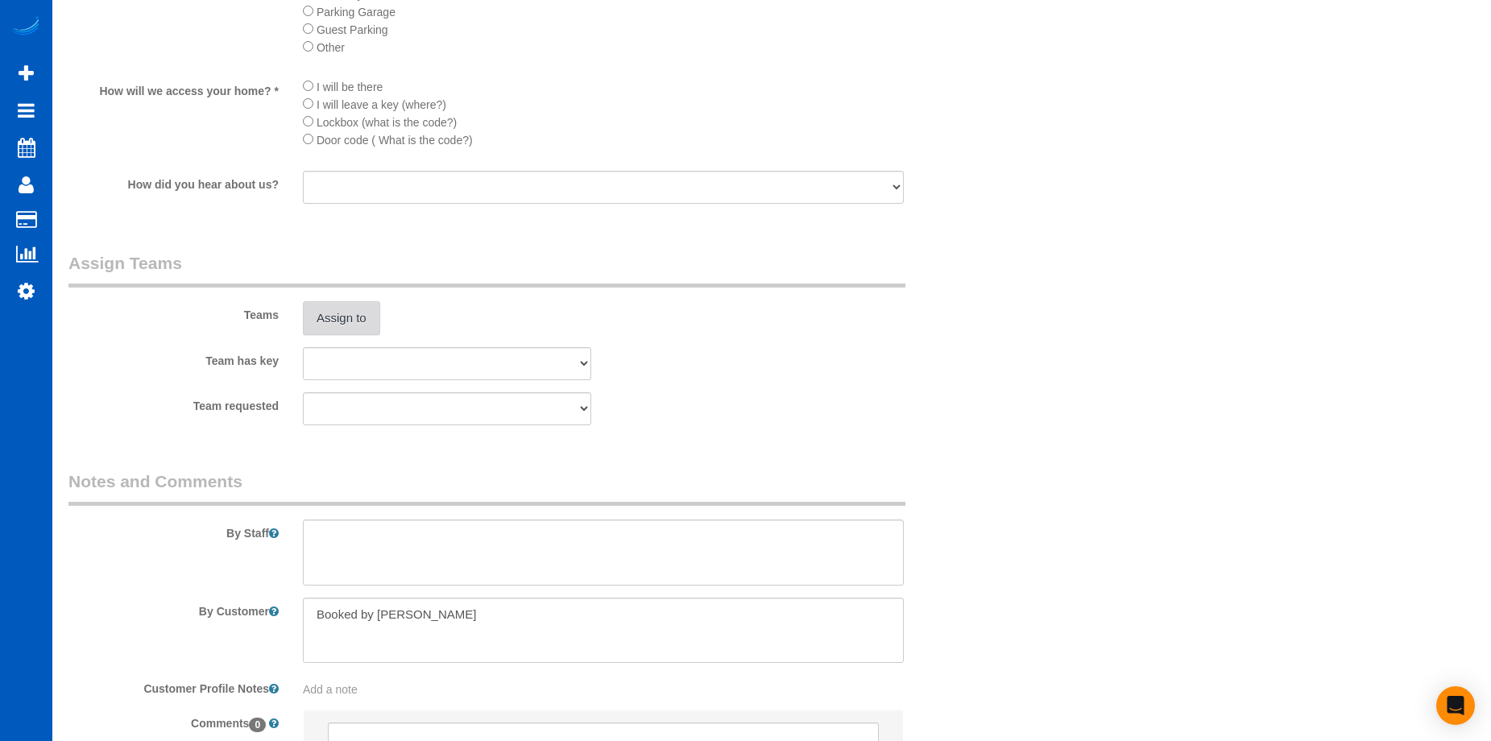
click at [363, 330] on button "Assign to" at bounding box center [341, 318] width 77 height 34
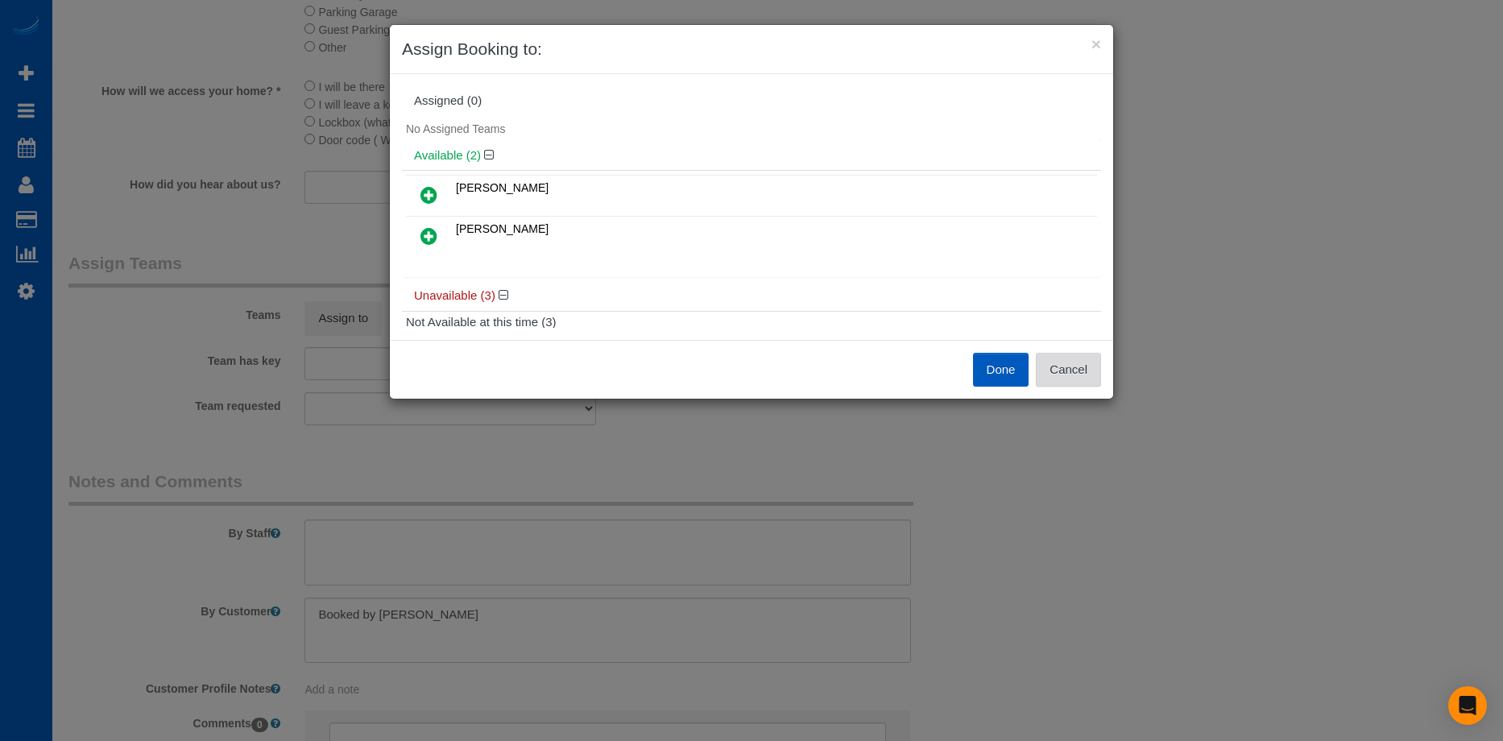
click at [1084, 374] on button "Cancel" at bounding box center [1068, 370] width 65 height 34
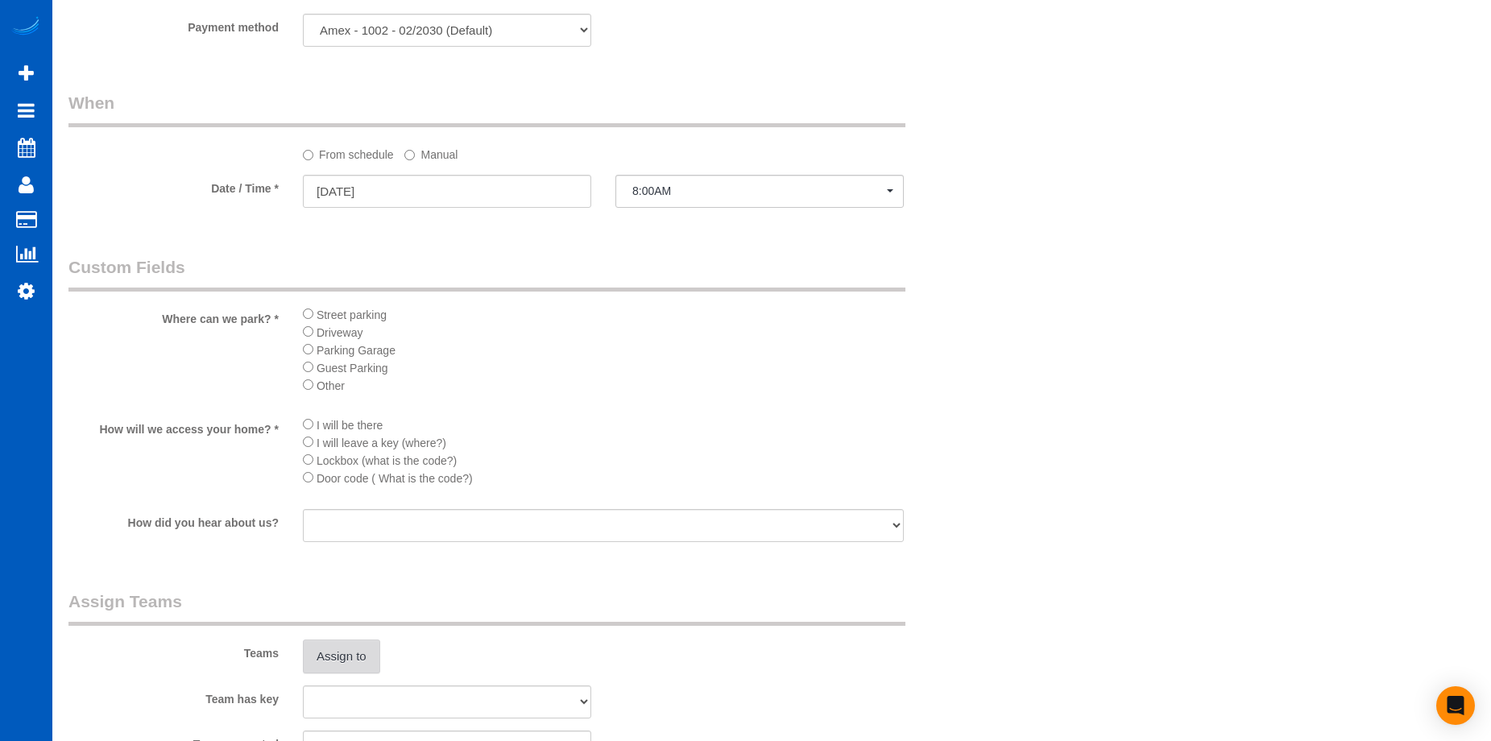
scroll to position [1698, 0]
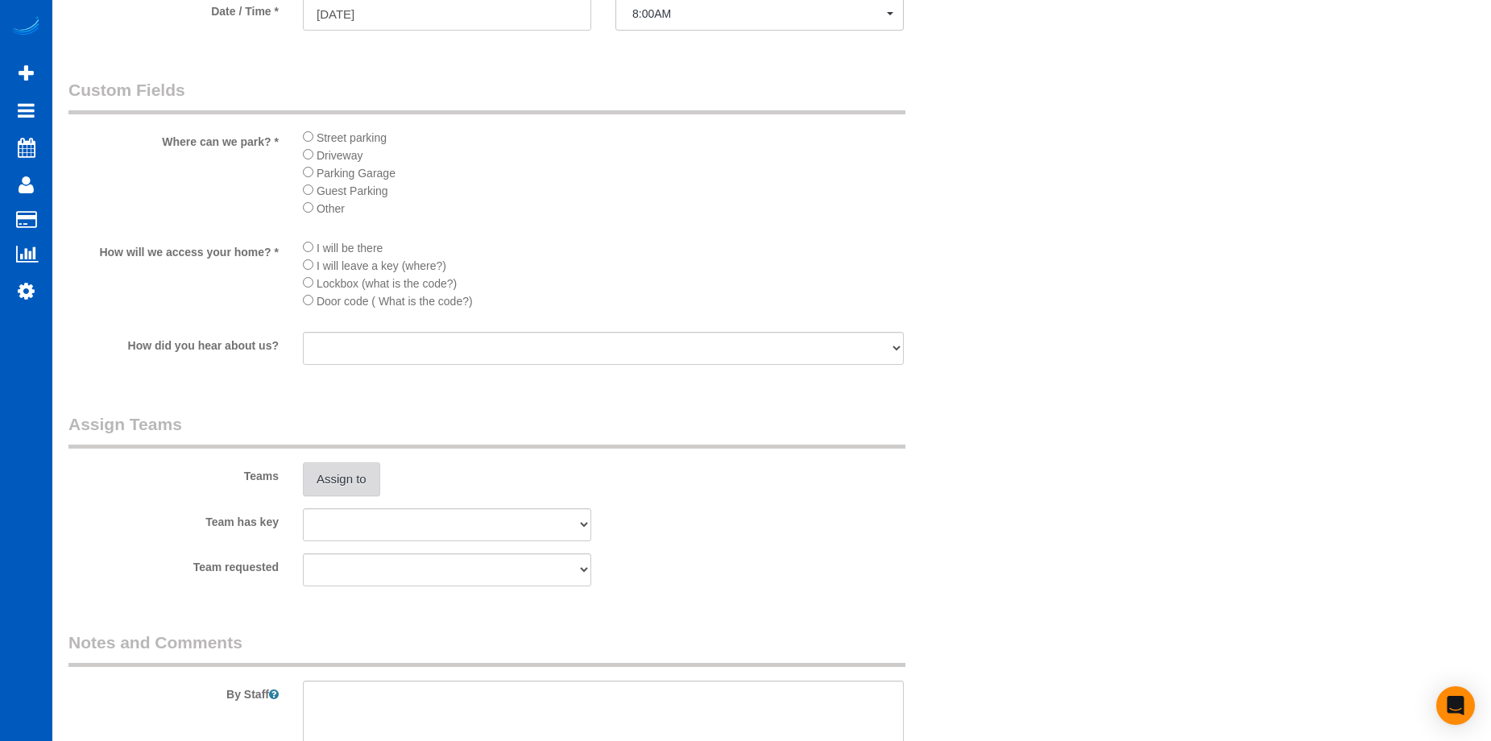
click at [350, 491] on button "Assign to" at bounding box center [341, 479] width 77 height 34
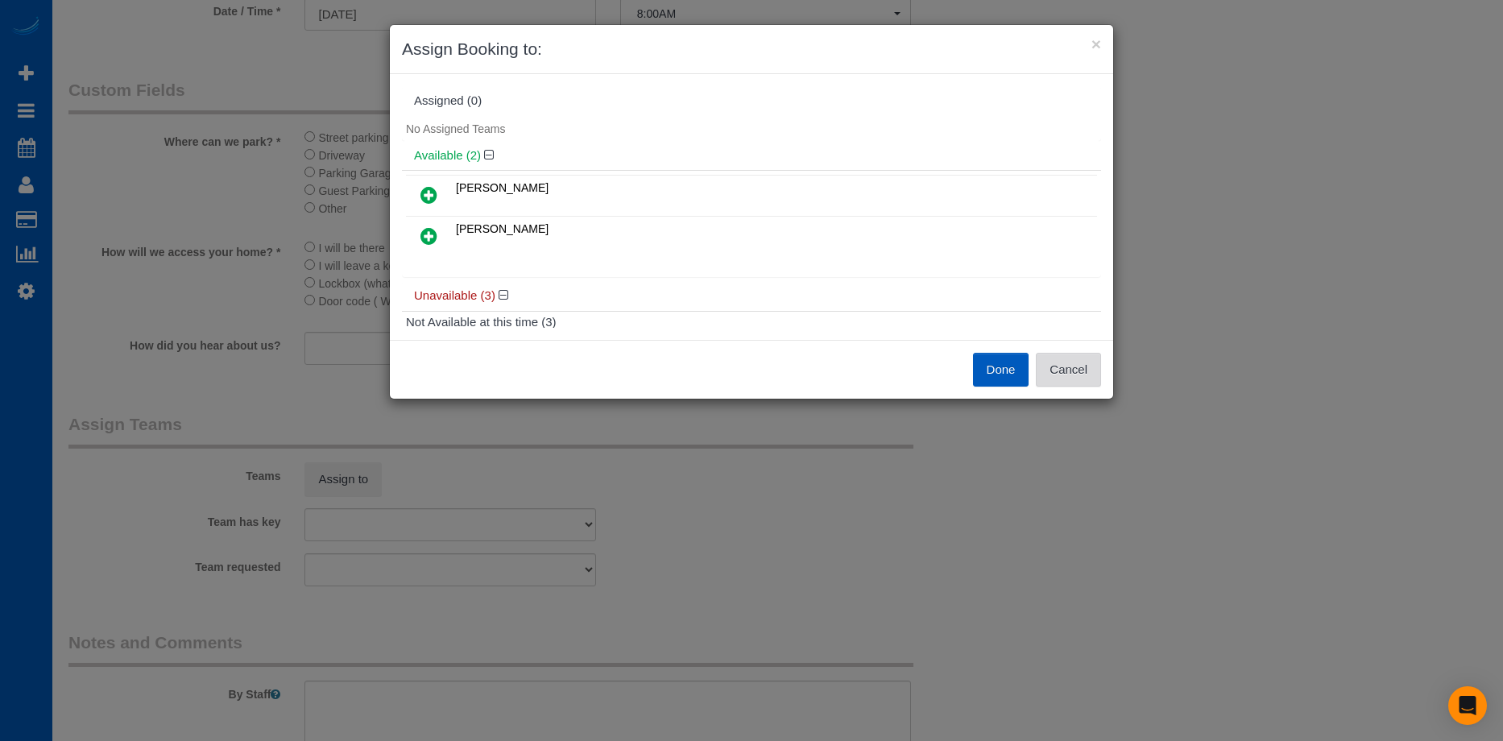
click at [1077, 369] on button "Cancel" at bounding box center [1068, 370] width 65 height 34
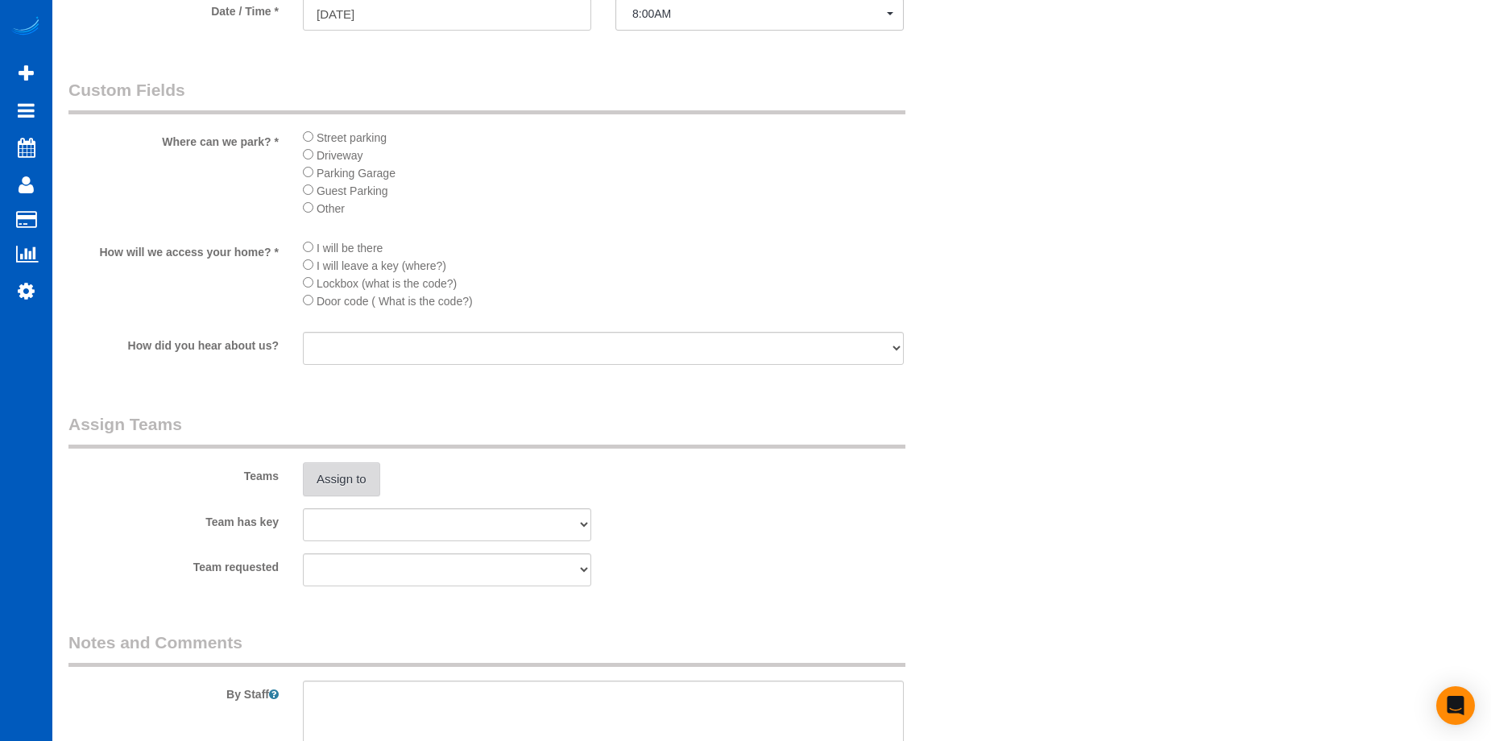
click at [369, 479] on button "Assign to" at bounding box center [341, 479] width 77 height 34
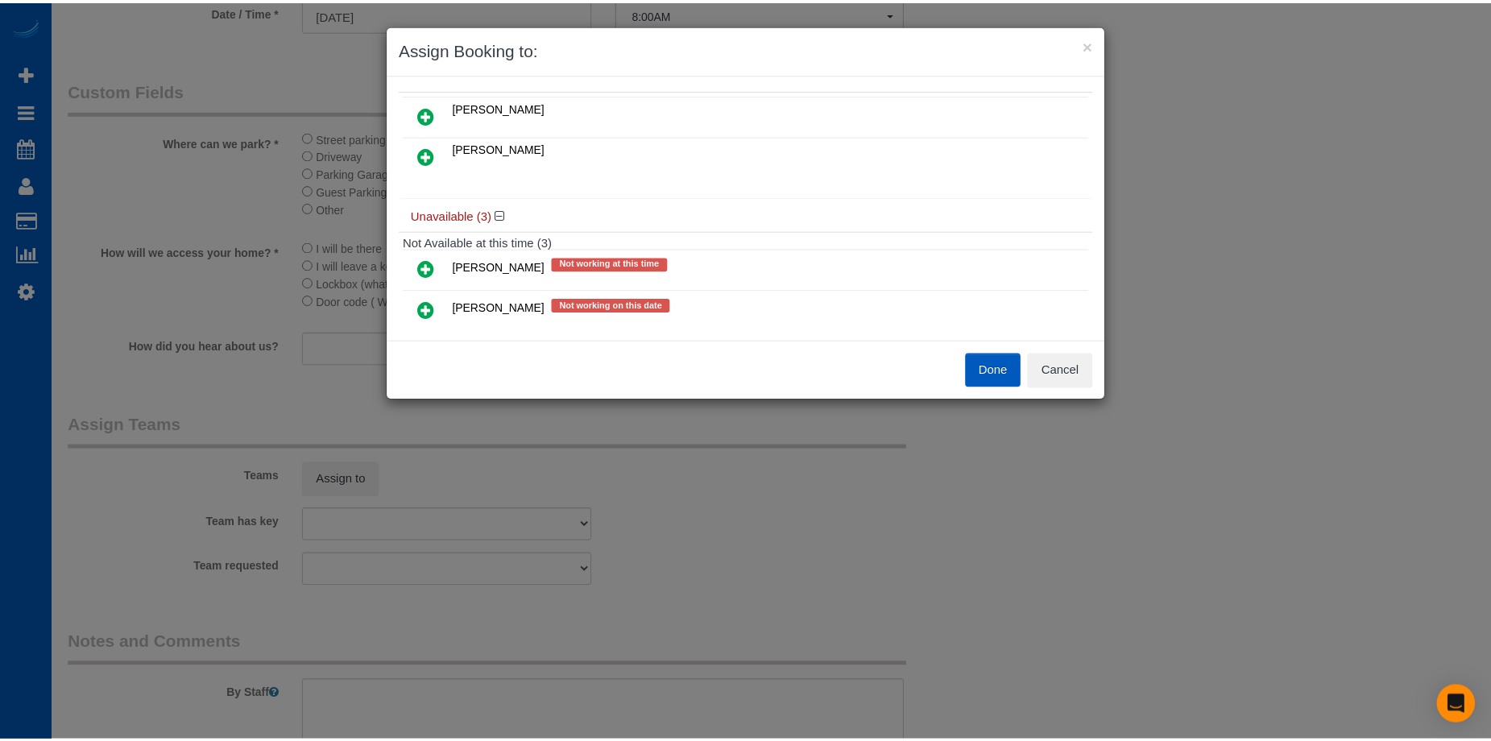
scroll to position [159, 0]
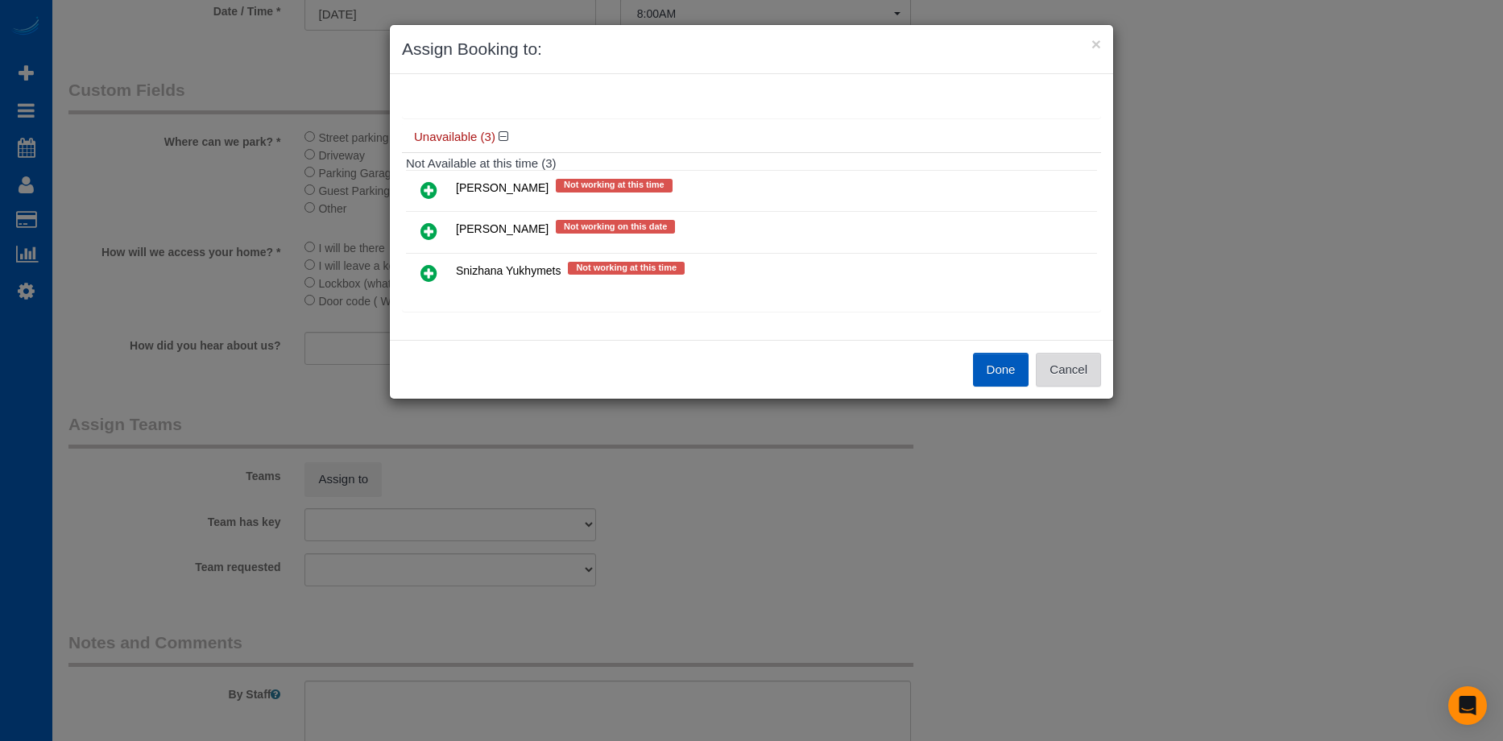
click at [1080, 370] on button "Cancel" at bounding box center [1068, 370] width 65 height 34
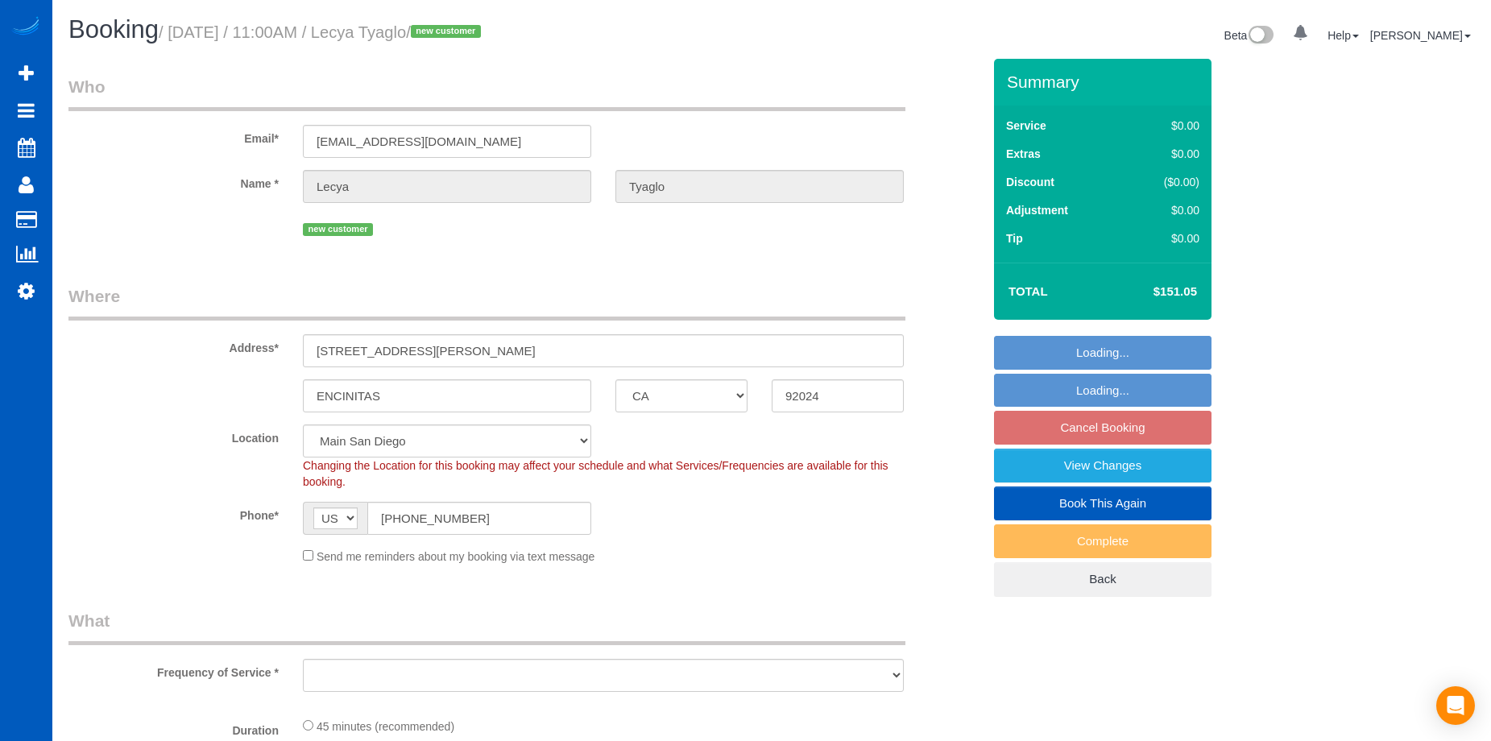
select select "CA"
select select "199"
select select "object:1046"
select select "spot1"
select select "object:1161"
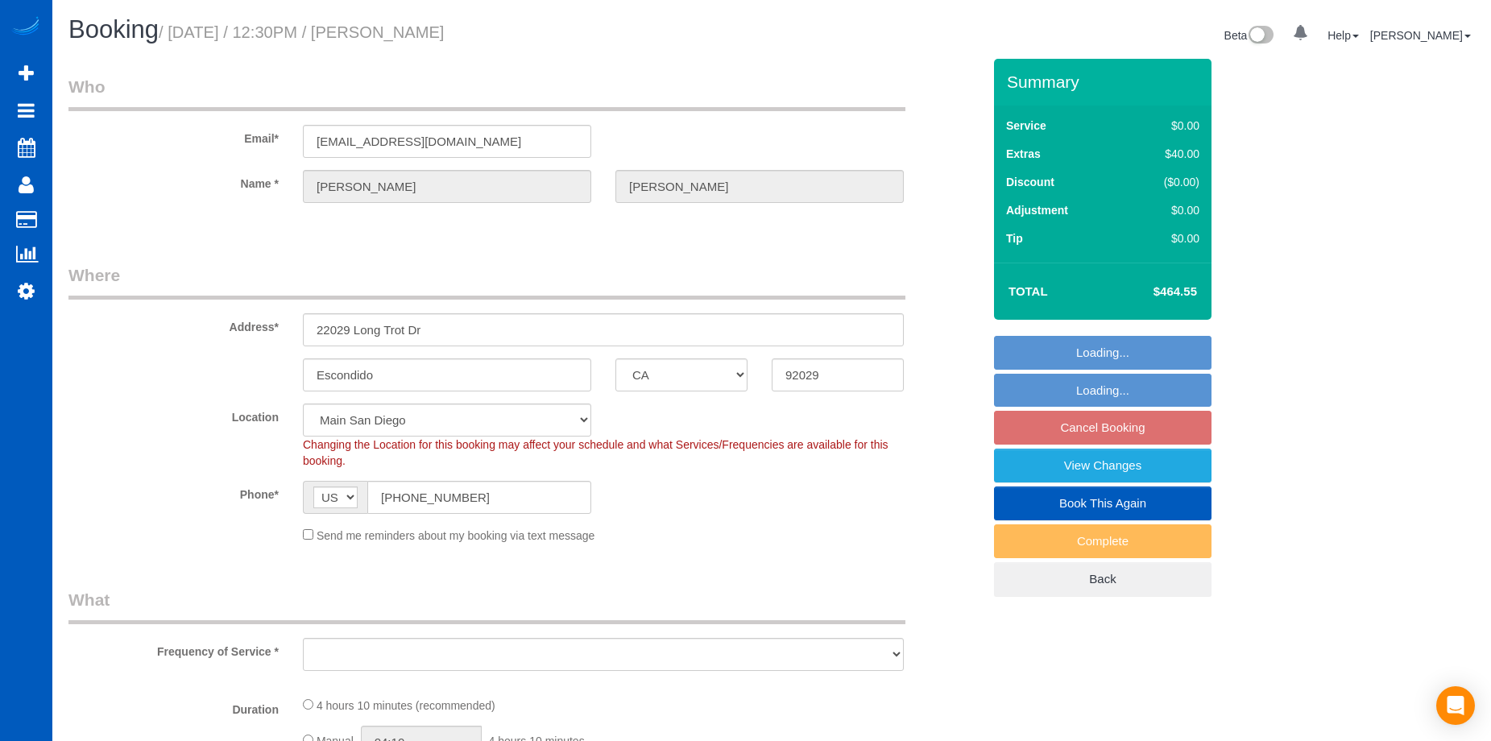
select select "CA"
select select "object:938"
select select "199"
select select "4001"
select select "5"
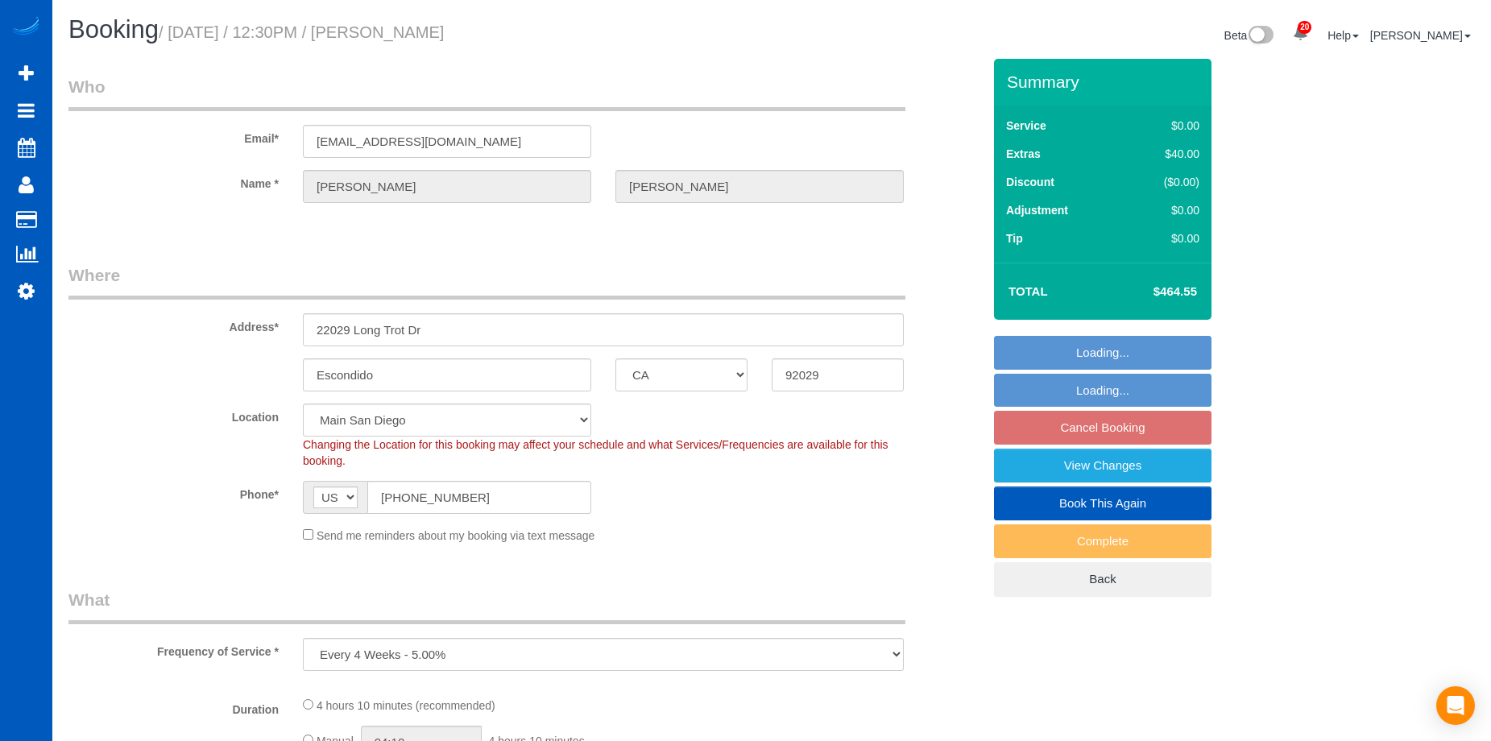
select select "5"
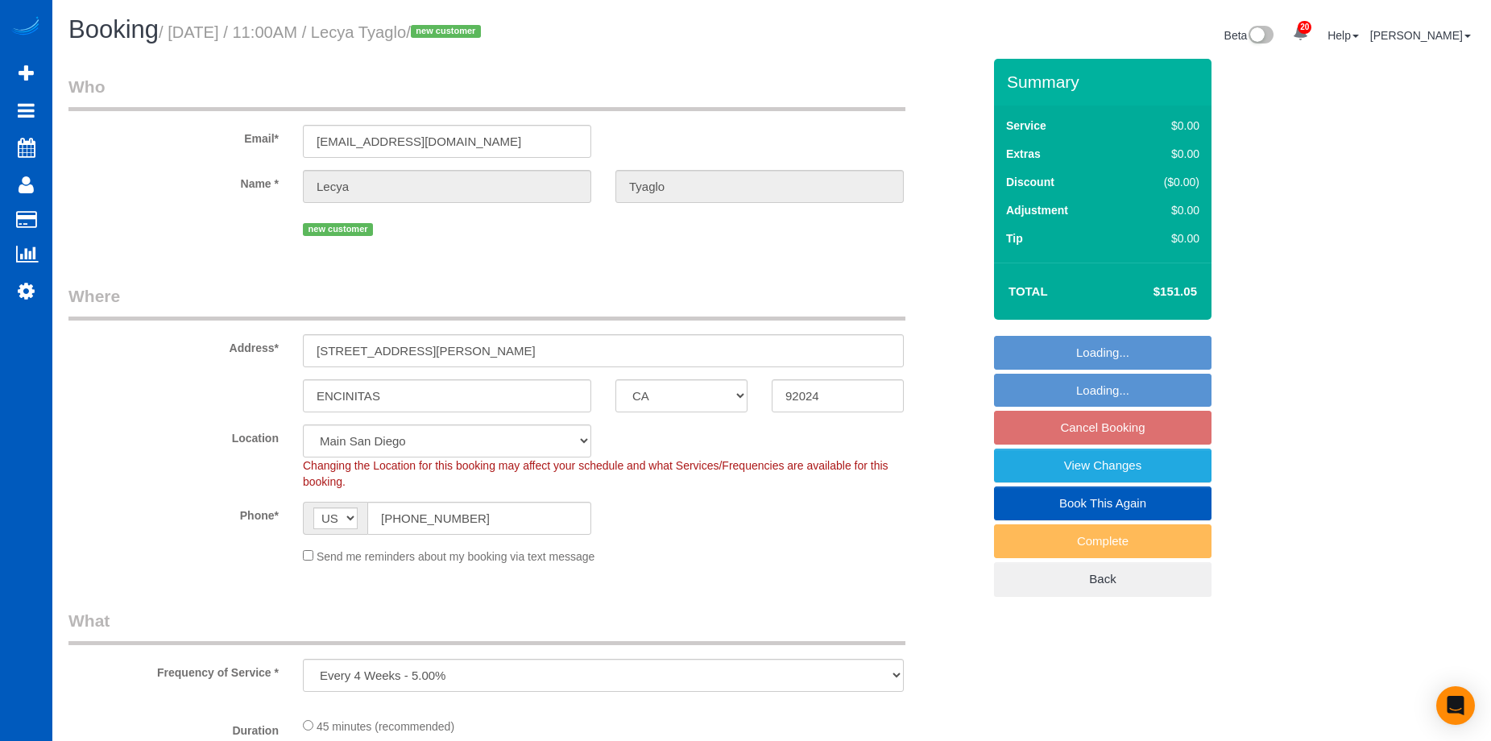
select select "CA"
select select "199"
select select "object:1051"
select select "spot1"
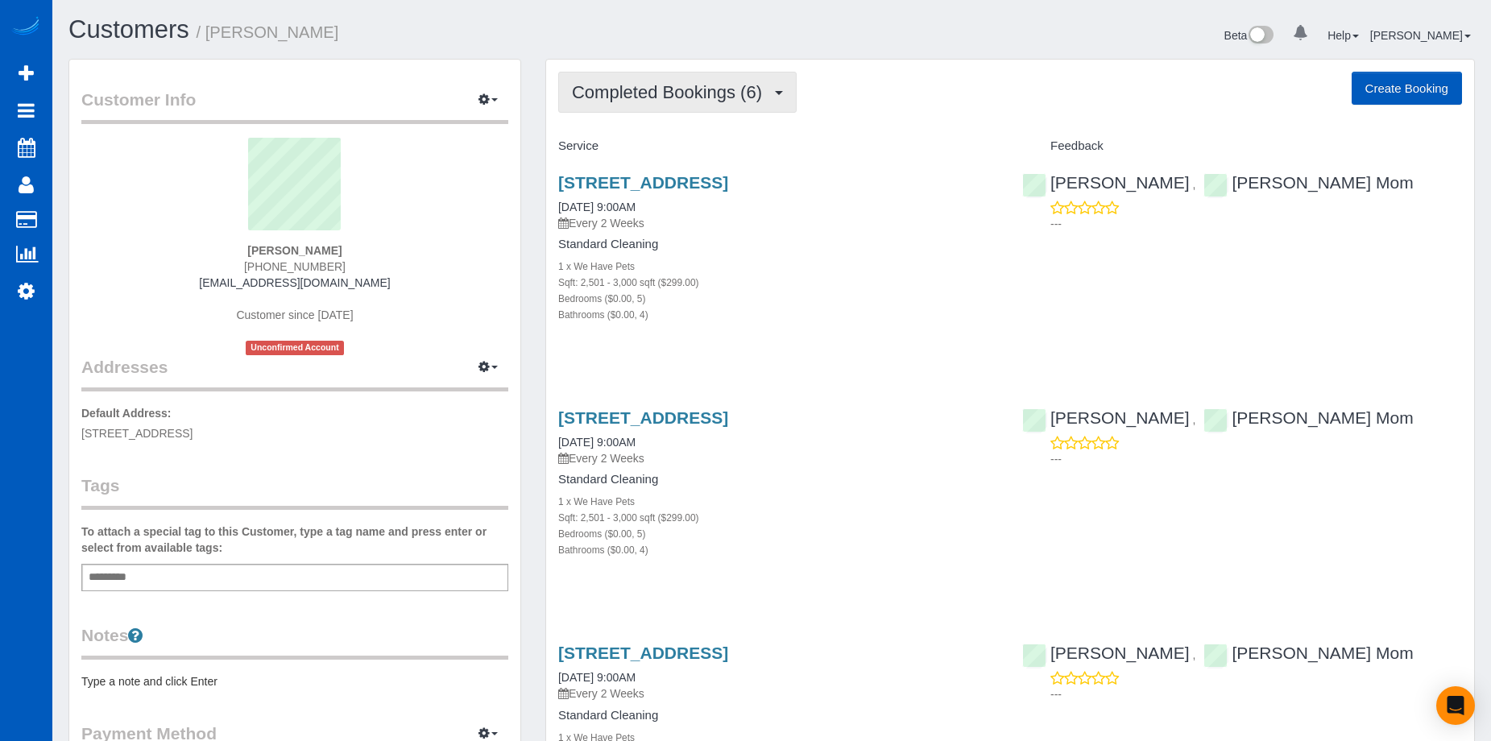
click at [704, 87] on span "Completed Bookings (6)" at bounding box center [671, 92] width 198 height 20
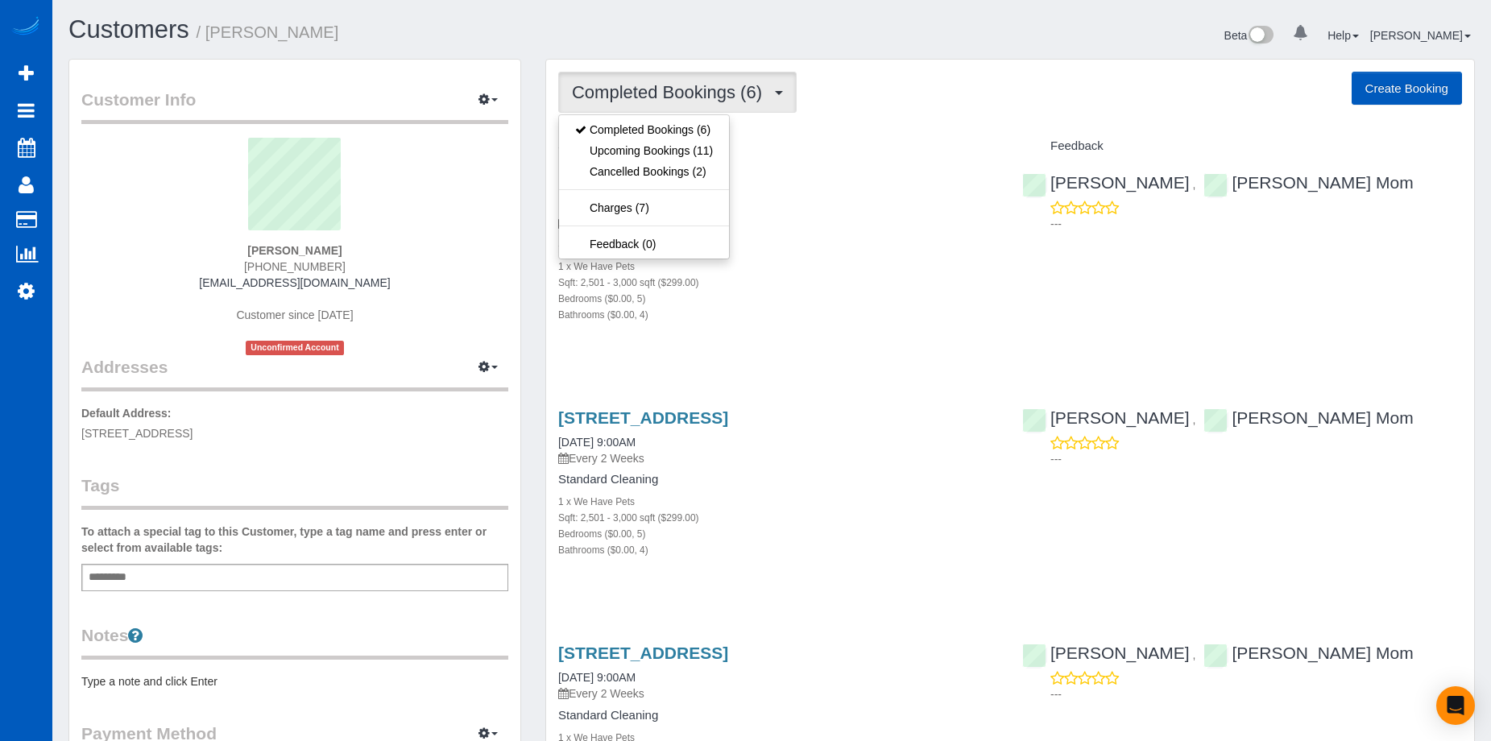
click at [718, 85] on span "Completed Bookings (6)" at bounding box center [671, 92] width 198 height 20
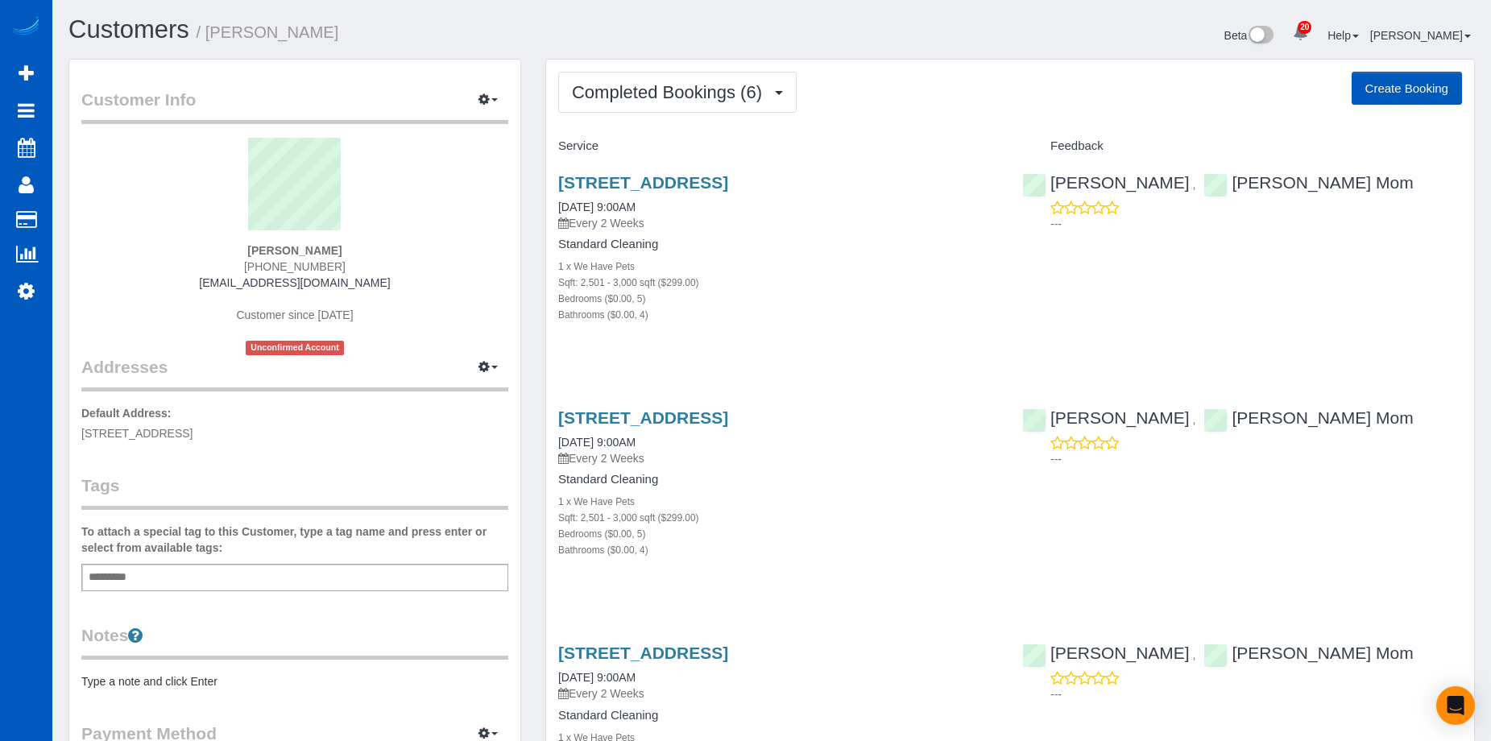
drag, startPoint x: 760, startPoint y: 113, endPoint x: 757, endPoint y: 128, distance: 15.5
click at [756, 93] on span "Completed Bookings (6)" at bounding box center [671, 92] width 198 height 20
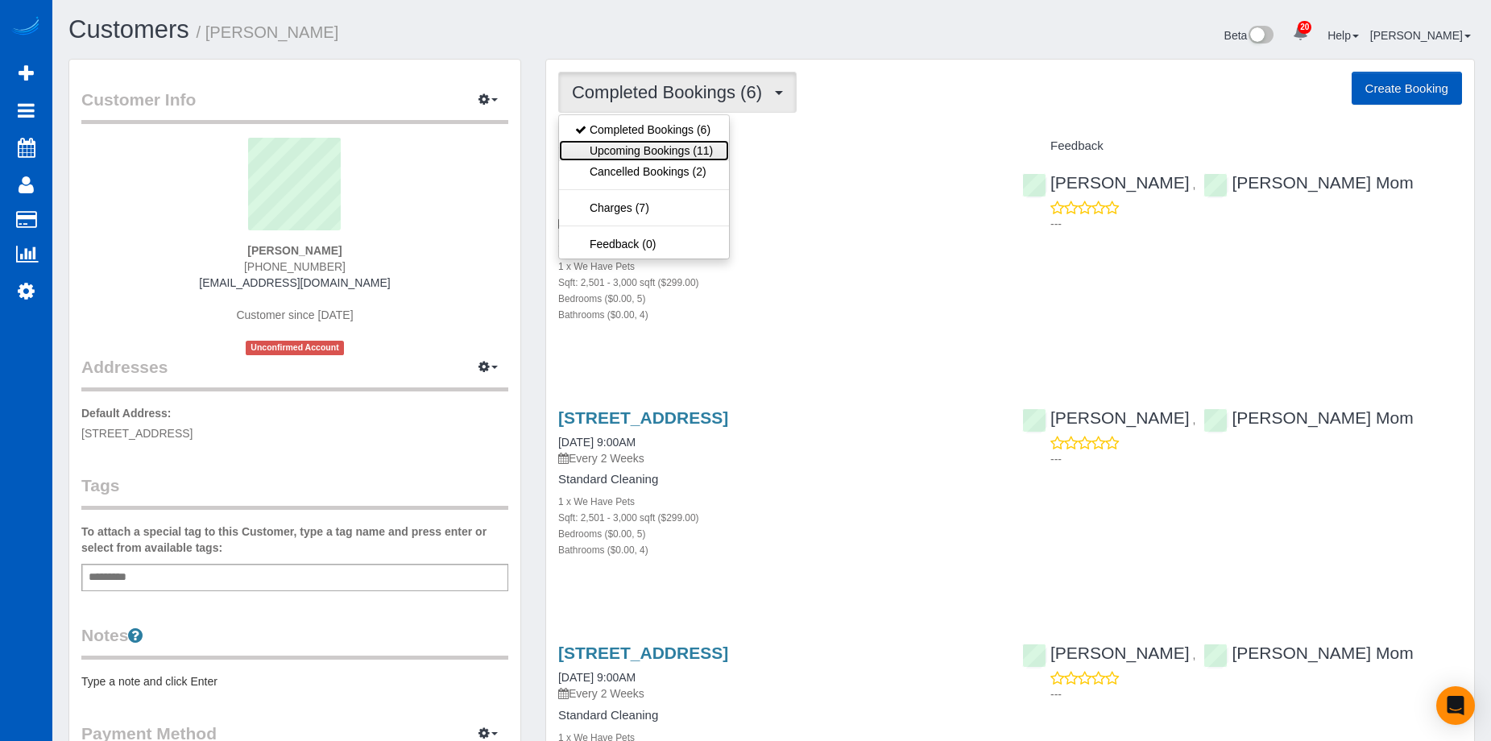
click at [678, 150] on link "Upcoming Bookings (11)" at bounding box center [644, 150] width 170 height 21
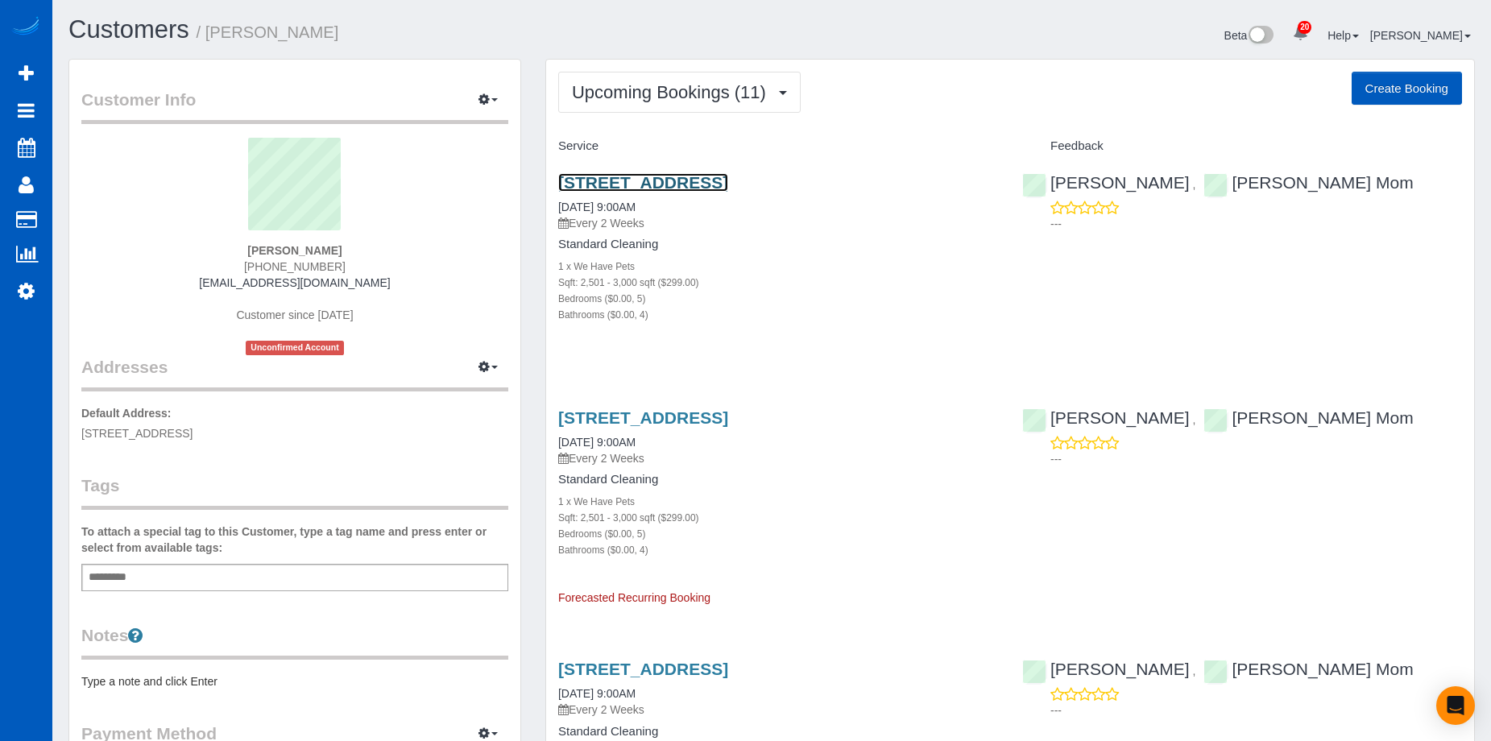
click at [690, 180] on link "9526 Coolwater Way, Santee, CA 92071" at bounding box center [643, 182] width 170 height 19
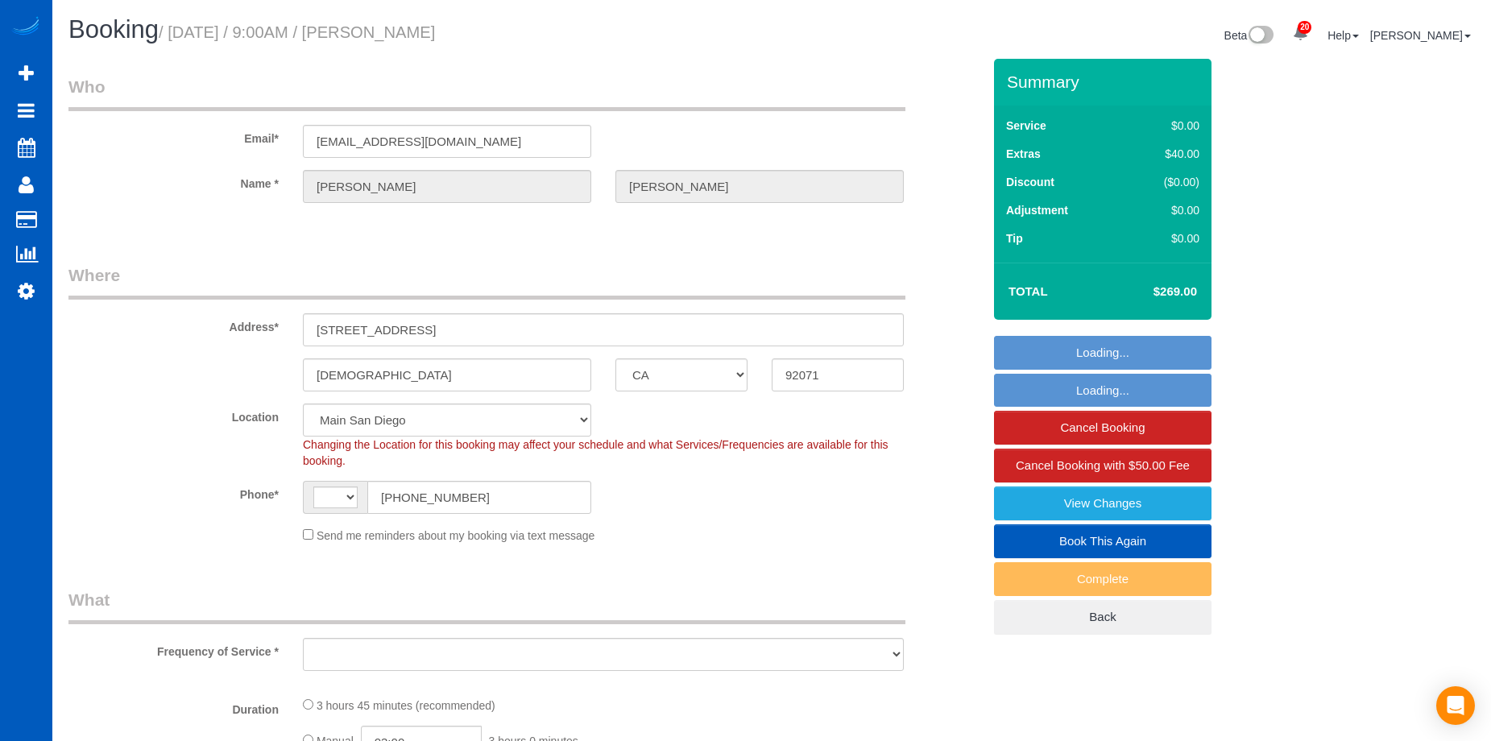
select select "CA"
select select "string:fspay-1020054f-b03e-446e-85e6-81bb3a816db4"
select select "string:[GEOGRAPHIC_DATA]"
select select "199"
select select "2501"
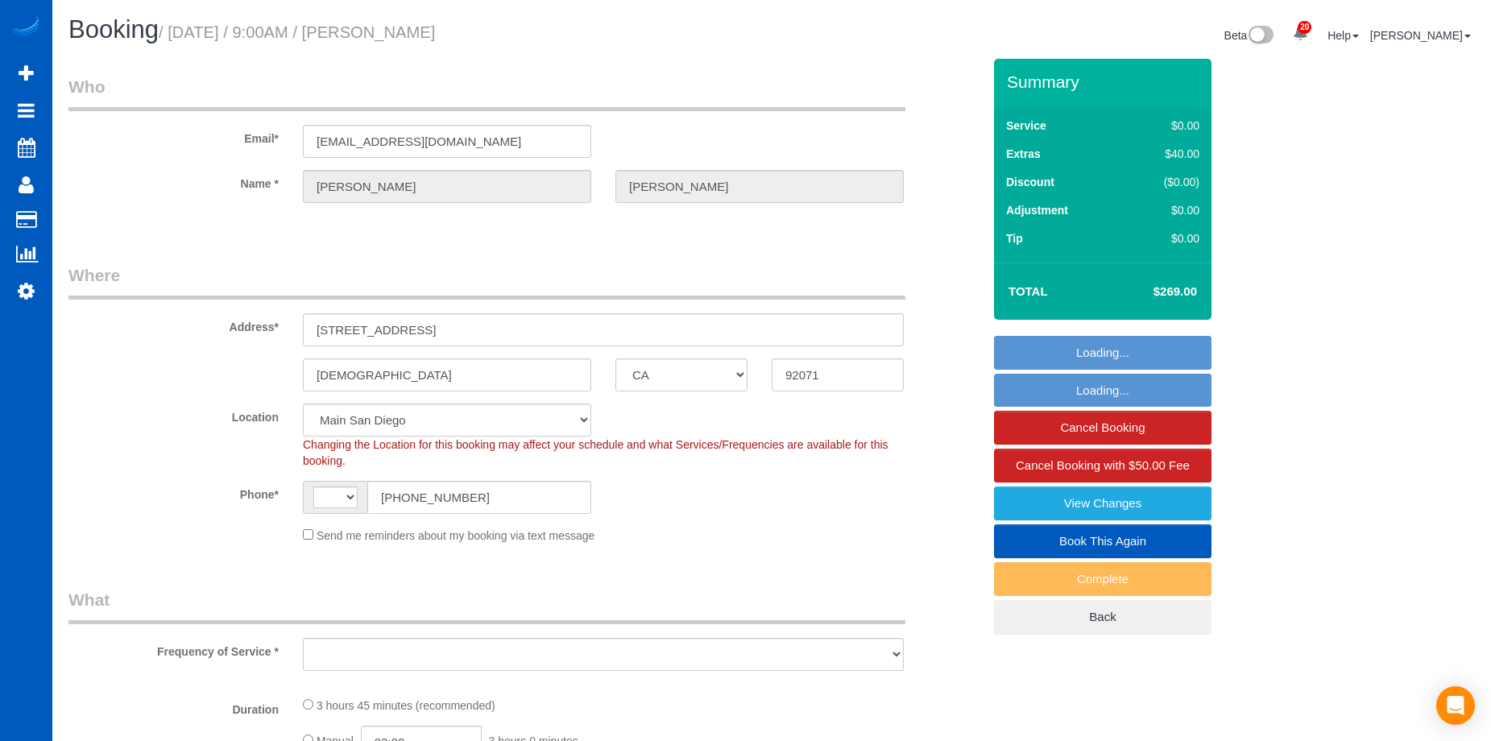
select select "5"
select select "4"
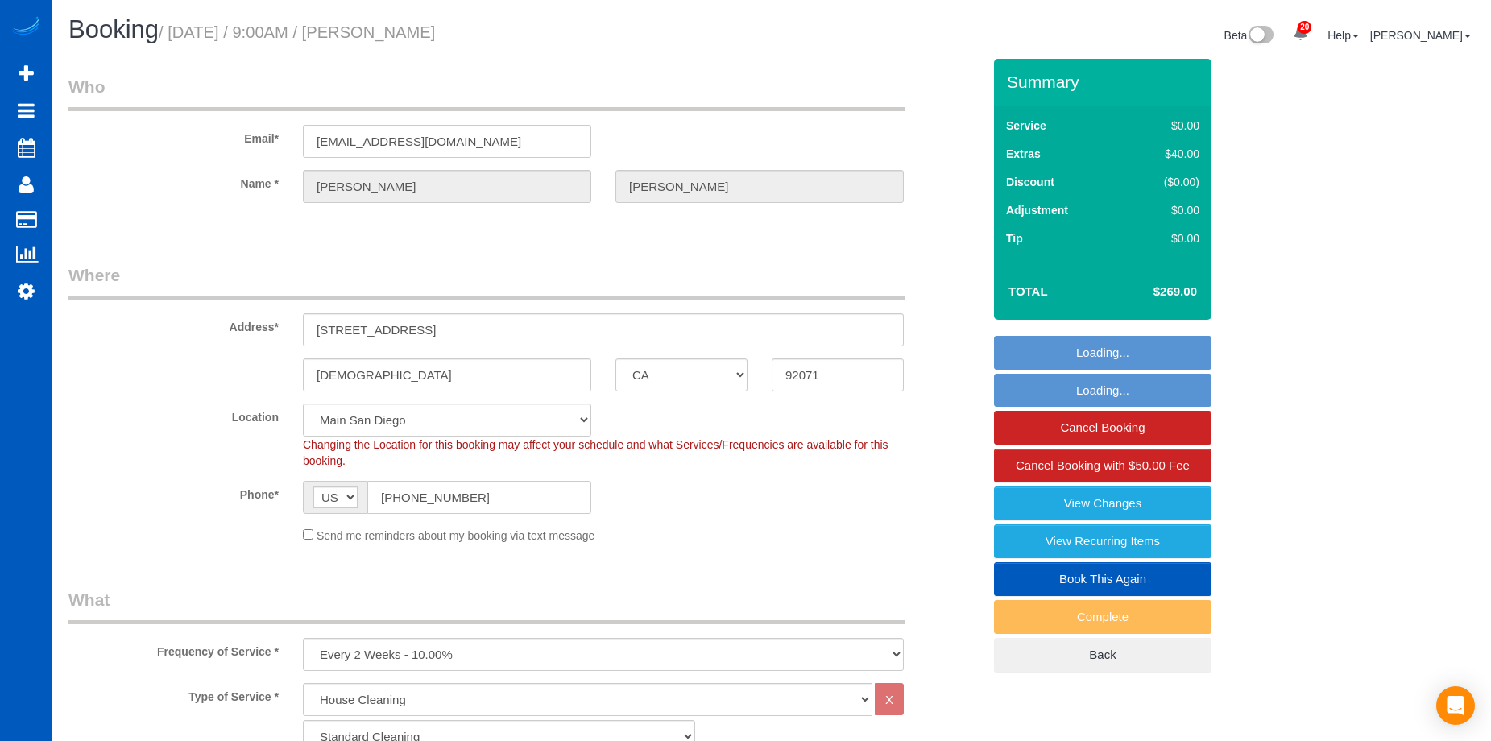
select select "object:1167"
